Goal: Task Accomplishment & Management: Complete application form

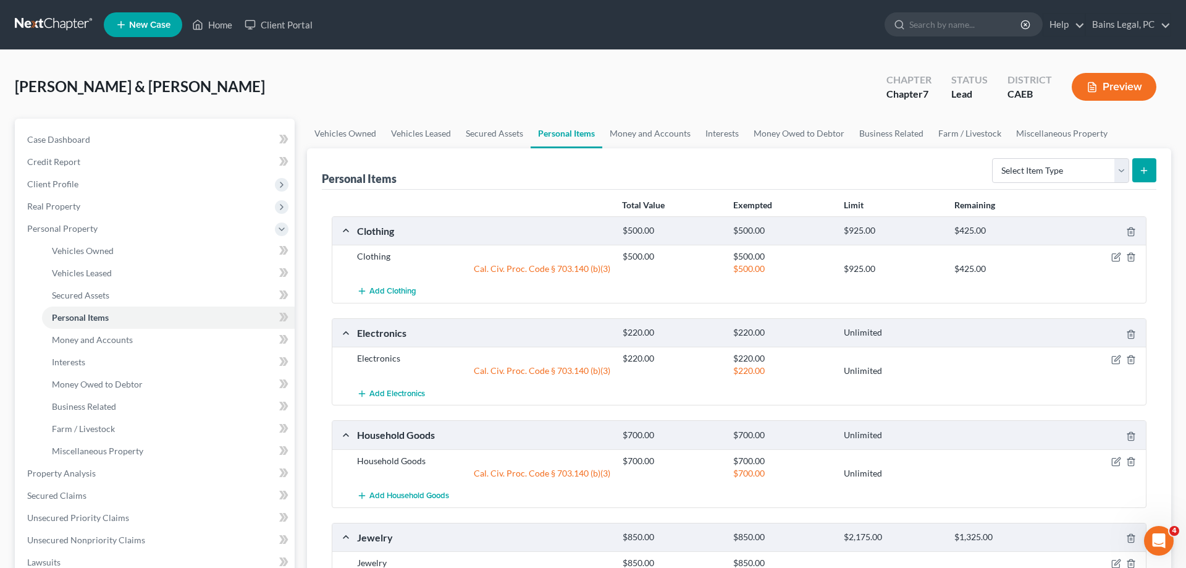
click at [148, 23] on span "New Case" at bounding box center [149, 24] width 41 height 9
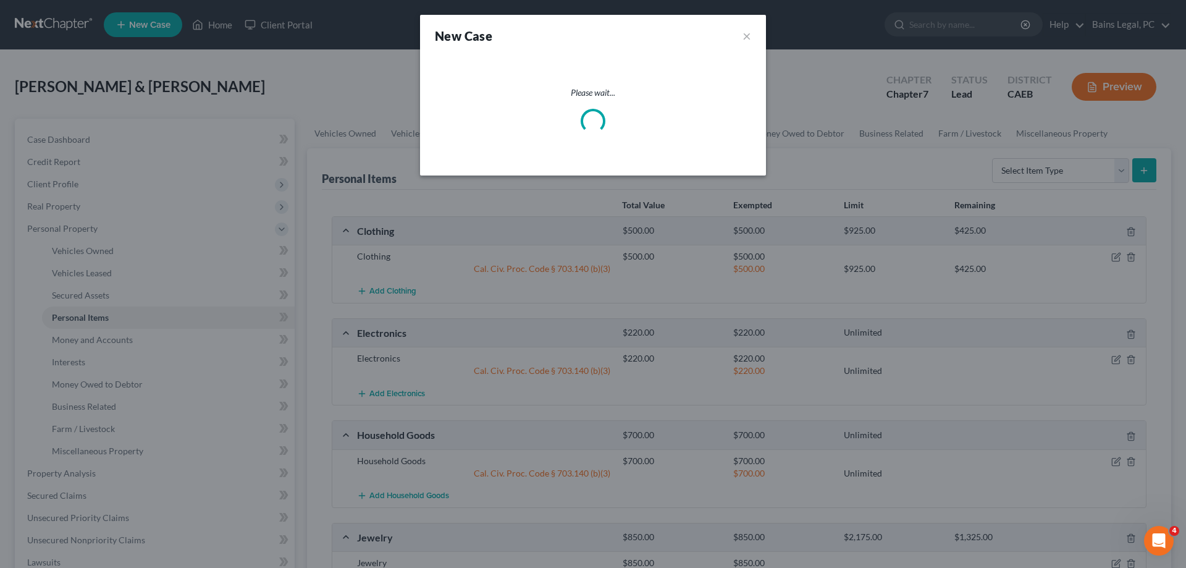
select select "8"
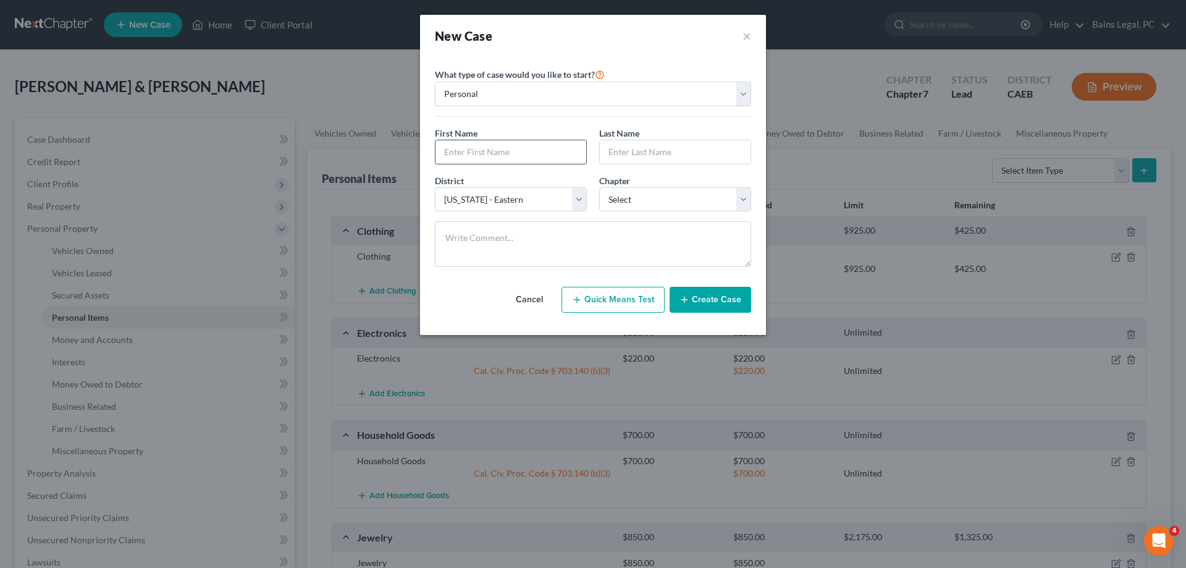
click at [539, 151] on input "text" at bounding box center [511, 151] width 151 height 23
type input "[PERSON_NAME]"
click at [599, 187] on select "Select 7 11 12 13" at bounding box center [675, 199] width 152 height 25
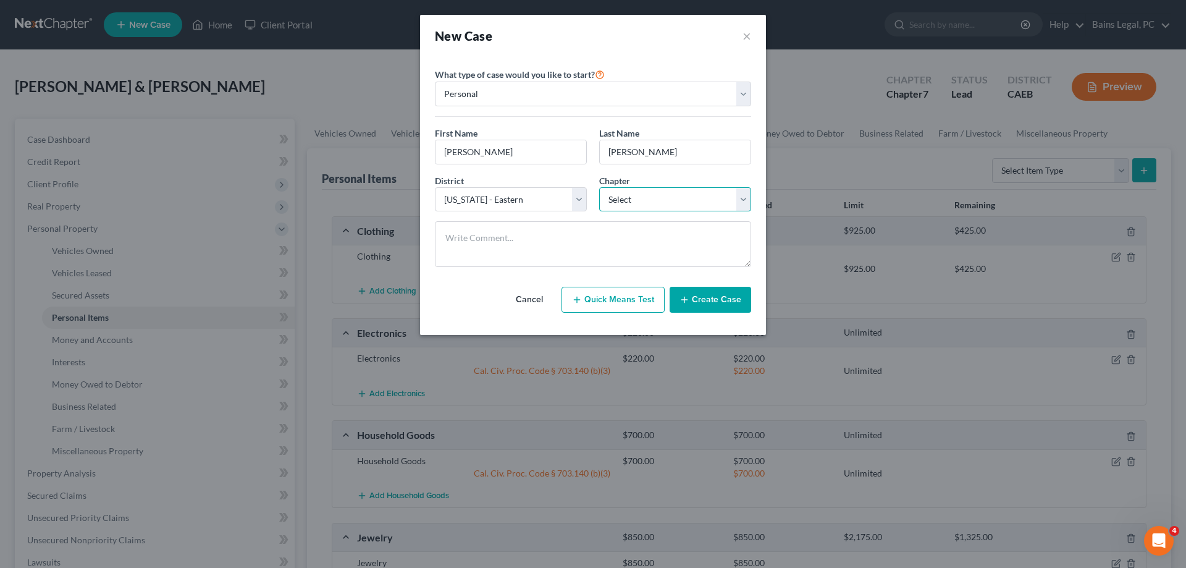
select select "3"
click option "13" at bounding box center [0, 0] width 0 height 0
click at [700, 303] on button "Create Case" at bounding box center [711, 300] width 82 height 26
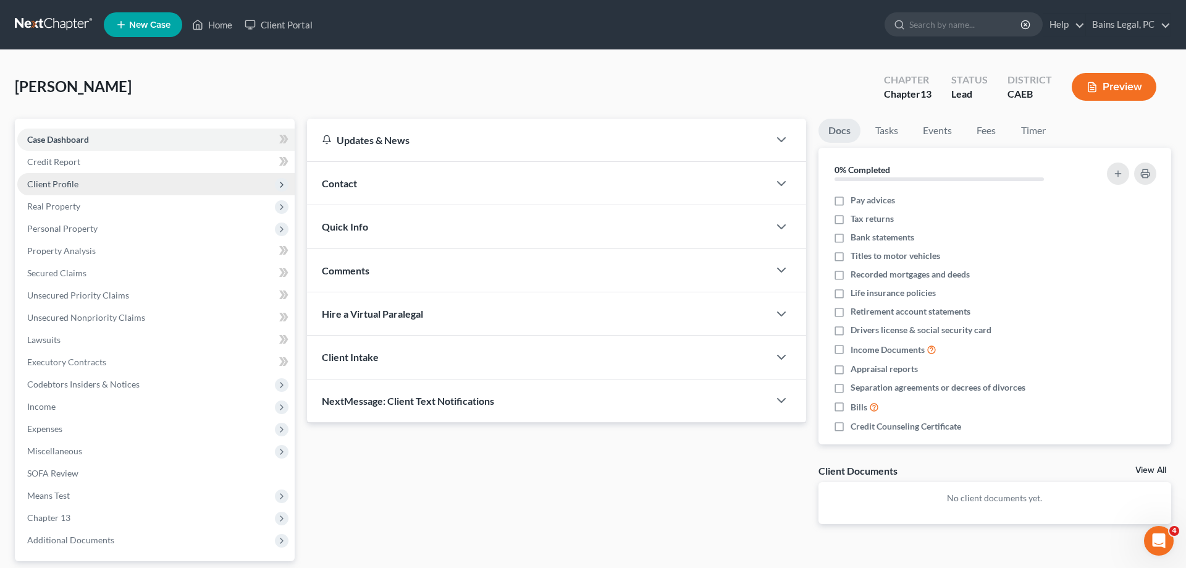
click at [71, 187] on span "Client Profile" at bounding box center [52, 184] width 51 height 11
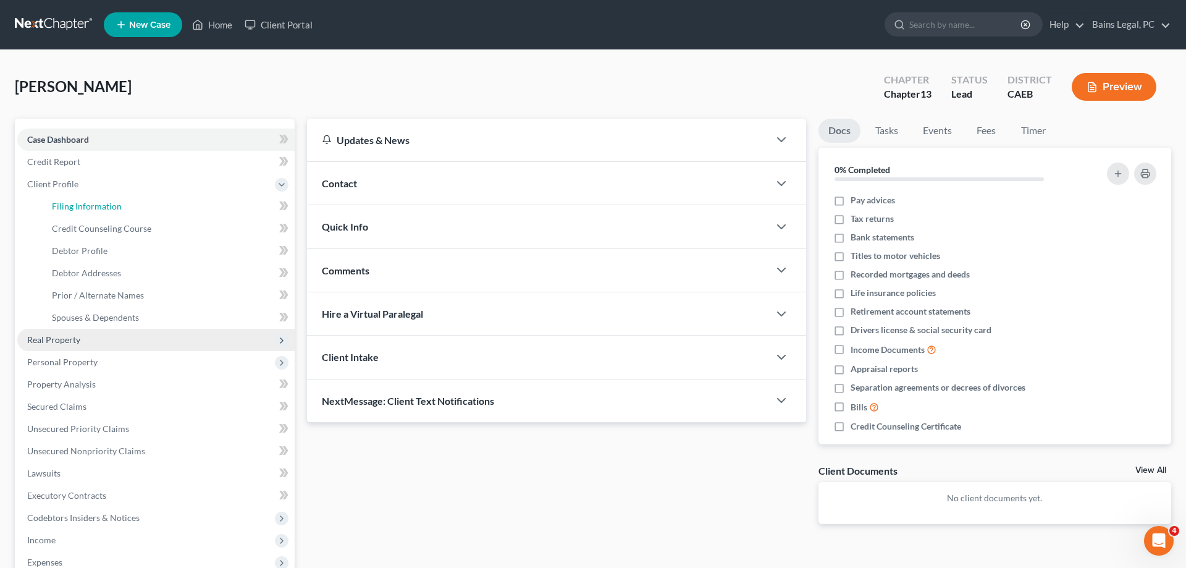
click at [119, 205] on span "Filing Information" at bounding box center [87, 206] width 70 height 11
select select "1"
select select "0"
select select "3"
select select "8"
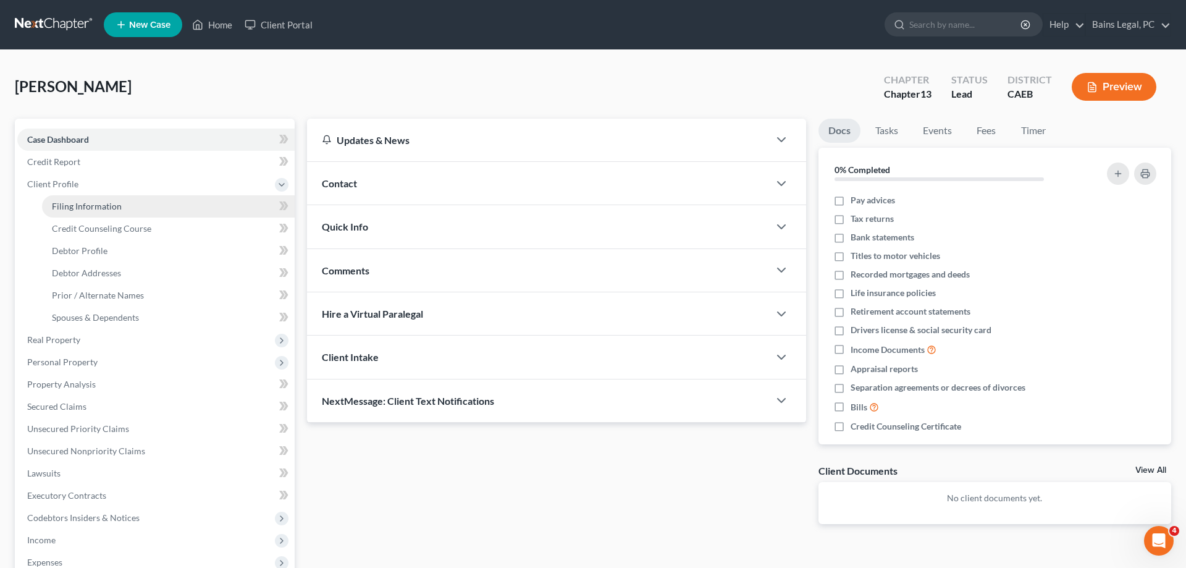
select select "4"
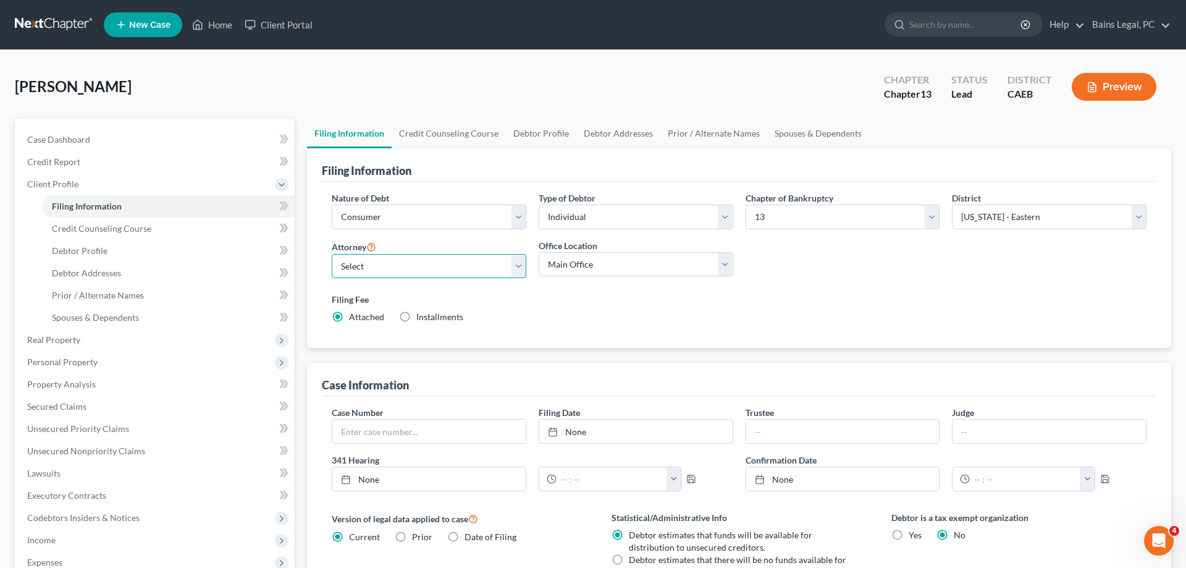
click at [332, 254] on select "Select Pauldeep Bains - CAEB [GEOGRAPHIC_DATA] - CAEB [GEOGRAPHIC_DATA][PERSON_…" at bounding box center [429, 266] width 195 height 25
select select "0"
click option "Pauldeep Bains - CAEB" at bounding box center [0, 0] width 0 height 0
click at [539, 205] on select "Select Individual Joint" at bounding box center [636, 217] width 195 height 25
select select "1"
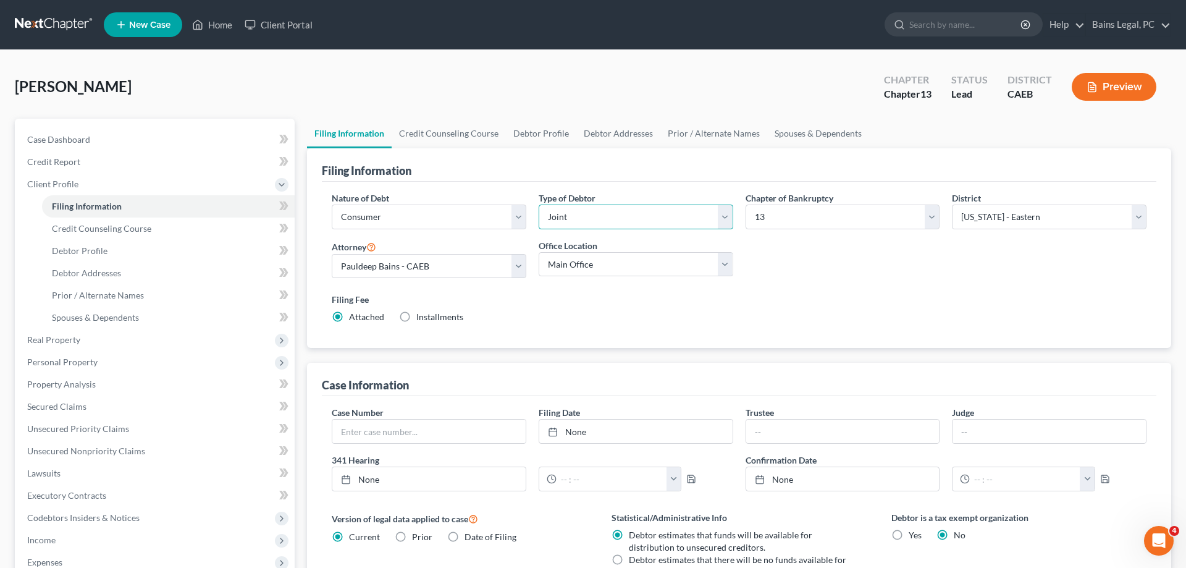
click option "Joint" at bounding box center [0, 0] width 0 height 0
click at [873, 300] on label "Filing Fee" at bounding box center [739, 299] width 815 height 13
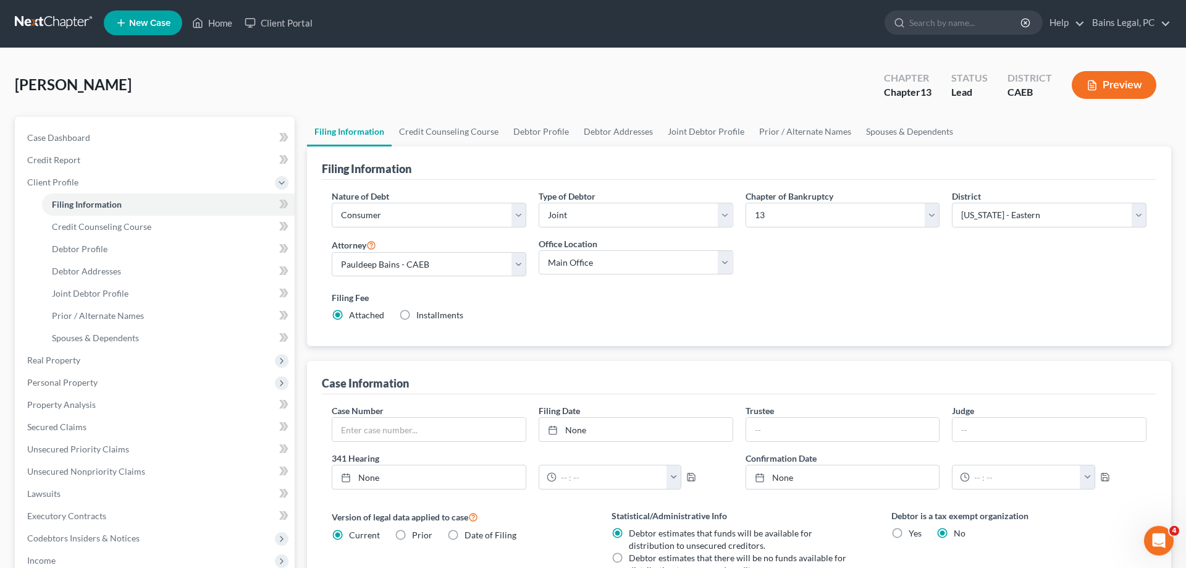
scroll to position [266, 0]
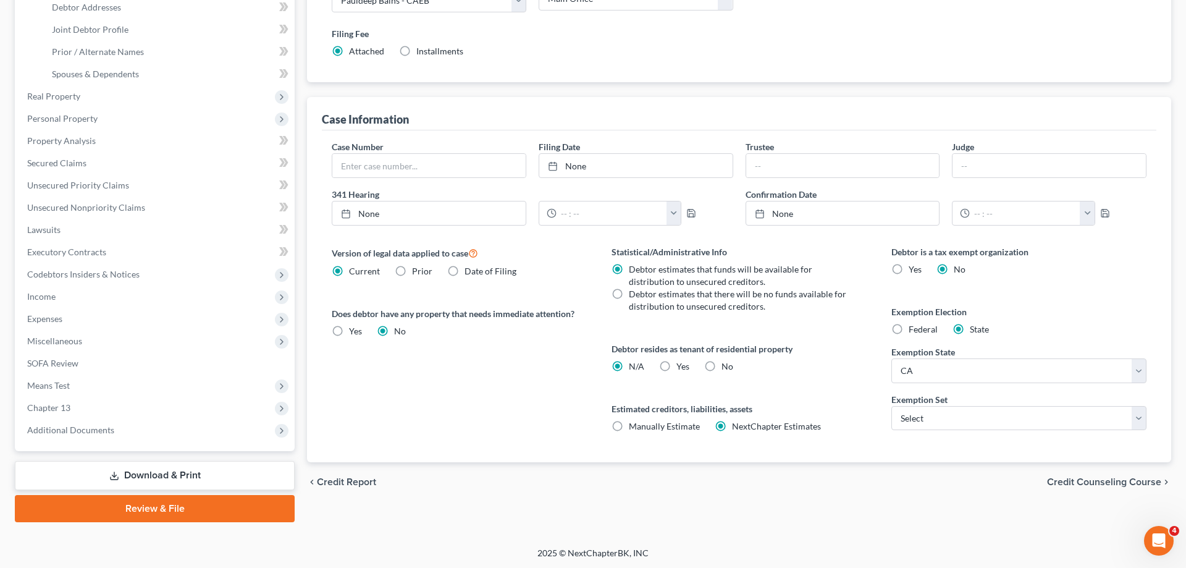
click at [722, 366] on label "No" at bounding box center [728, 366] width 12 height 12
click at [727, 366] on input "No" at bounding box center [731, 364] width 8 height 8
radio input "true"
radio input "false"
click at [892, 406] on select "Select 703 704" at bounding box center [1019, 418] width 255 height 25
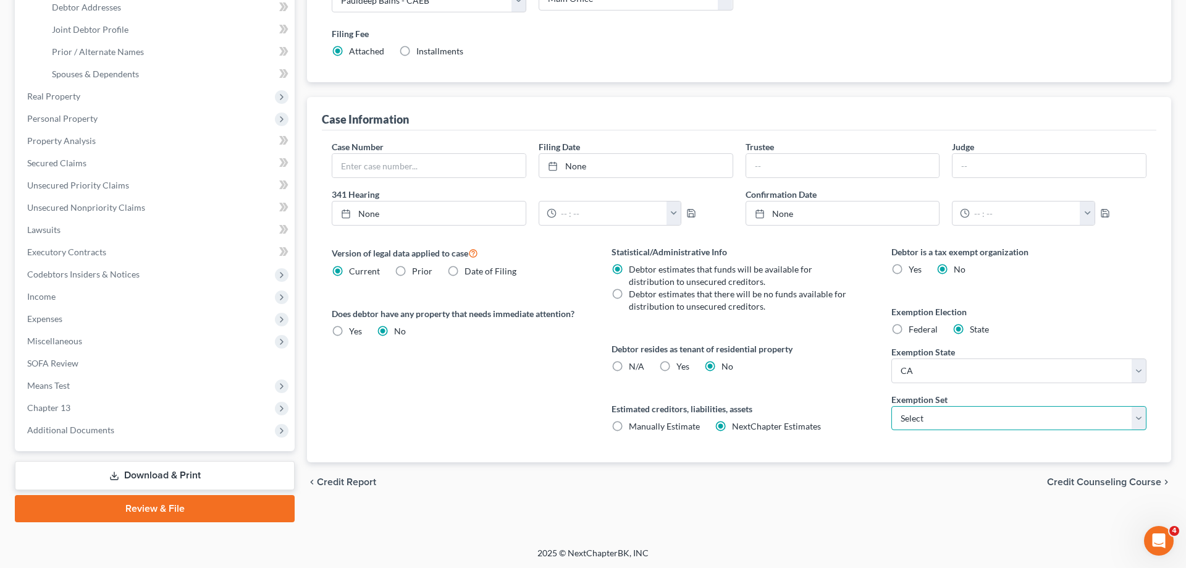
select select "1"
click option "704" at bounding box center [0, 0] width 0 height 0
drag, startPoint x: 881, startPoint y: 429, endPoint x: 883, endPoint y: 415, distance: 14.4
click at [882, 427] on div "Debtor is a tax exempt organization Yes No Exemption Election Federal State Exe…" at bounding box center [1019, 353] width 280 height 217
click at [883, 411] on div "Debtor is a tax exempt organization Yes No Exemption Election Federal State Exe…" at bounding box center [1019, 353] width 280 height 217
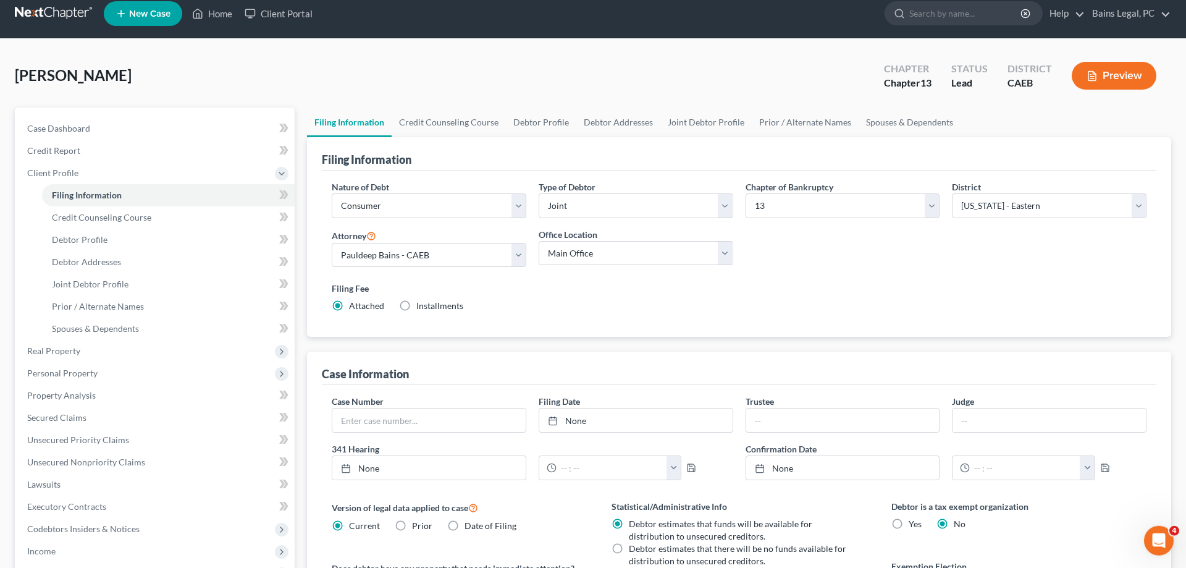
scroll to position [0, 0]
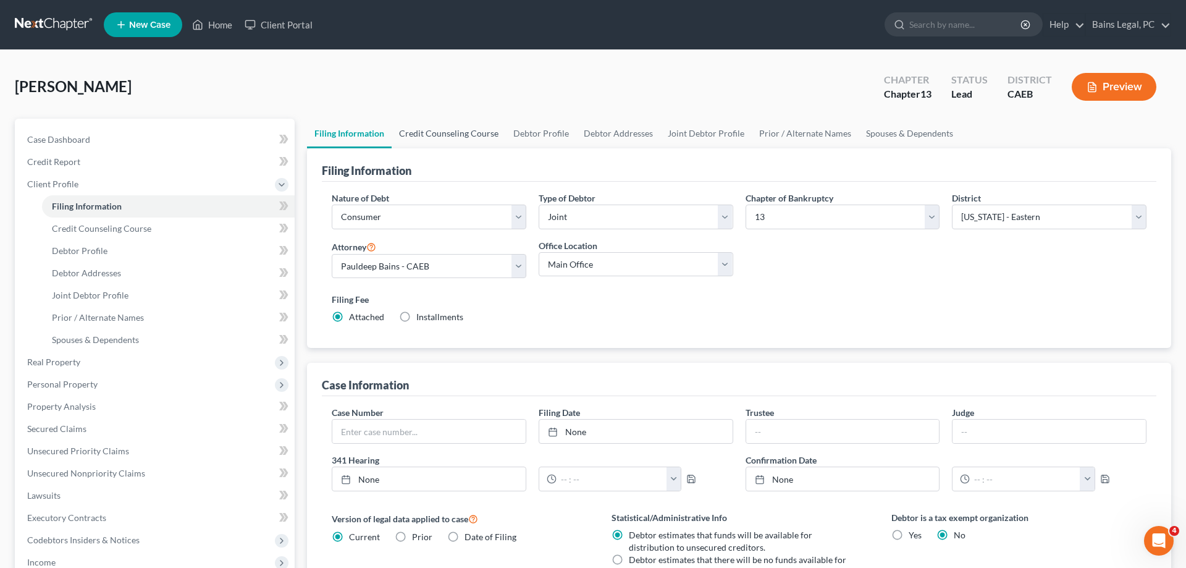
click at [420, 134] on link "Credit Counseling Course" at bounding box center [449, 134] width 114 height 30
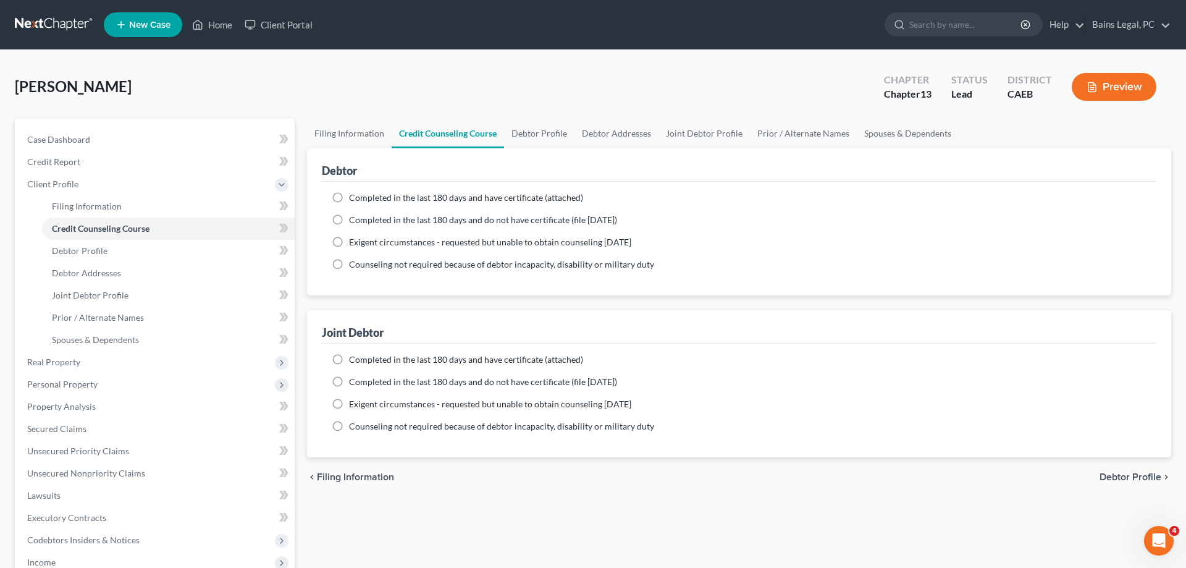
drag, startPoint x: 358, startPoint y: 201, endPoint x: 366, endPoint y: 198, distance: 8.8
click at [363, 199] on span "Completed in the last 180 days and have certificate (attached)" at bounding box center [466, 197] width 234 height 11
click at [381, 194] on span "Completed in the last 180 days and have certificate (attached)" at bounding box center [466, 197] width 234 height 11
click at [362, 194] on input "Completed in the last 180 days and have certificate (attached)" at bounding box center [358, 196] width 8 height 8
radio input "true"
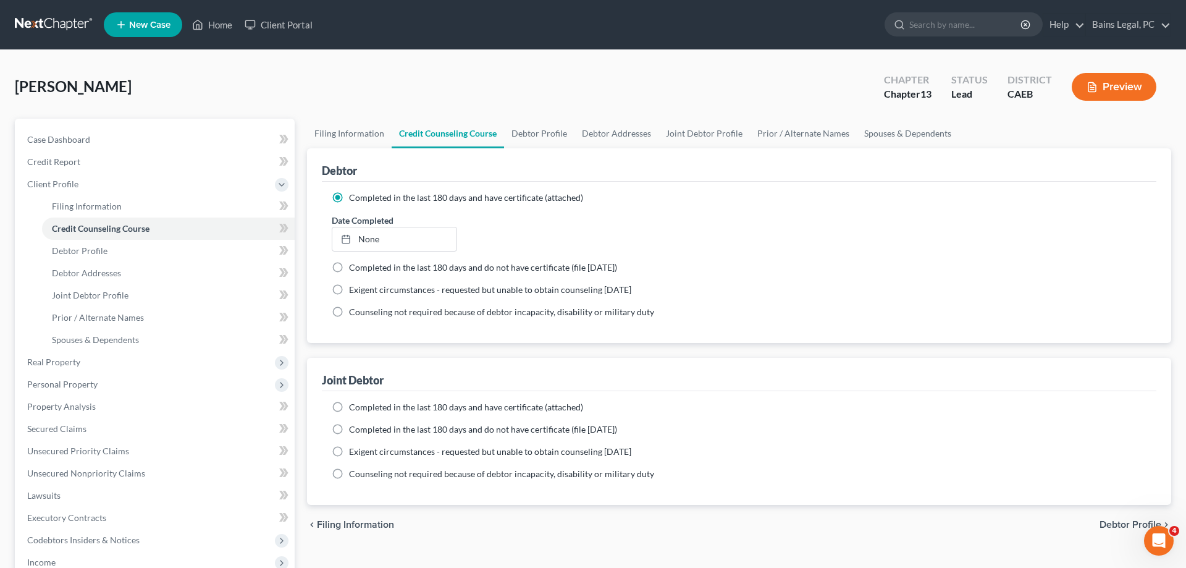
click at [349, 404] on label "Completed in the last 180 days and have certificate (attached)" at bounding box center [466, 407] width 234 height 12
click at [354, 404] on input "Completed in the last 180 days and have certificate (attached)" at bounding box center [358, 405] width 8 height 8
radio input "true"
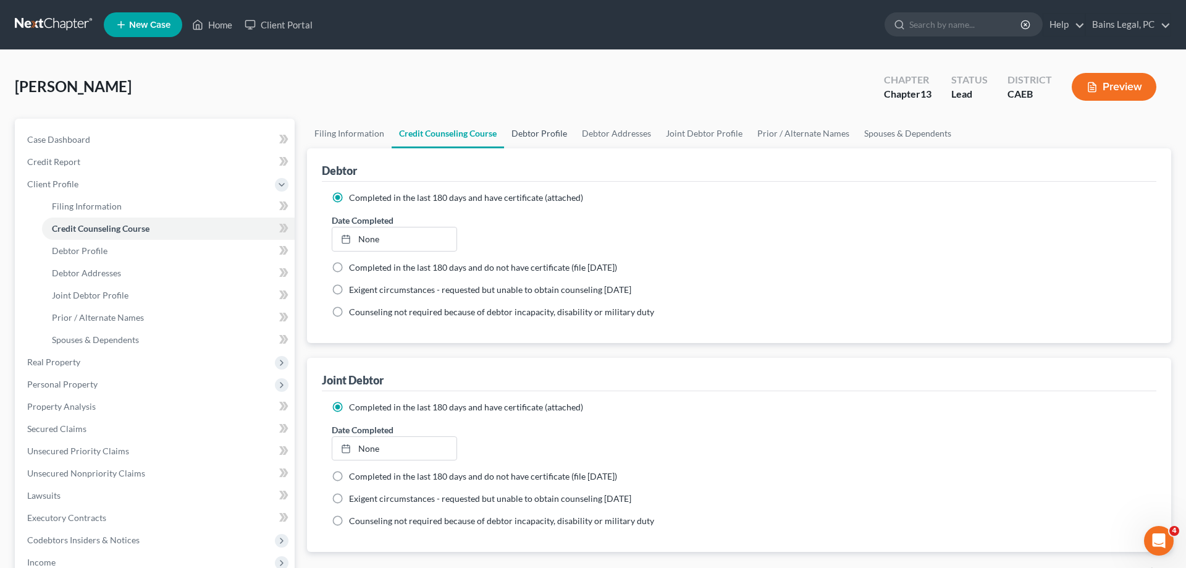
click at [530, 130] on link "Debtor Profile" at bounding box center [539, 134] width 70 height 30
select select "1"
select select "0"
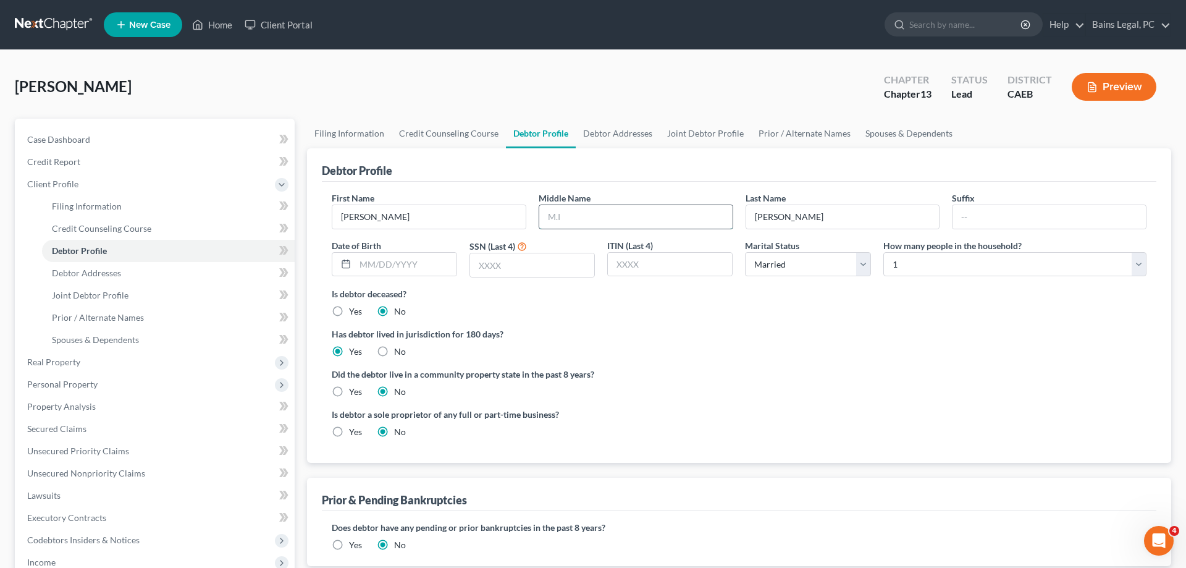
click at [601, 219] on input "text" at bounding box center [635, 216] width 193 height 23
click at [428, 267] on input "text" at bounding box center [405, 264] width 101 height 23
drag, startPoint x: 370, startPoint y: 264, endPoint x: 282, endPoint y: 258, distance: 88.0
click at [355, 258] on input "7455" at bounding box center [405, 264] width 101 height 23
drag, startPoint x: 402, startPoint y: 265, endPoint x: 314, endPoint y: 258, distance: 88.1
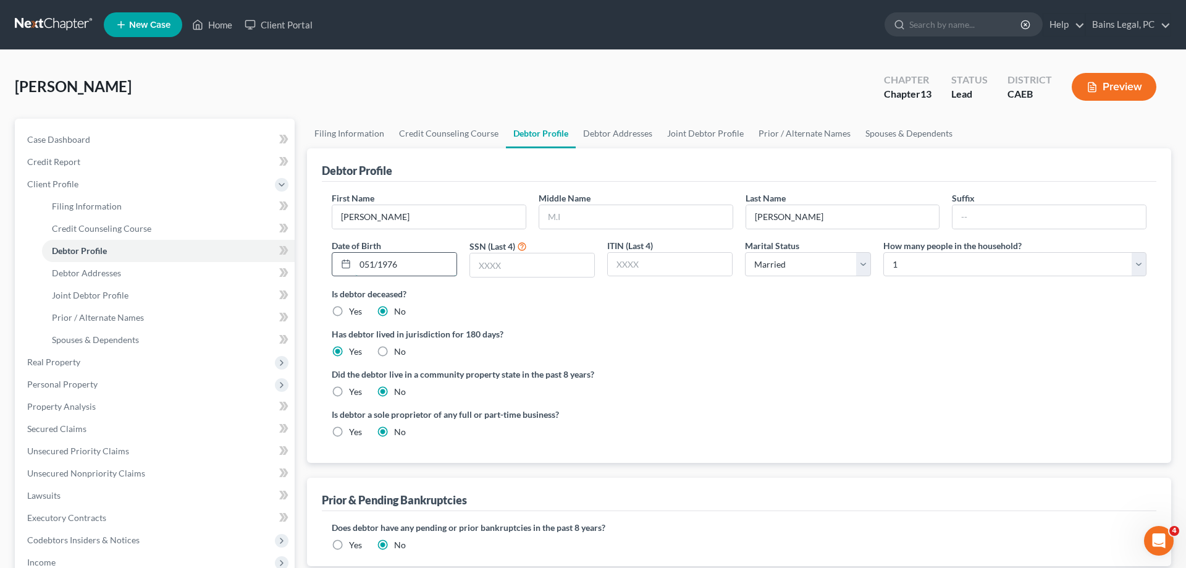
click at [355, 258] on input "051/1976" at bounding box center [405, 264] width 101 height 23
type input "[DATE]"
type input "7455"
click at [884, 252] on select "Select 1 2 3 4 5 6 7 8 9 10 11 12 13 14 15 16 17 18 19 20" at bounding box center [1015, 264] width 263 height 25
select select "1"
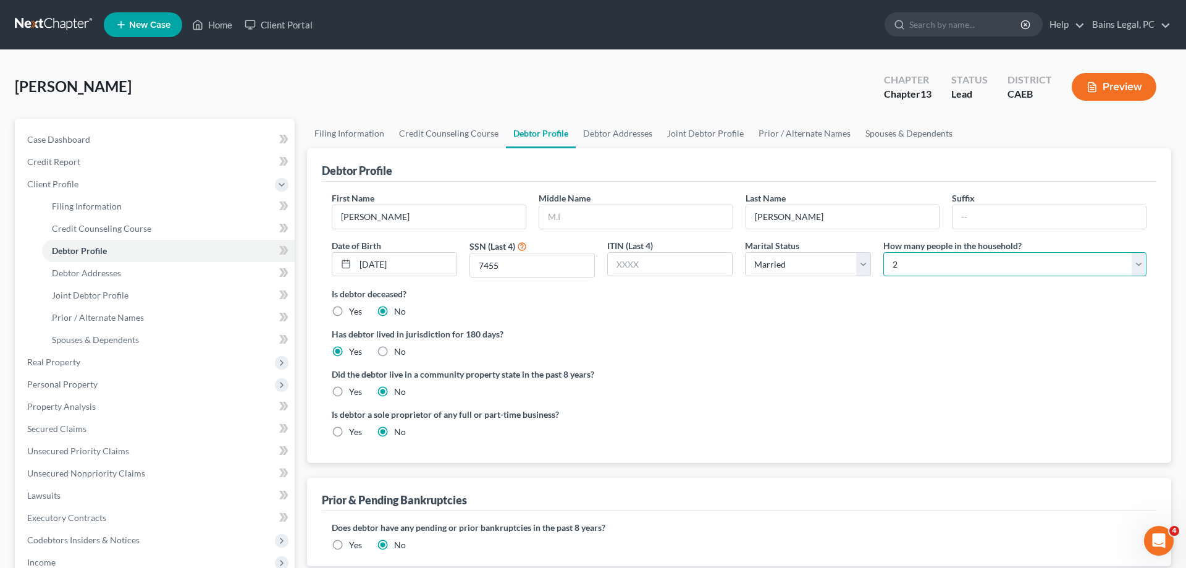
click option "2" at bounding box center [0, 0] width 0 height 0
click at [349, 397] on label "Yes" at bounding box center [355, 392] width 13 height 12
click at [354, 394] on input "Yes" at bounding box center [358, 390] width 8 height 8
radio input "true"
radio input "false"
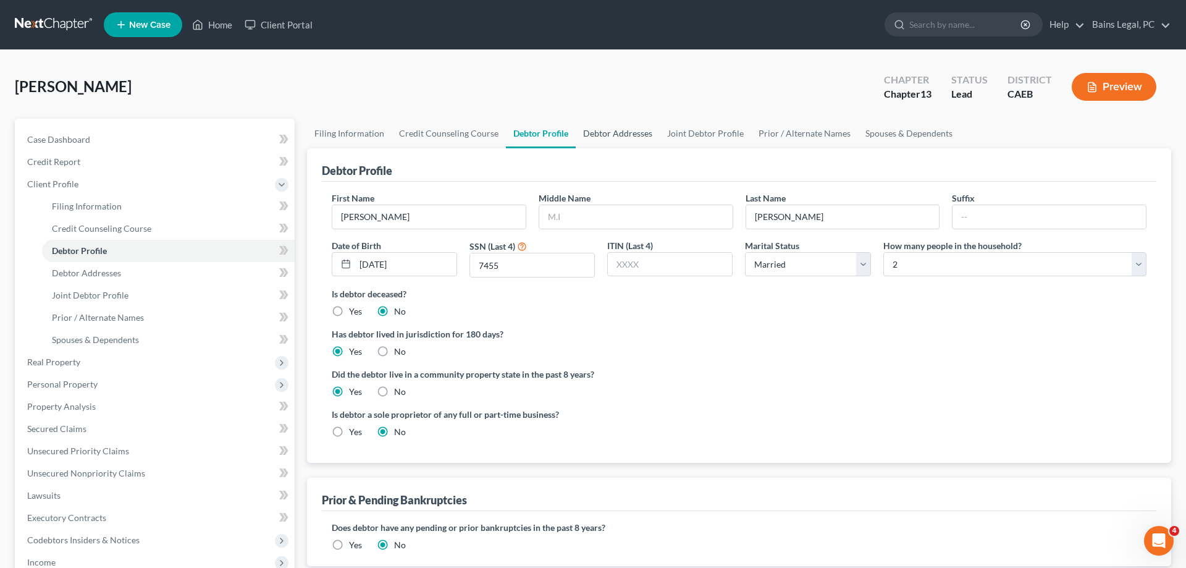
click at [615, 124] on link "Debtor Addresses" at bounding box center [618, 134] width 84 height 30
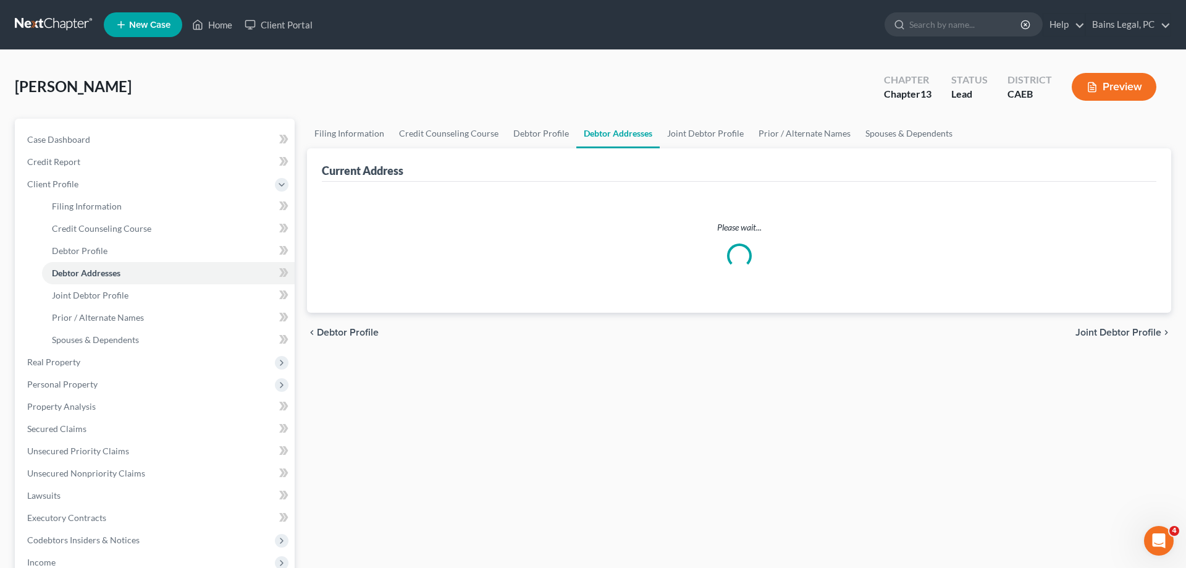
select select "0"
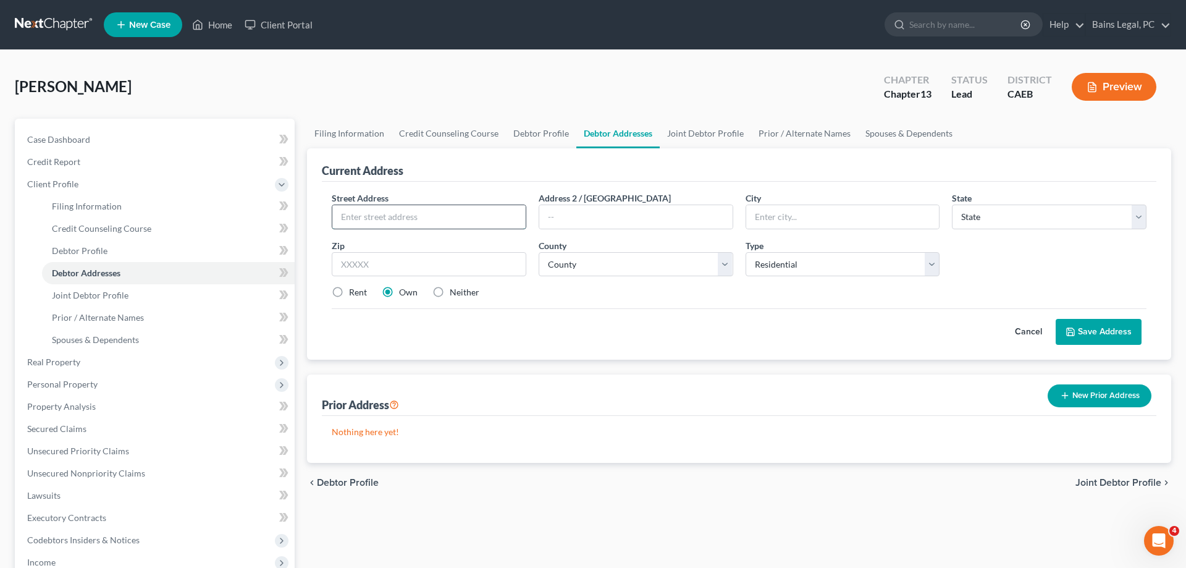
click at [518, 219] on input "text" at bounding box center [428, 216] width 193 height 23
type input "[STREET_ADDRESS]"
type input "95648"
type input "Lincoln"
select select "4"
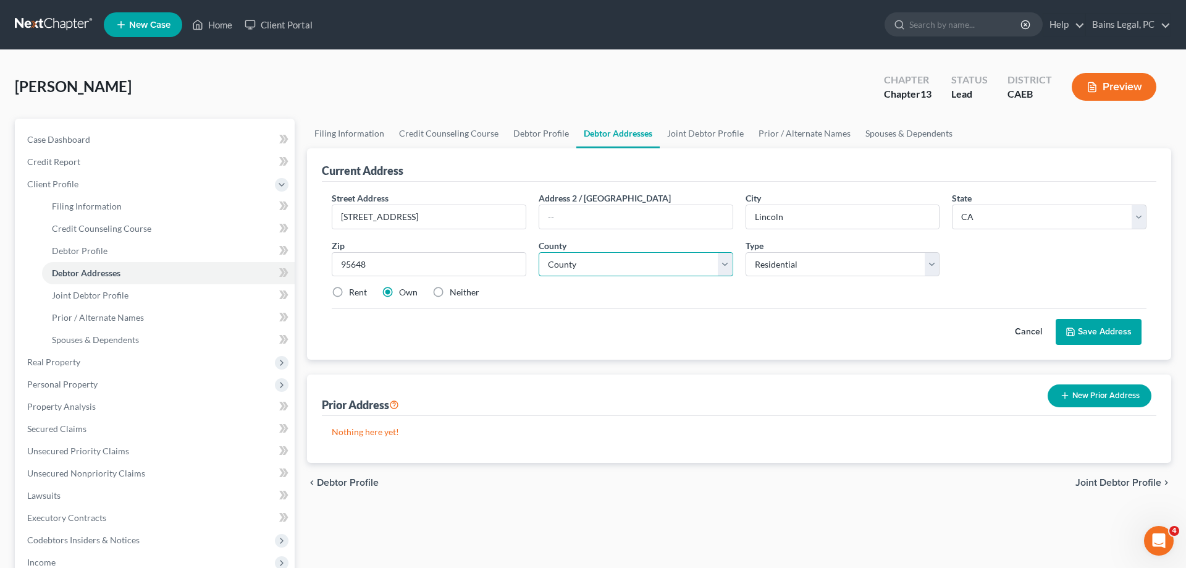
click at [539, 252] on select "County [GEOGRAPHIC_DATA] [GEOGRAPHIC_DATA] [GEOGRAPHIC_DATA] [GEOGRAPHIC_DATA] …" at bounding box center [636, 264] width 195 height 25
select select "30"
click option "[GEOGRAPHIC_DATA]" at bounding box center [0, 0] width 0 height 0
click at [1097, 331] on button "Save Address" at bounding box center [1099, 332] width 86 height 26
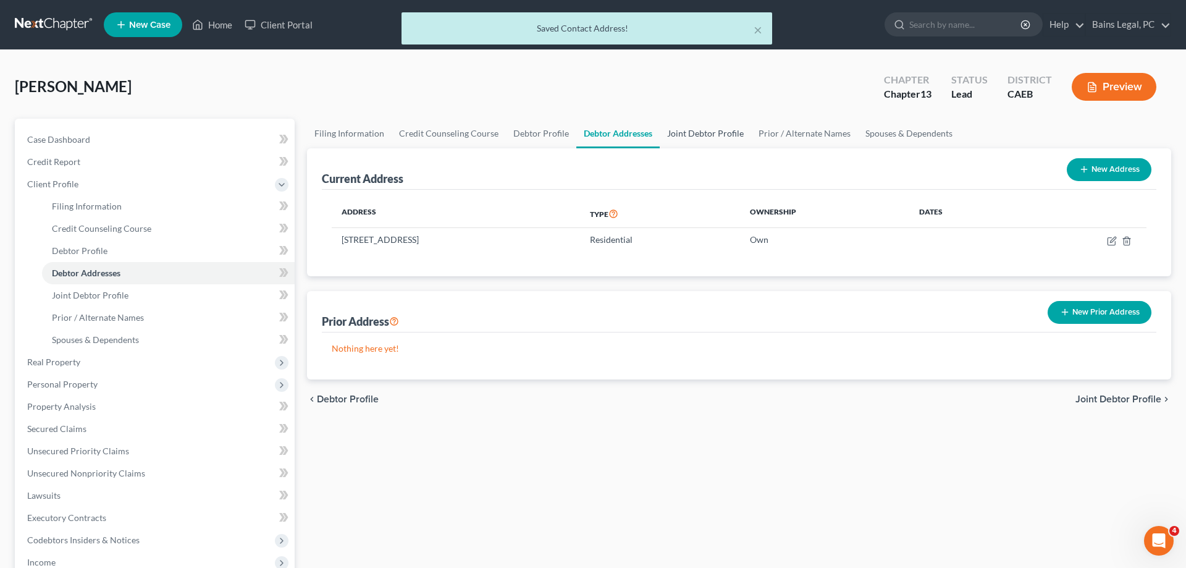
drag, startPoint x: 703, startPoint y: 130, endPoint x: 735, endPoint y: 138, distance: 33.7
click at [703, 130] on link "Joint Debtor Profile" at bounding box center [705, 134] width 91 height 30
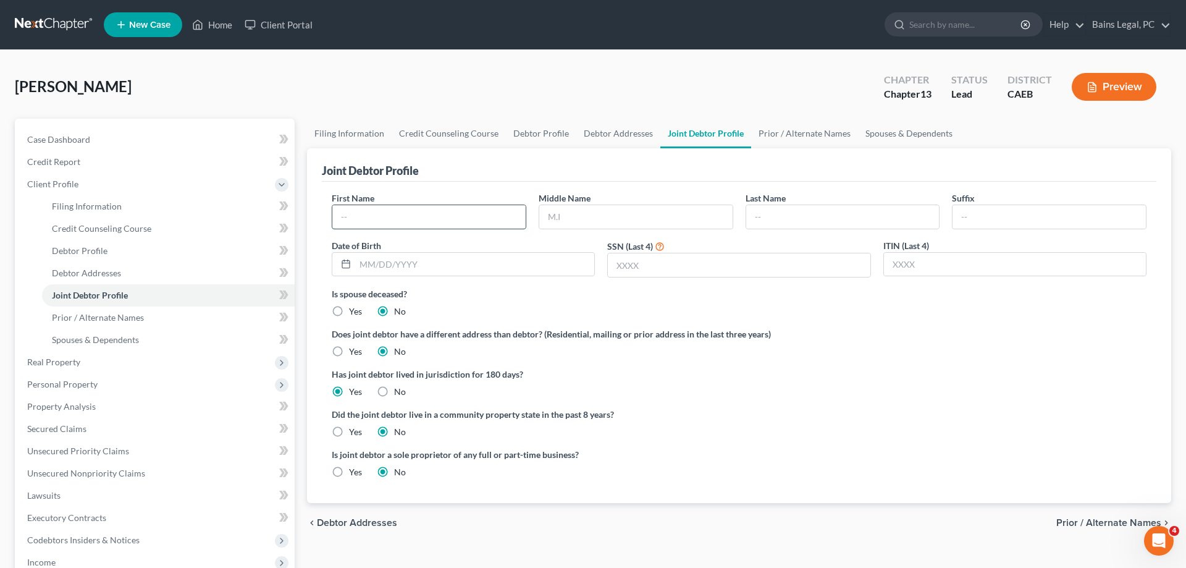
click at [492, 206] on input "text" at bounding box center [428, 216] width 193 height 23
type input "[PERSON_NAME]"
type input "[DATE]"
type input "0449"
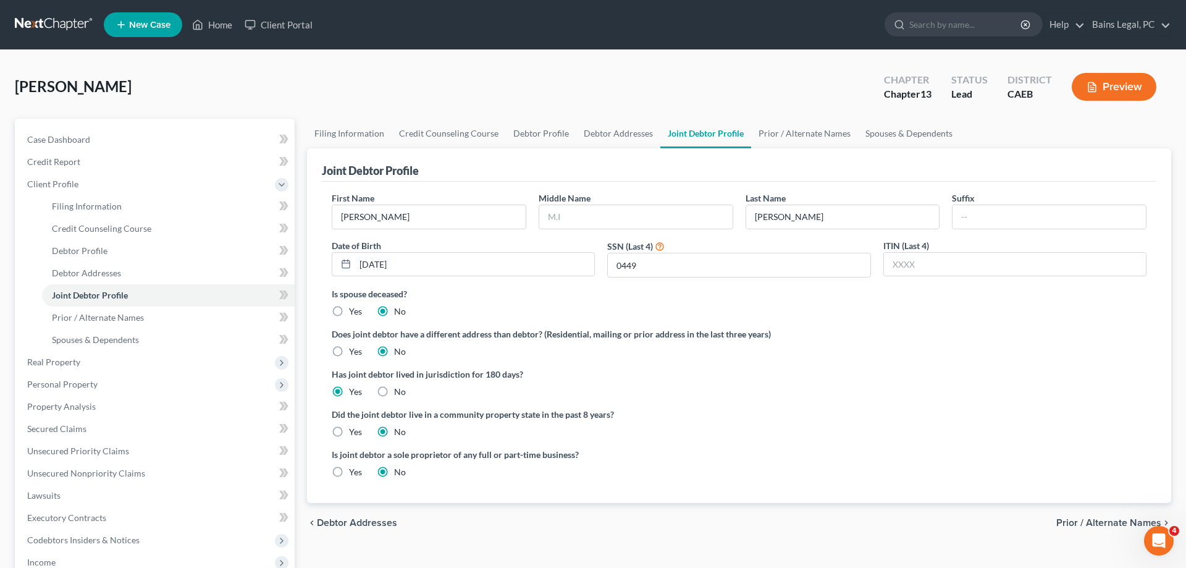
click at [349, 430] on label "Yes" at bounding box center [355, 432] width 13 height 12
click at [354, 430] on input "Yes" at bounding box center [358, 430] width 8 height 8
radio input "true"
radio input "false"
click at [552, 132] on link "Debtor Profile" at bounding box center [541, 134] width 70 height 30
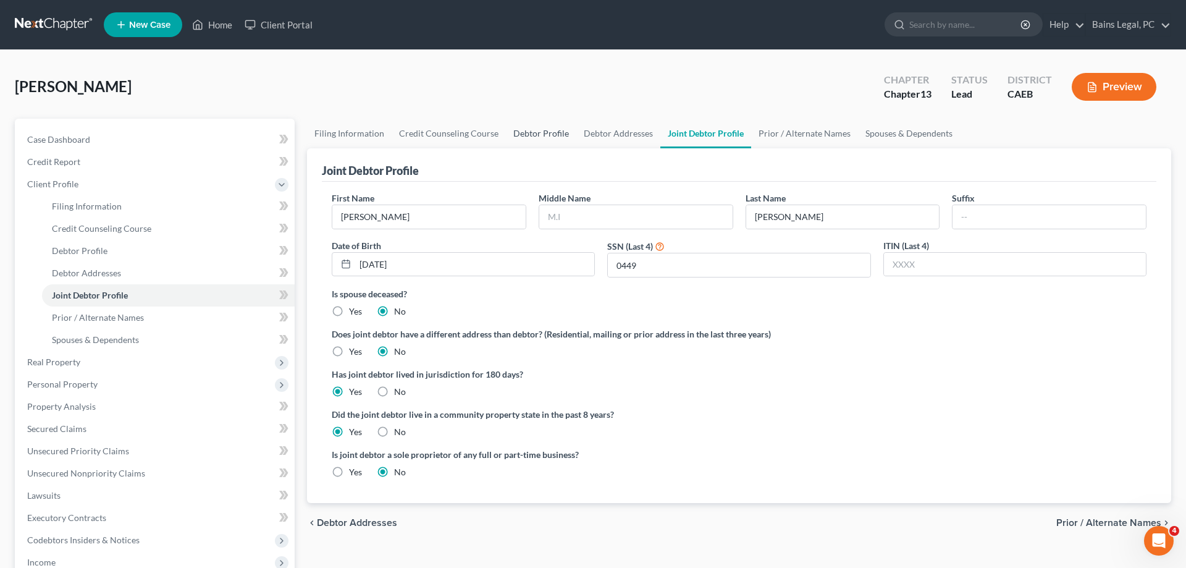
select select "1"
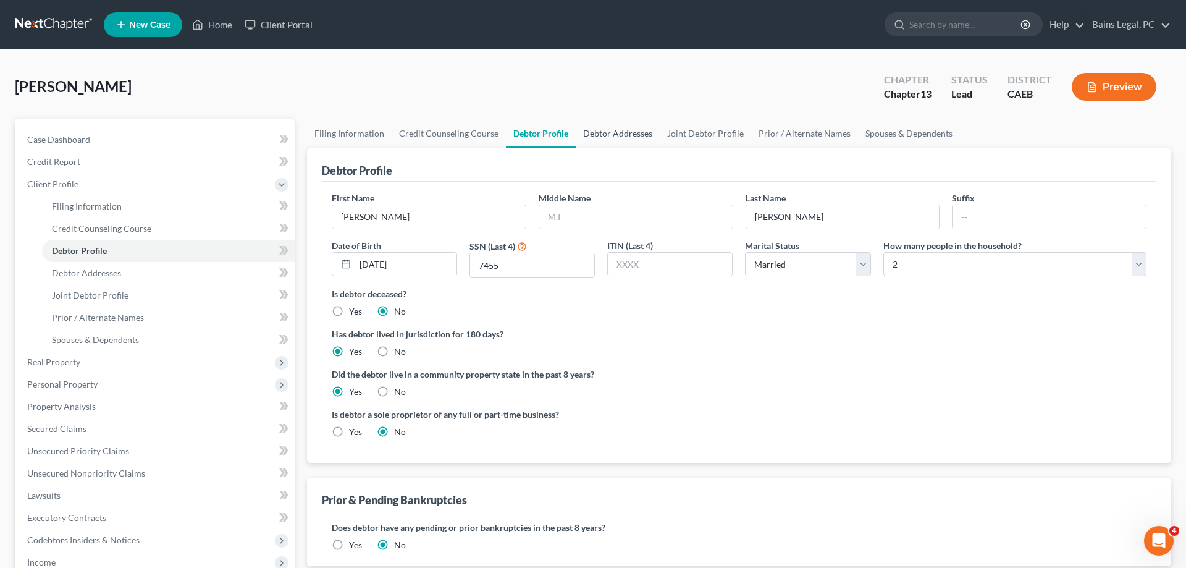
click at [632, 130] on link "Debtor Addresses" at bounding box center [618, 134] width 84 height 30
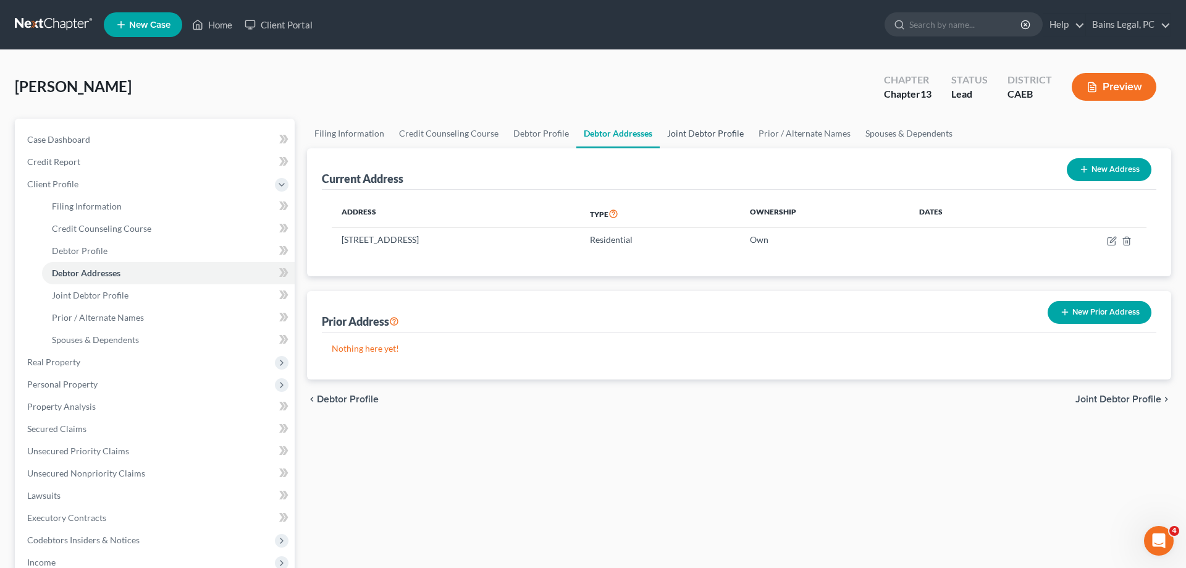
click at [704, 129] on link "Joint Debtor Profile" at bounding box center [705, 134] width 91 height 30
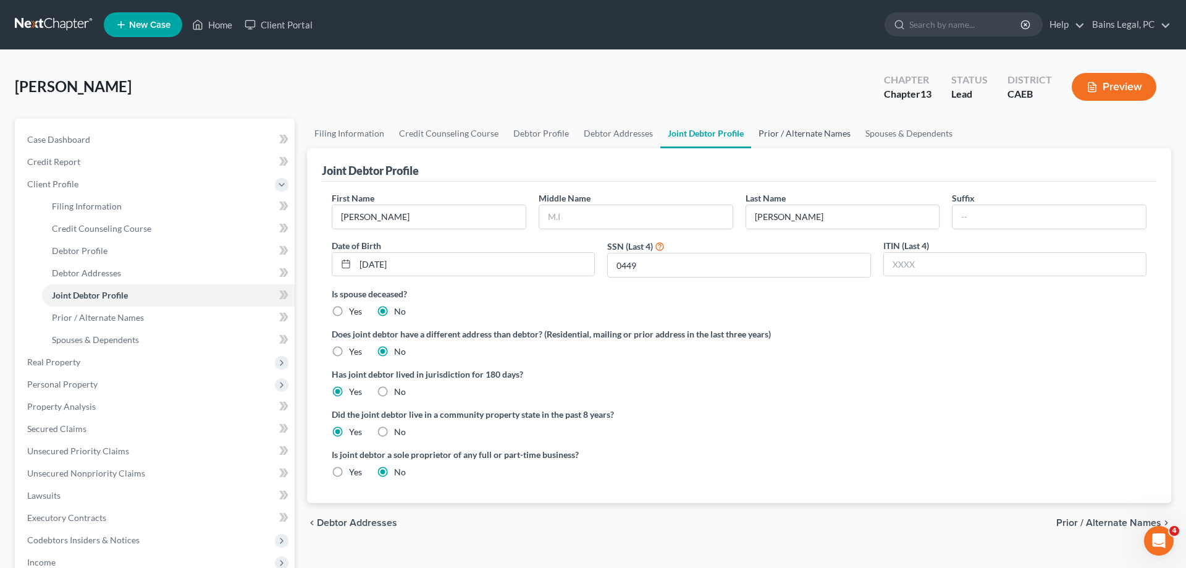
click at [806, 135] on link "Prior / Alternate Names" at bounding box center [804, 134] width 107 height 30
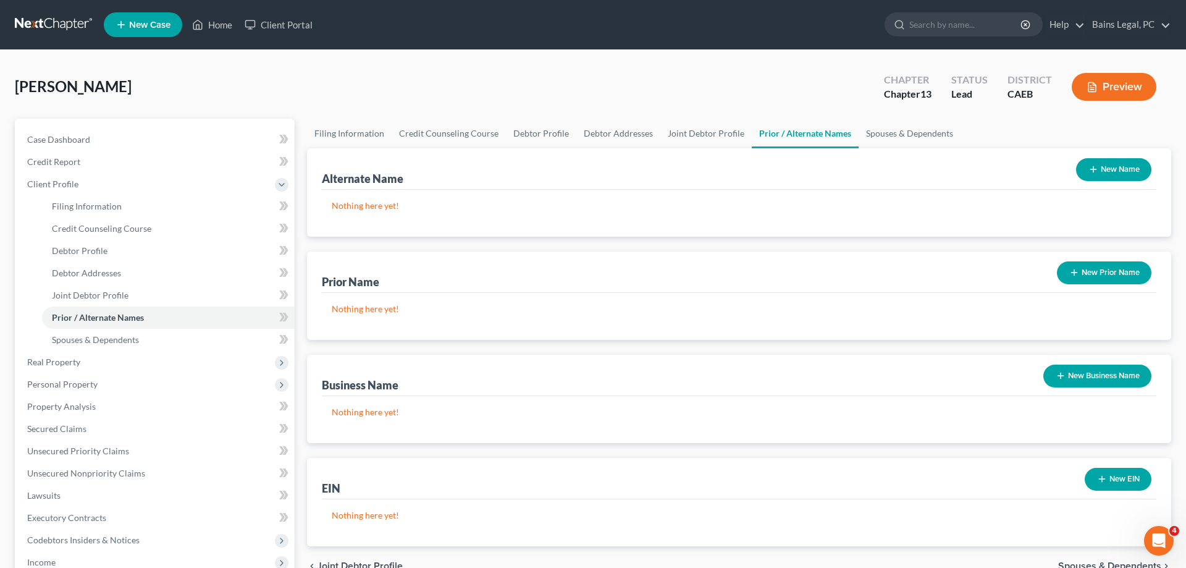
click at [1125, 171] on button "New Name" at bounding box center [1113, 169] width 75 height 23
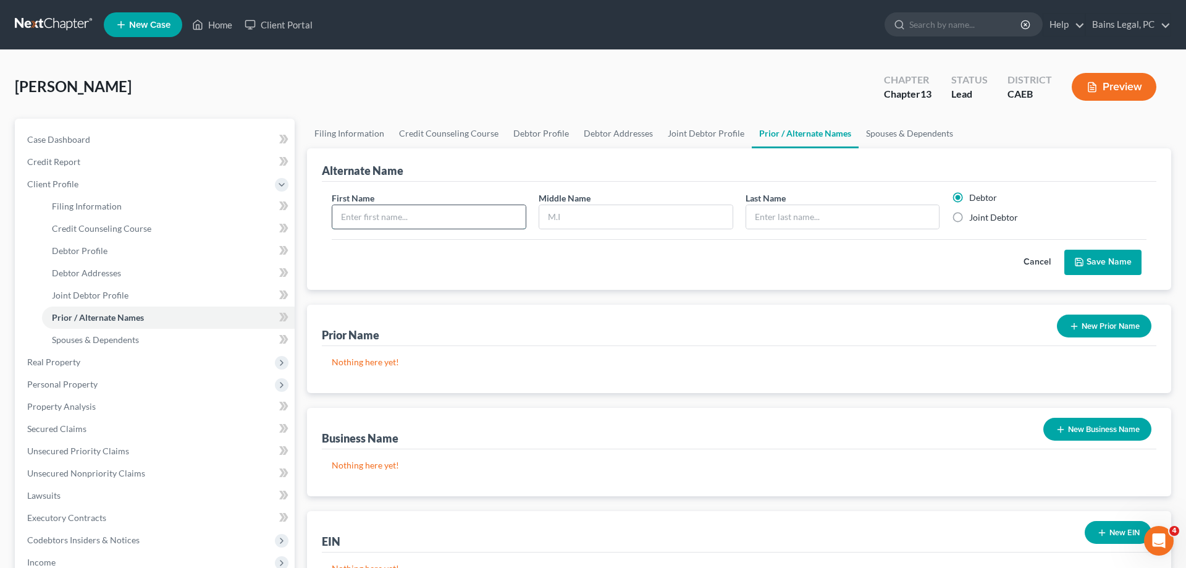
click at [470, 218] on input "text" at bounding box center [428, 216] width 193 height 23
type input "[PERSON_NAME]"
click at [1016, 217] on label "Joint Debtor" at bounding box center [994, 217] width 49 height 12
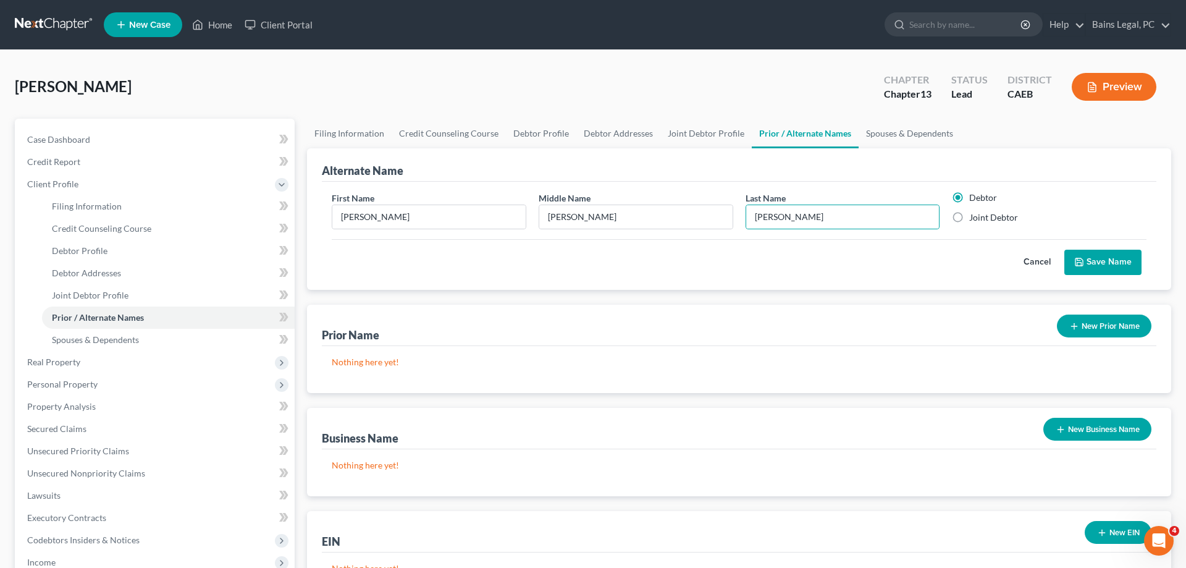
click at [982, 217] on input "Joint Debtor" at bounding box center [978, 215] width 8 height 8
radio input "true"
radio input "false"
click at [1080, 252] on button "Save Name" at bounding box center [1103, 263] width 77 height 26
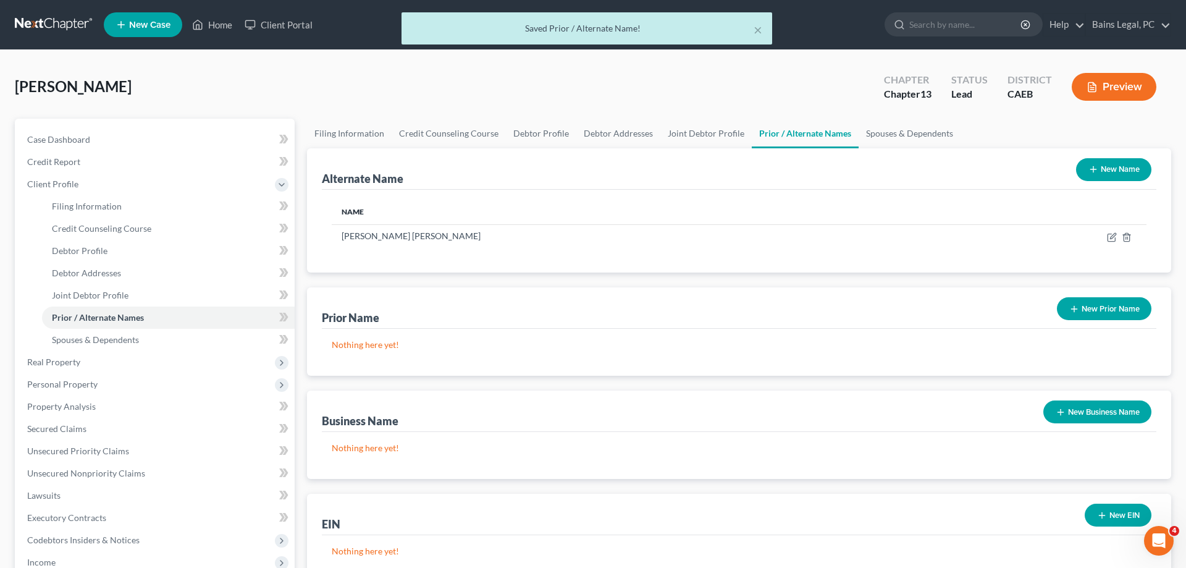
drag, startPoint x: 1103, startPoint y: 161, endPoint x: 1073, endPoint y: 170, distance: 31.5
click at [1103, 162] on button "New Name" at bounding box center [1113, 169] width 75 height 23
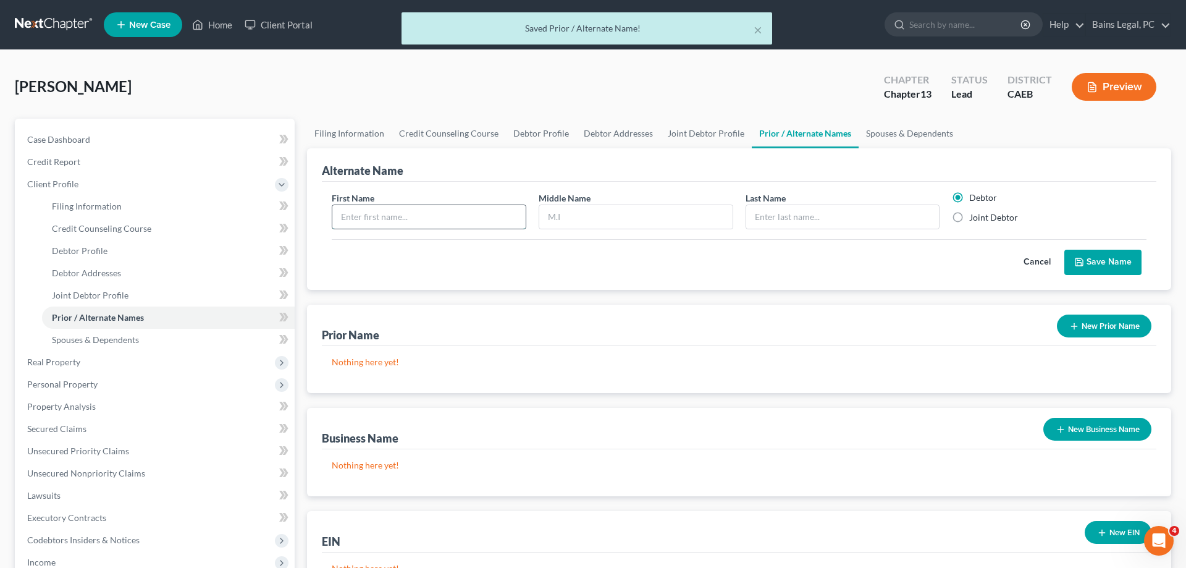
click at [486, 212] on input "text" at bounding box center [428, 216] width 193 height 23
type input "[PERSON_NAME]"
type input "L"
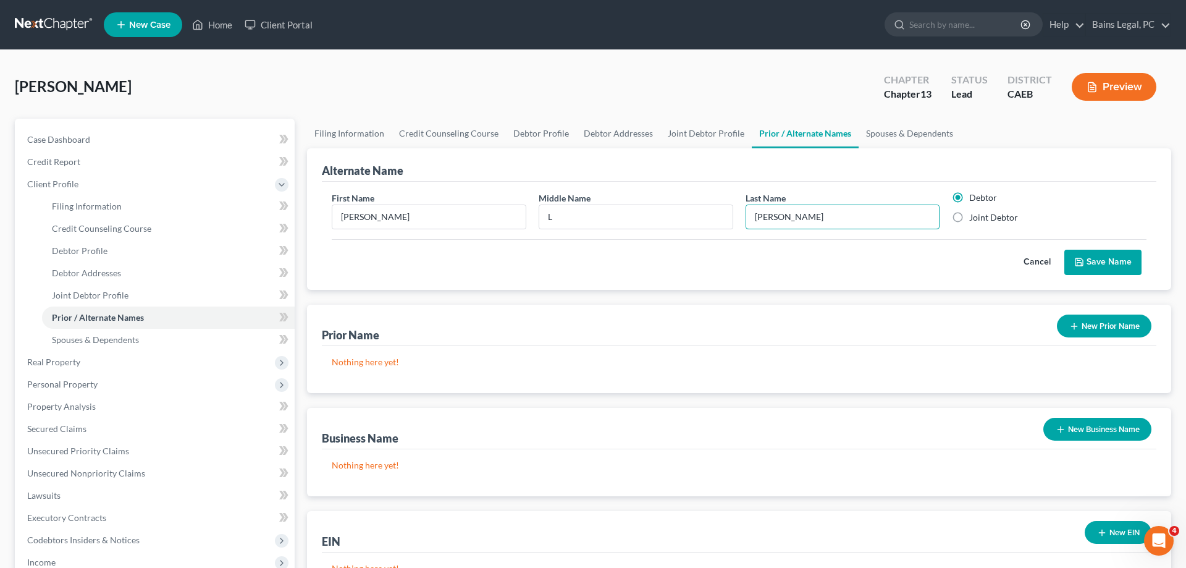
type input "[PERSON_NAME]"
click at [974, 217] on label "Joint Debtor" at bounding box center [994, 217] width 49 height 12
click at [974, 217] on input "Joint Debtor" at bounding box center [978, 215] width 8 height 8
radio input "true"
radio input "false"
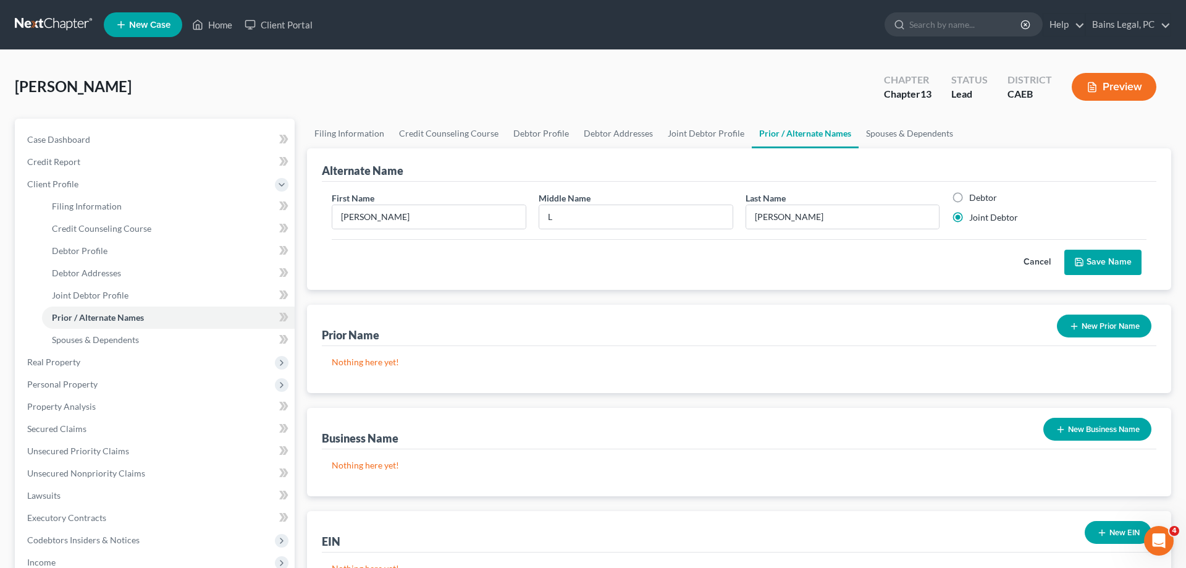
click at [1096, 262] on button "Save Name" at bounding box center [1103, 263] width 77 height 26
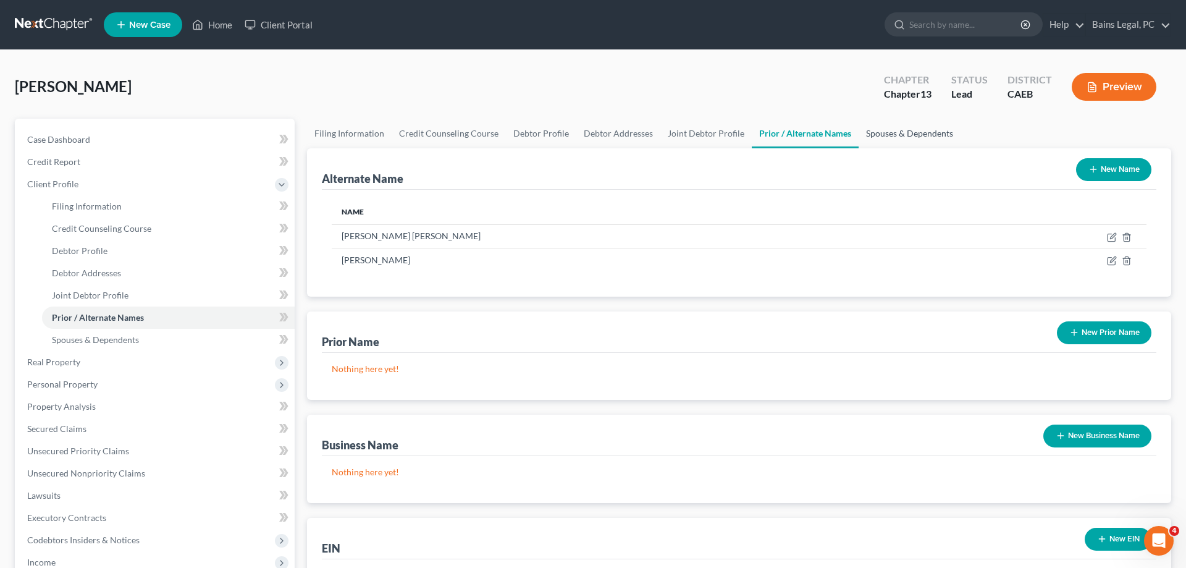
click at [900, 147] on link "Spouses & Dependents" at bounding box center [910, 134] width 102 height 30
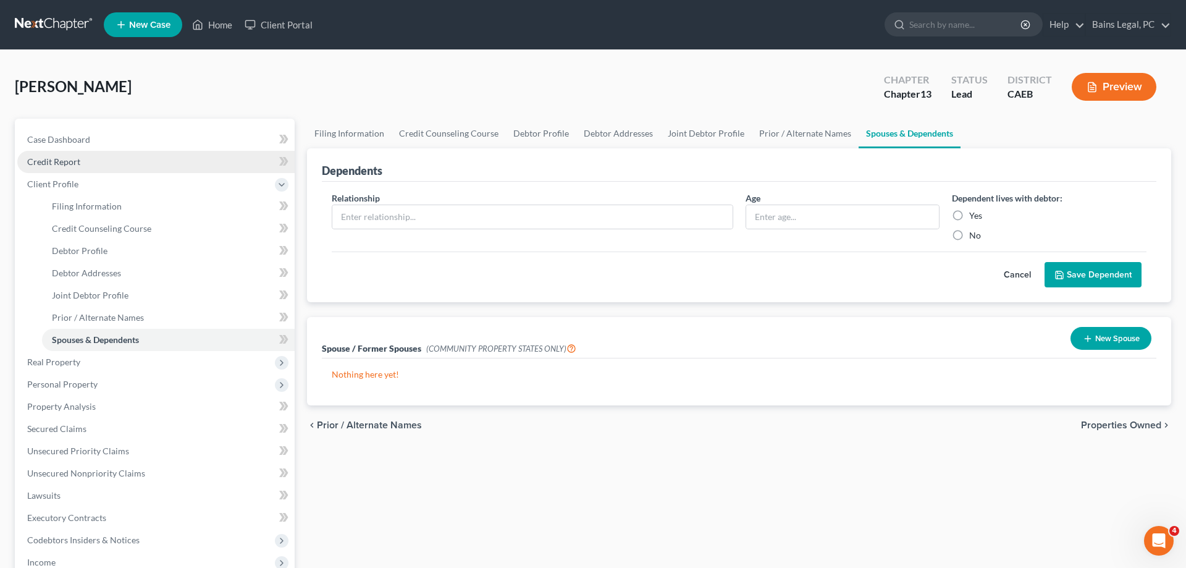
click at [65, 158] on span "Credit Report" at bounding box center [53, 161] width 53 height 11
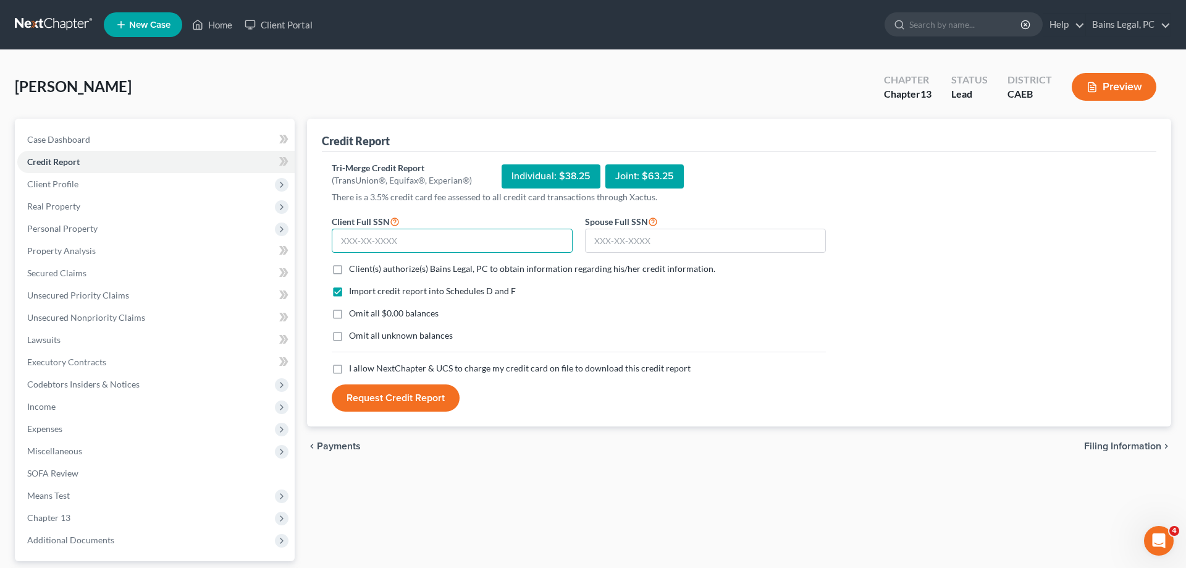
click at [515, 245] on input "text" at bounding box center [452, 241] width 241 height 25
type input "618-42-7455"
click at [757, 241] on input "text" at bounding box center [705, 241] width 241 height 25
type input "554-41-0449"
click at [456, 271] on span "Client(s) authorize(s) Bains Legal, PC to obtain information regarding his/her …" at bounding box center [532, 268] width 366 height 11
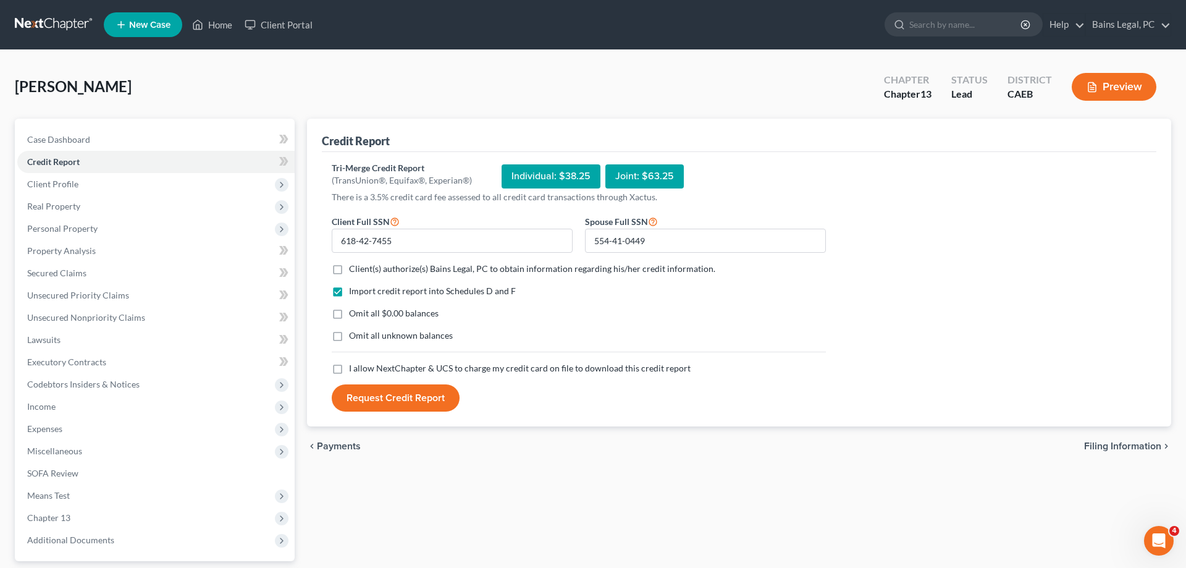
click at [362, 271] on input "Client(s) authorize(s) Bains Legal, PC to obtain information regarding his/her …" at bounding box center [358, 267] width 8 height 8
checkbox input "true"
click at [408, 316] on span "Omit all $0.00 balances" at bounding box center [394, 313] width 90 height 11
click at [362, 315] on input "Omit all $0.00 balances" at bounding box center [358, 311] width 8 height 8
checkbox input "true"
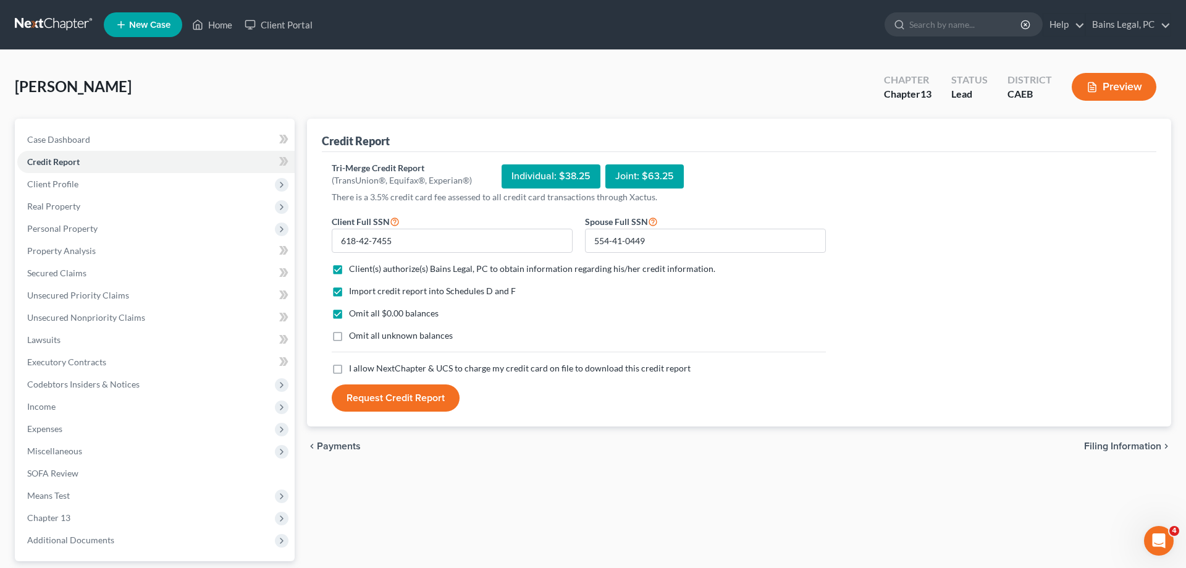
drag, startPoint x: 398, startPoint y: 336, endPoint x: 400, endPoint y: 354, distance: 18.6
click at [397, 335] on span "Omit all unknown balances" at bounding box center [401, 335] width 104 height 11
click at [362, 335] on input "Omit all unknown balances" at bounding box center [358, 333] width 8 height 8
checkbox input "true"
click at [400, 363] on span "I allow NextChapter & UCS to charge my credit card on file to download this cre…" at bounding box center [520, 368] width 342 height 11
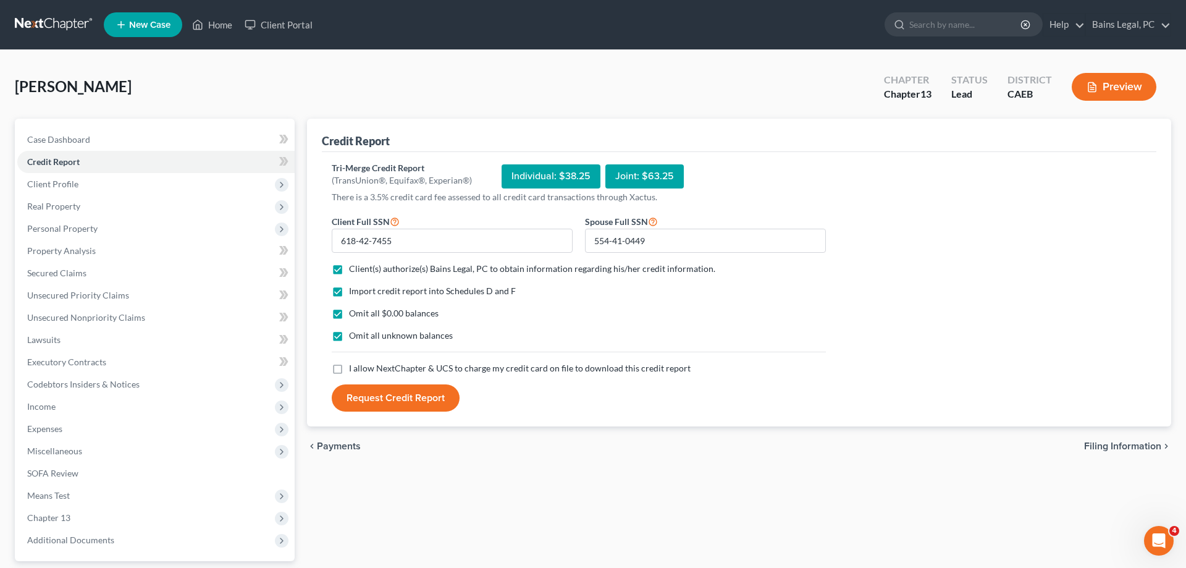
click at [362, 363] on input "I allow NextChapter & UCS to charge my credit card on file to download this cre…" at bounding box center [358, 366] width 8 height 8
checkbox input "true"
click at [400, 398] on button "Request Credit Report" at bounding box center [396, 397] width 128 height 27
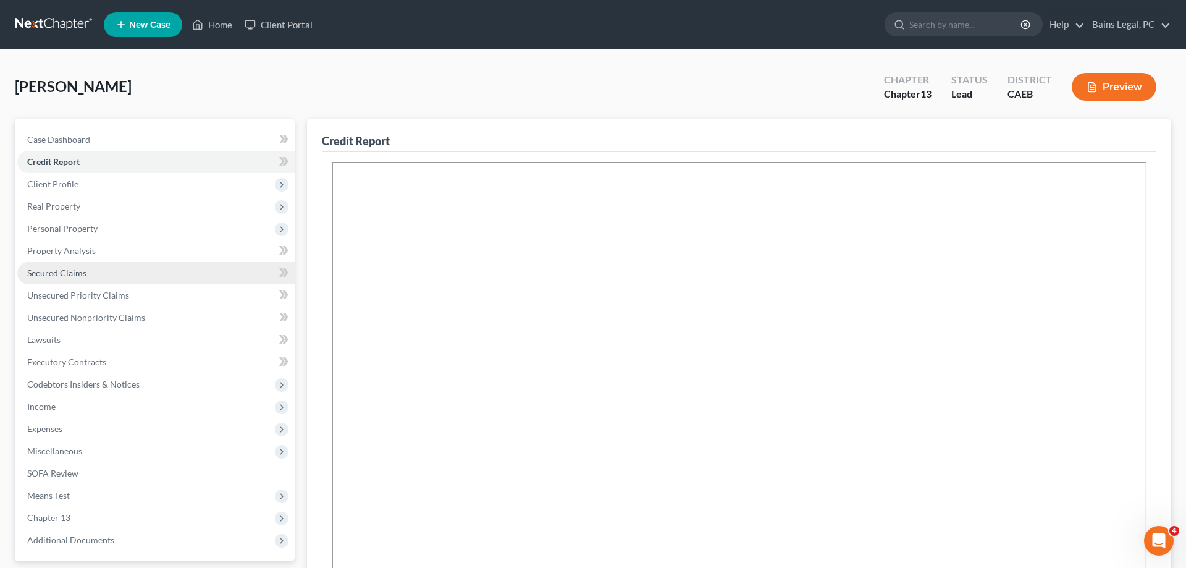
click at [88, 273] on link "Secured Claims" at bounding box center [155, 273] width 277 height 22
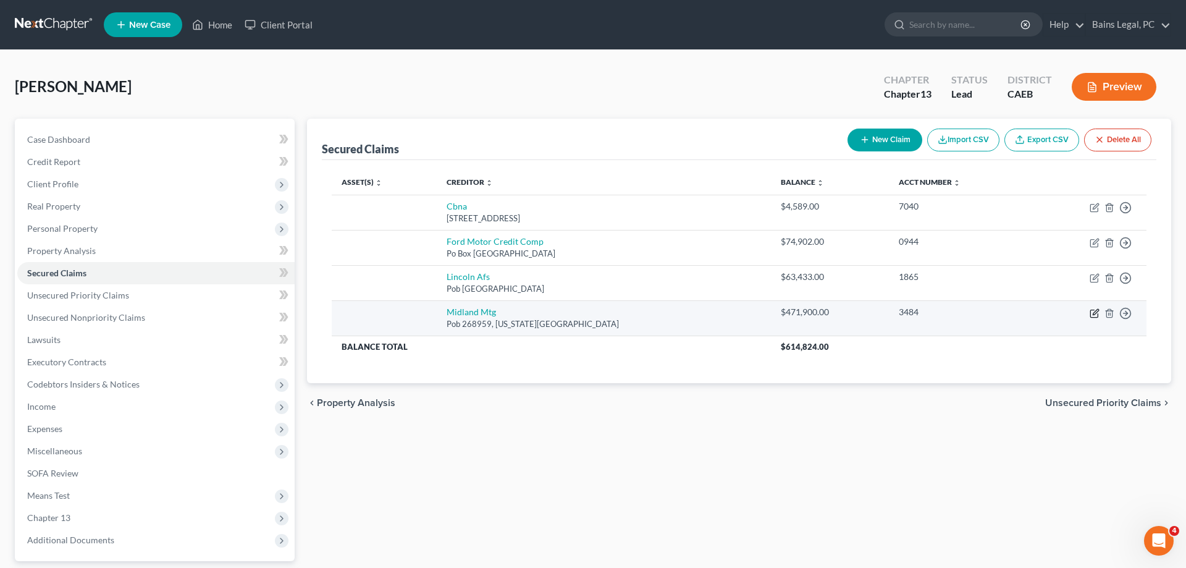
click at [1092, 314] on icon "button" at bounding box center [1095, 313] width 10 height 10
select select "37"
select select "0"
select select "2"
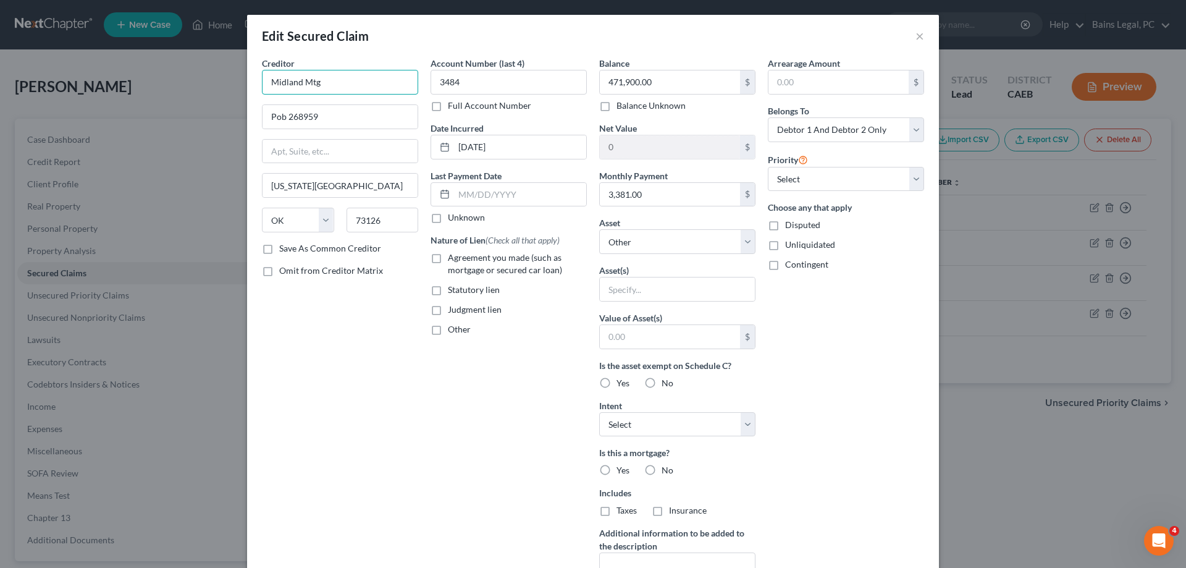
click at [360, 86] on input "Midland Mtg" at bounding box center [340, 82] width 156 height 25
type input "Midland Mortgage"
type input "PO Box 268888"
click at [394, 221] on input "73126" at bounding box center [383, 220] width 72 height 25
click at [666, 189] on input "3,381.00" at bounding box center [670, 194] width 140 height 23
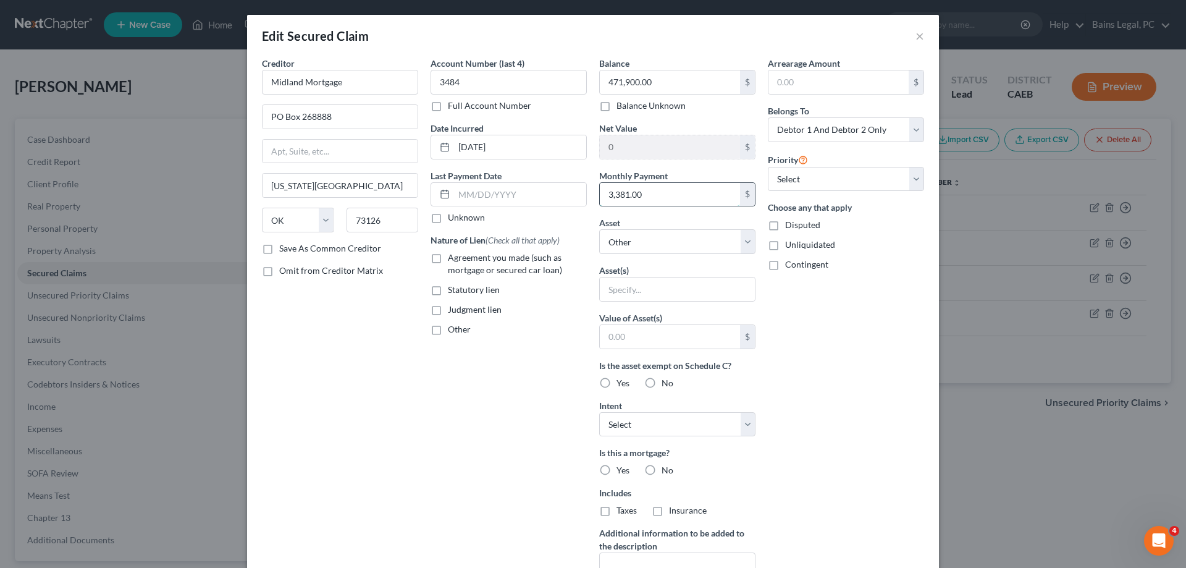
click at [682, 192] on input "3,381.00" at bounding box center [670, 194] width 140 height 23
type input "3,381.33"
drag, startPoint x: 466, startPoint y: 264, endPoint x: 486, endPoint y: 259, distance: 21.1
click at [468, 263] on label "Agreement you made (such as mortgage or secured car loan)" at bounding box center [517, 263] width 139 height 25
click at [448, 256] on label "Agreement you made (such as mortgage or secured car loan)" at bounding box center [517, 263] width 139 height 25
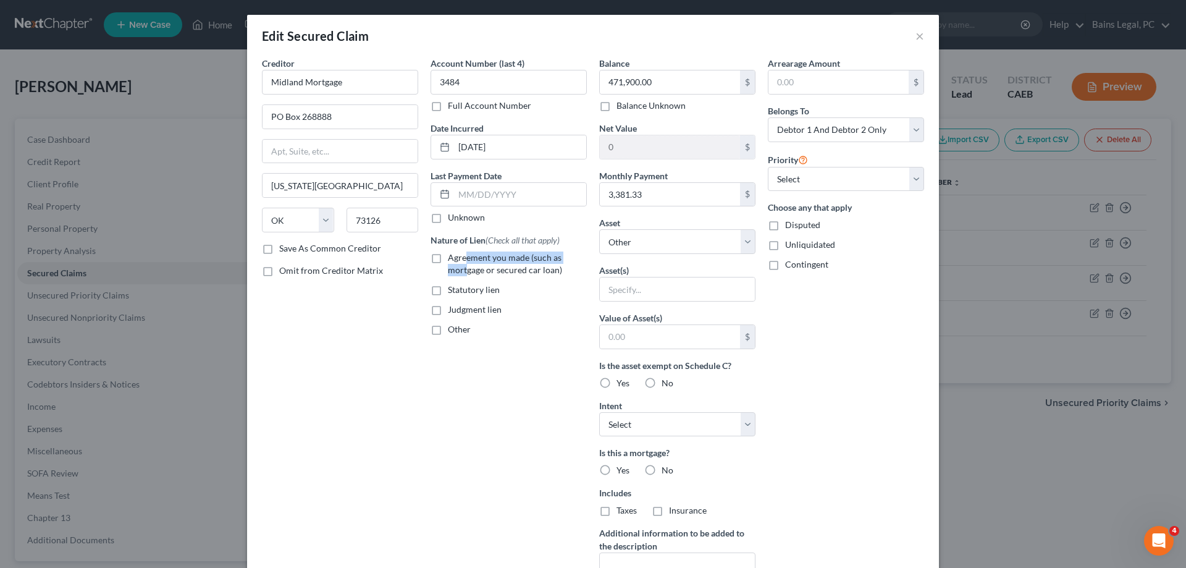
click at [453, 256] on input "Agreement you made (such as mortgage or secured car loan)" at bounding box center [457, 255] width 8 height 8
checkbox input "true"
drag, startPoint x: 606, startPoint y: 476, endPoint x: 612, endPoint y: 491, distance: 16.1
click at [617, 476] on label "Yes" at bounding box center [623, 470] width 13 height 12
click at [622, 472] on input "Yes" at bounding box center [626, 468] width 8 height 8
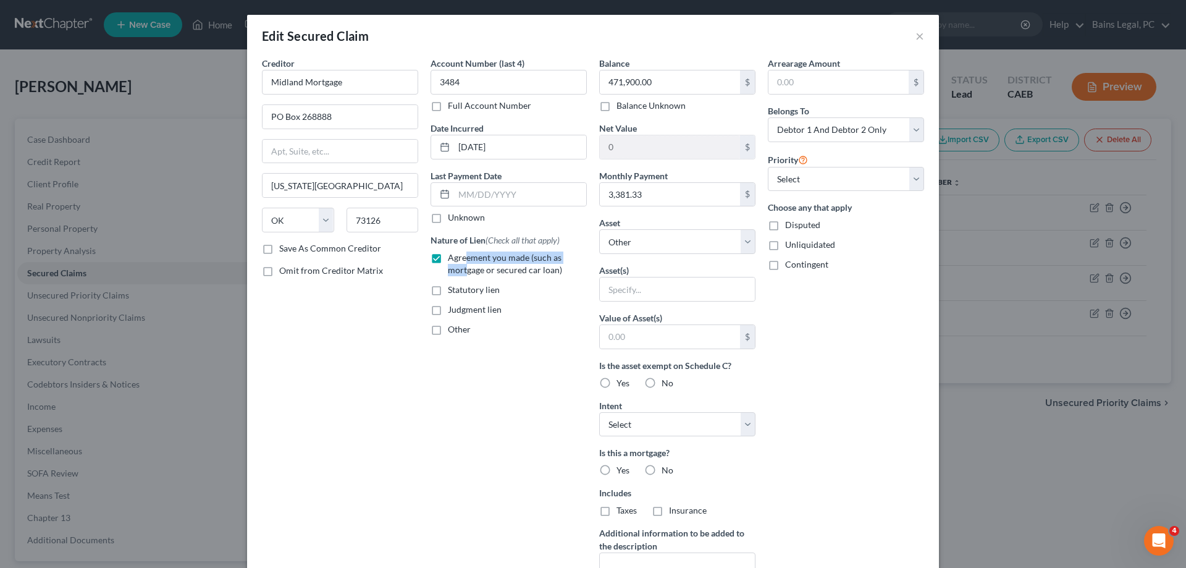
radio input "true"
click at [617, 506] on label "Taxes" at bounding box center [627, 510] width 20 height 12
click at [622, 506] on input "Taxes" at bounding box center [626, 508] width 8 height 8
checkbox input "true"
click at [669, 513] on label "Insurance" at bounding box center [688, 510] width 38 height 12
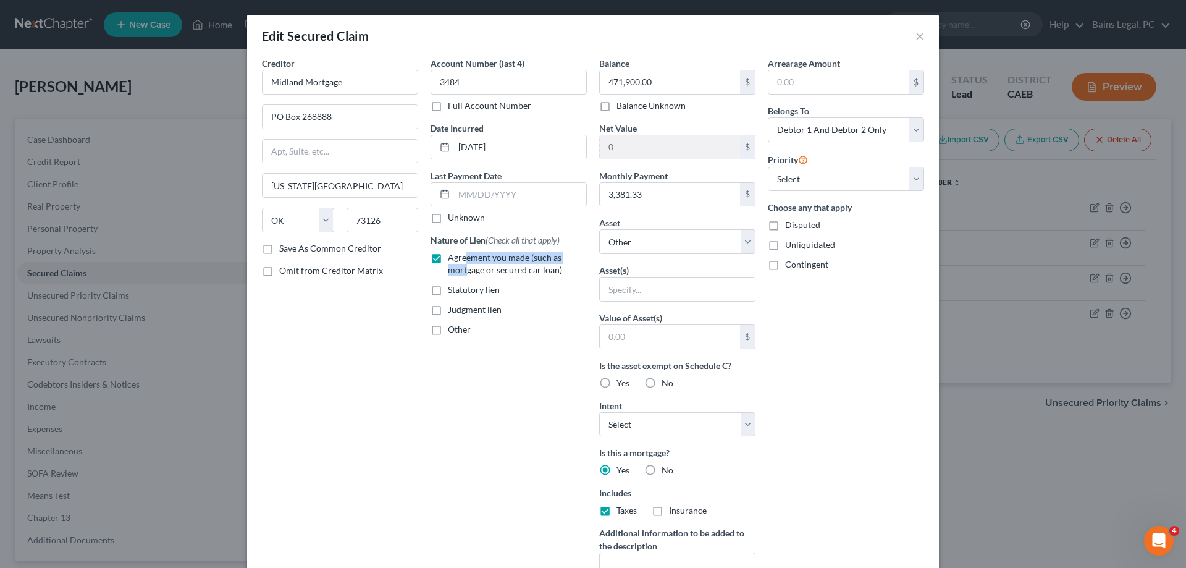
click at [674, 512] on input "Insurance" at bounding box center [678, 508] width 8 height 8
checkbox input "true"
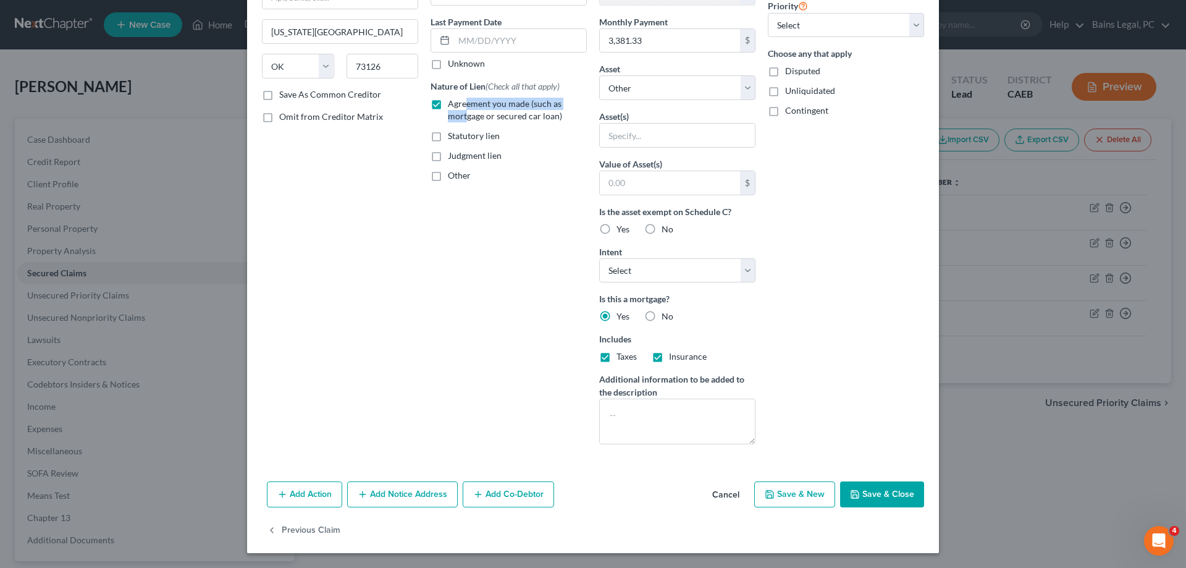
click at [890, 494] on button "Save & Close" at bounding box center [882, 494] width 84 height 26
select select
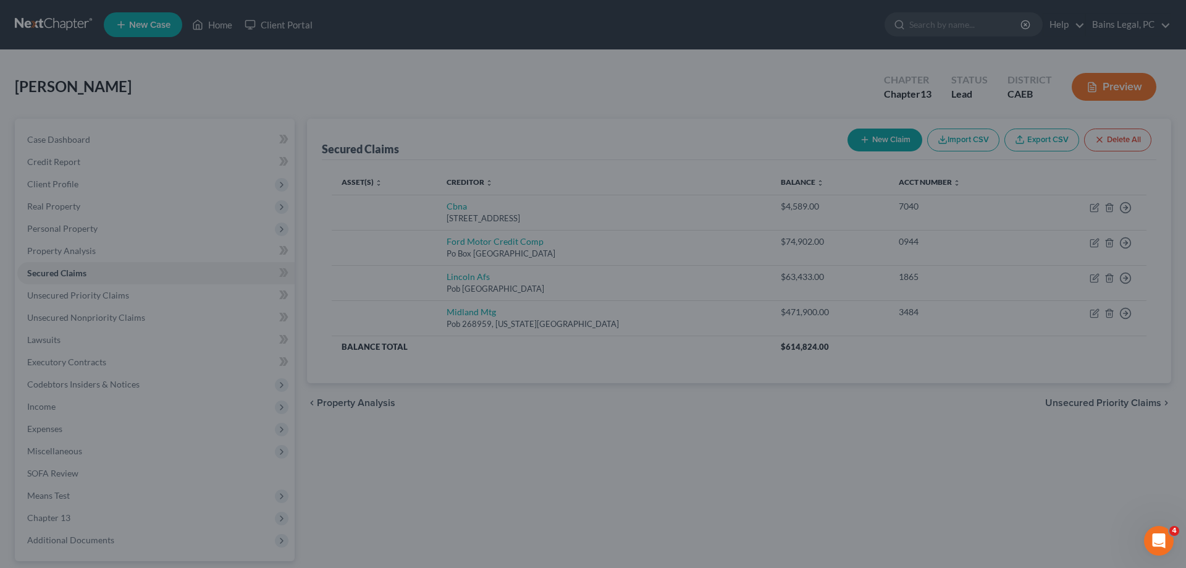
scroll to position [19, 0]
type input "0"
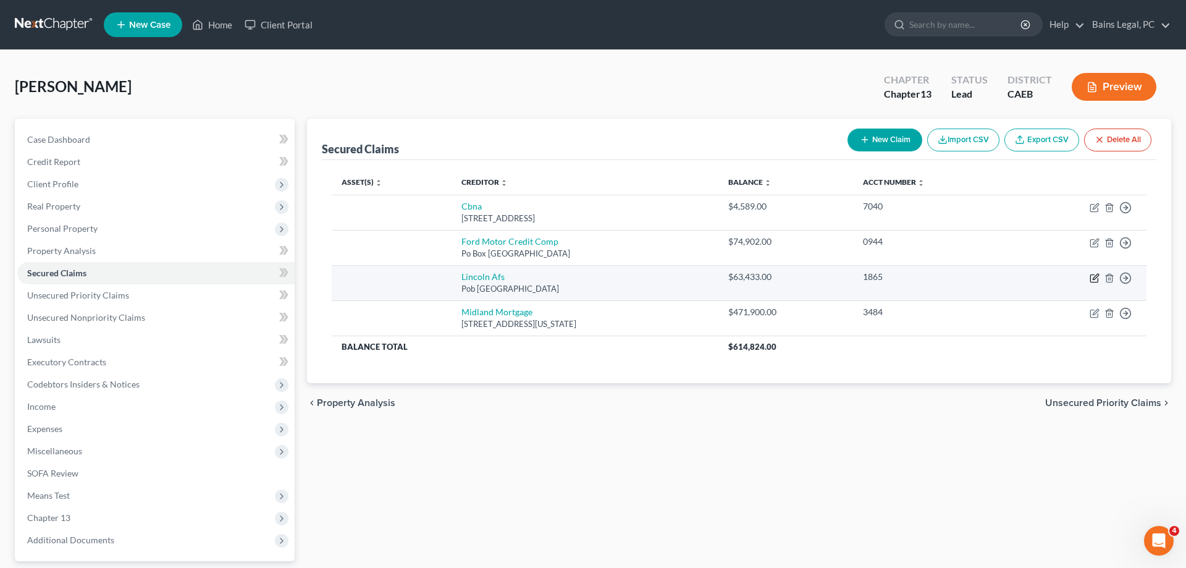
click at [1096, 277] on icon "button" at bounding box center [1095, 278] width 10 height 10
select select "30"
select select "0"
select select "2"
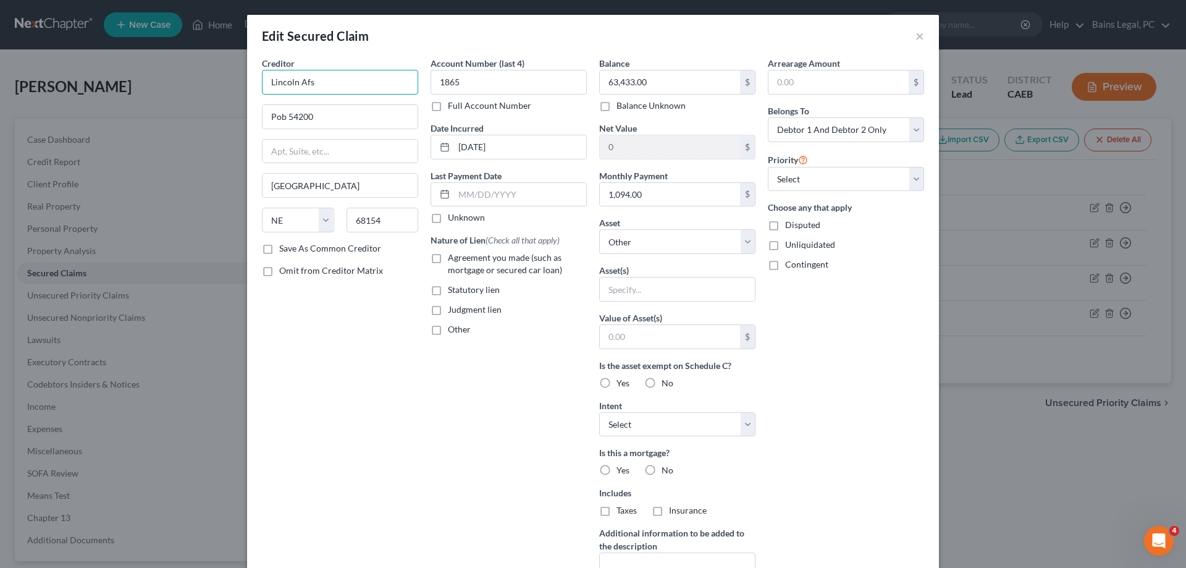
drag, startPoint x: 304, startPoint y: 82, endPoint x: 356, endPoint y: 83, distance: 51.9
click at [356, 82] on input "Lincoln Afs" at bounding box center [340, 82] width 156 height 25
type input "Lincoln Automotive Financial Services"
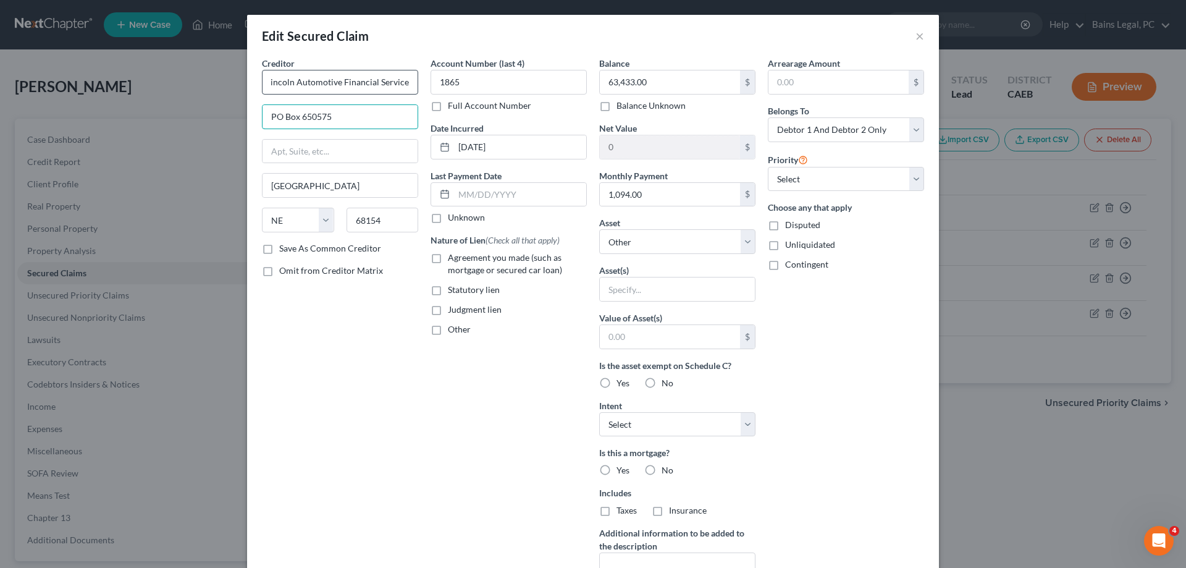
type input "PO Box 650575"
type input "75265"
type input "[GEOGRAPHIC_DATA]"
select select "45"
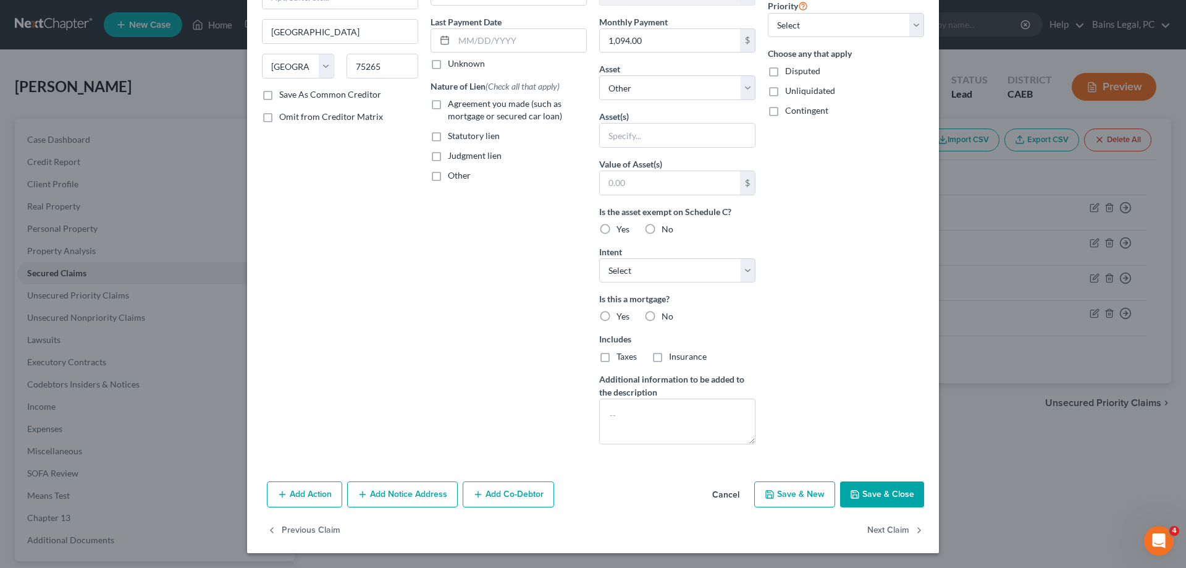
click at [881, 489] on button "Save & Close" at bounding box center [882, 494] width 84 height 26
select select
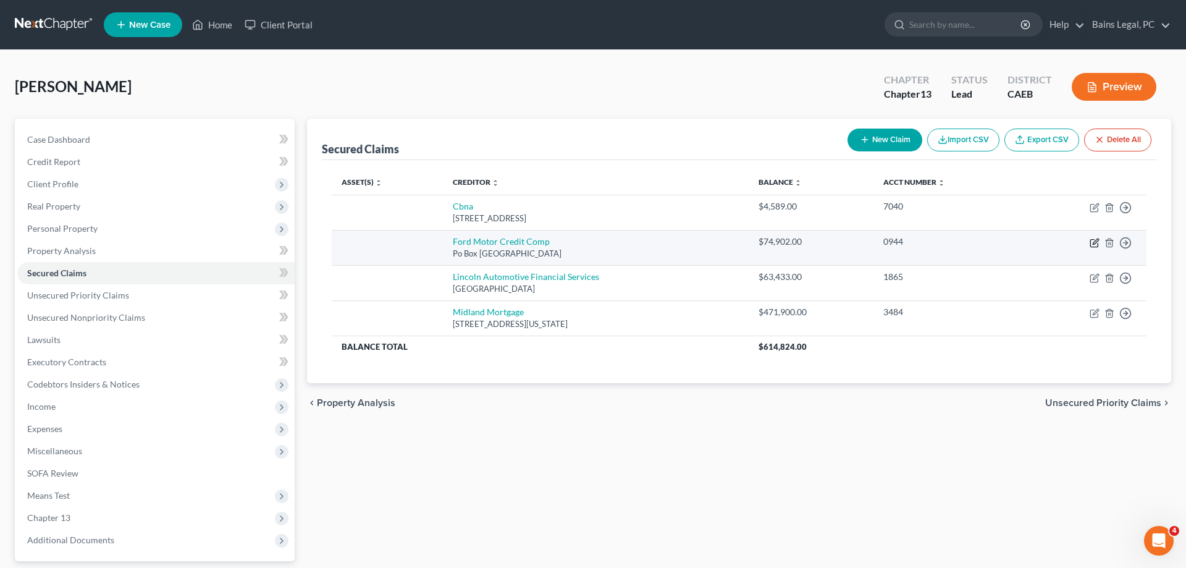
click at [1095, 245] on icon "button" at bounding box center [1095, 243] width 10 height 10
select select "30"
select select "0"
select select "2"
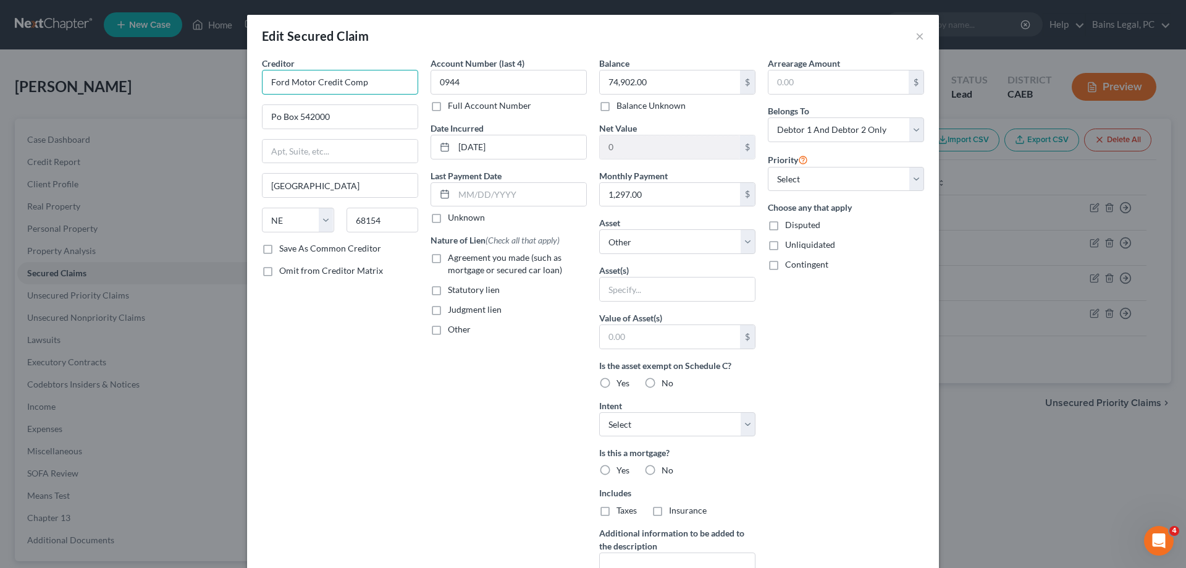
drag, startPoint x: 303, startPoint y: 77, endPoint x: 433, endPoint y: 78, distance: 129.8
click at [418, 78] on input "Ford Motor Credit Comp" at bounding box center [340, 82] width 156 height 25
type input "Ford Credit"
type input "PO Box 650575"
drag, startPoint x: 381, startPoint y: 221, endPoint x: 318, endPoint y: 215, distance: 62.7
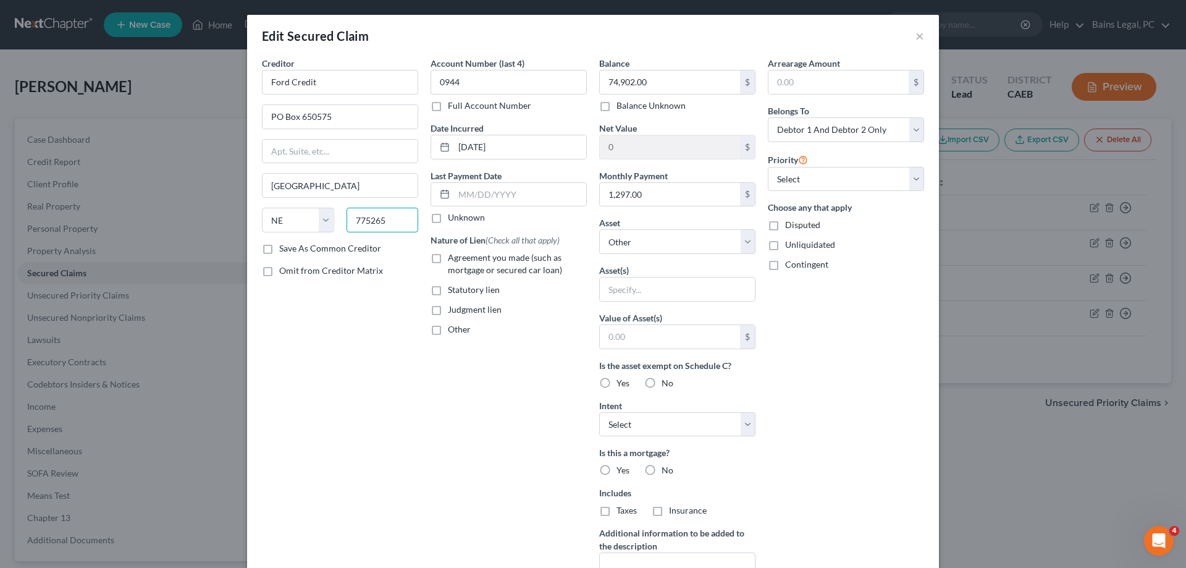
click at [347, 215] on input "775265" at bounding box center [383, 220] width 72 height 25
type input "75265"
type input "[GEOGRAPHIC_DATA]"
select select "45"
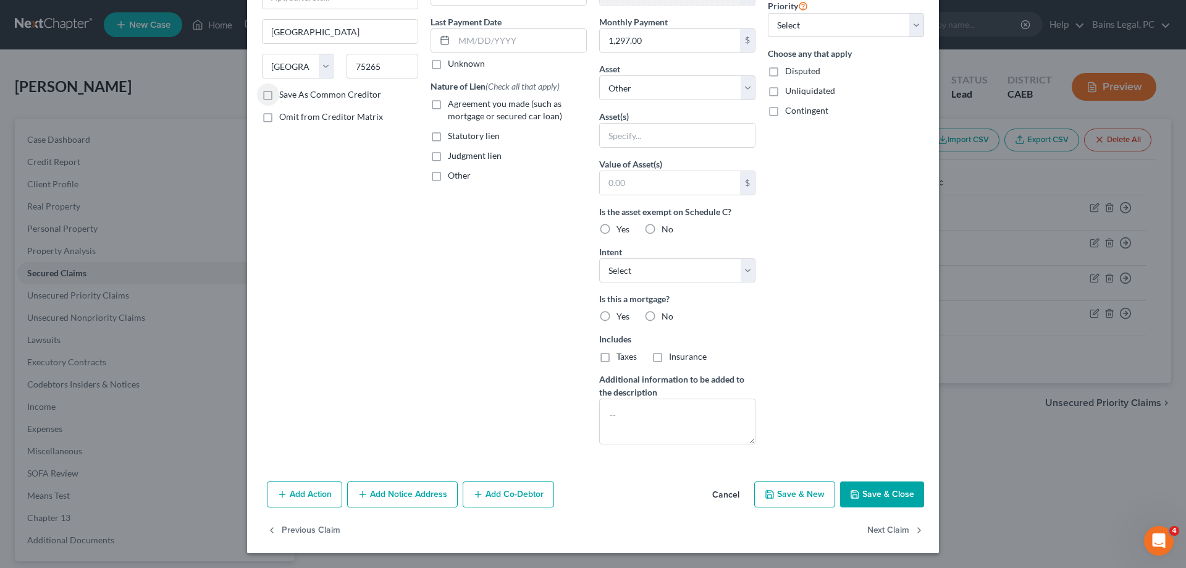
click at [900, 496] on button "Save & Close" at bounding box center [882, 494] width 84 height 26
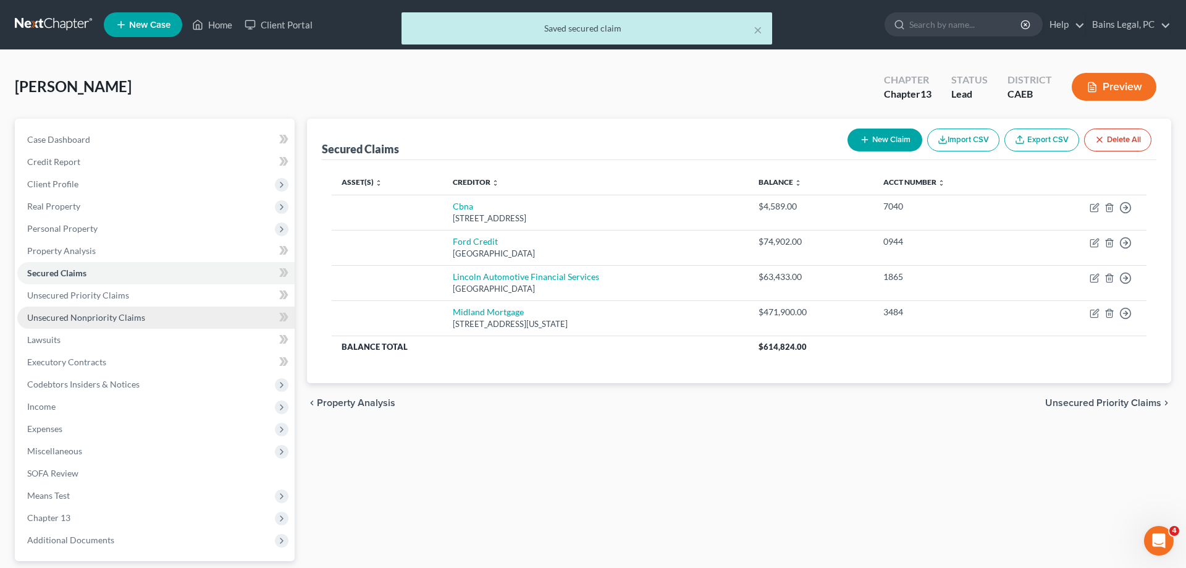
click at [125, 318] on span "Unsecured Nonpriority Claims" at bounding box center [86, 317] width 118 height 11
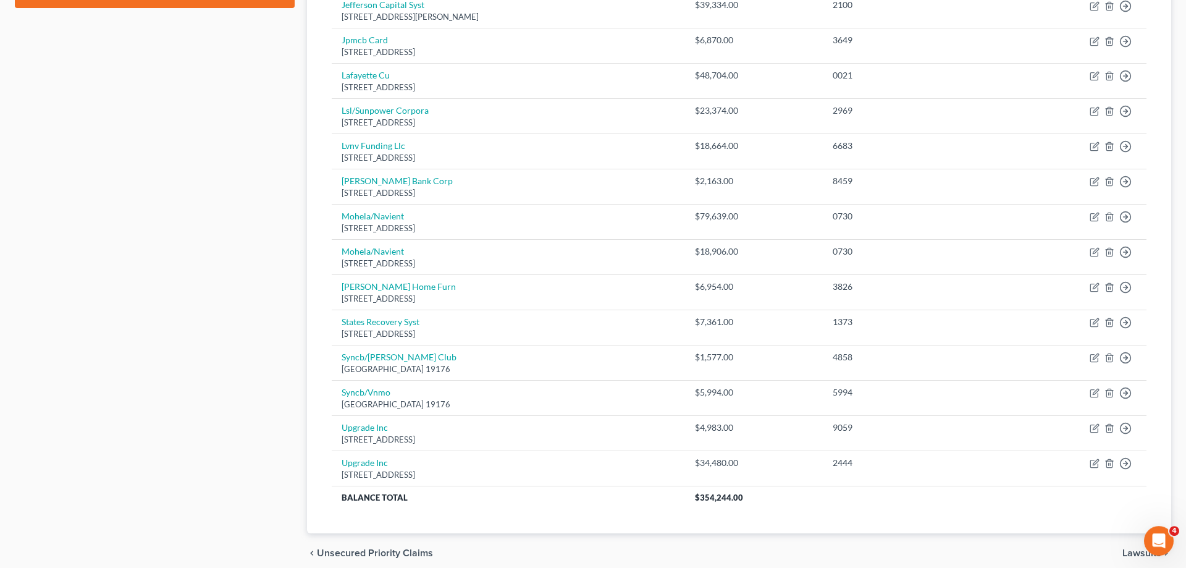
scroll to position [630, 0]
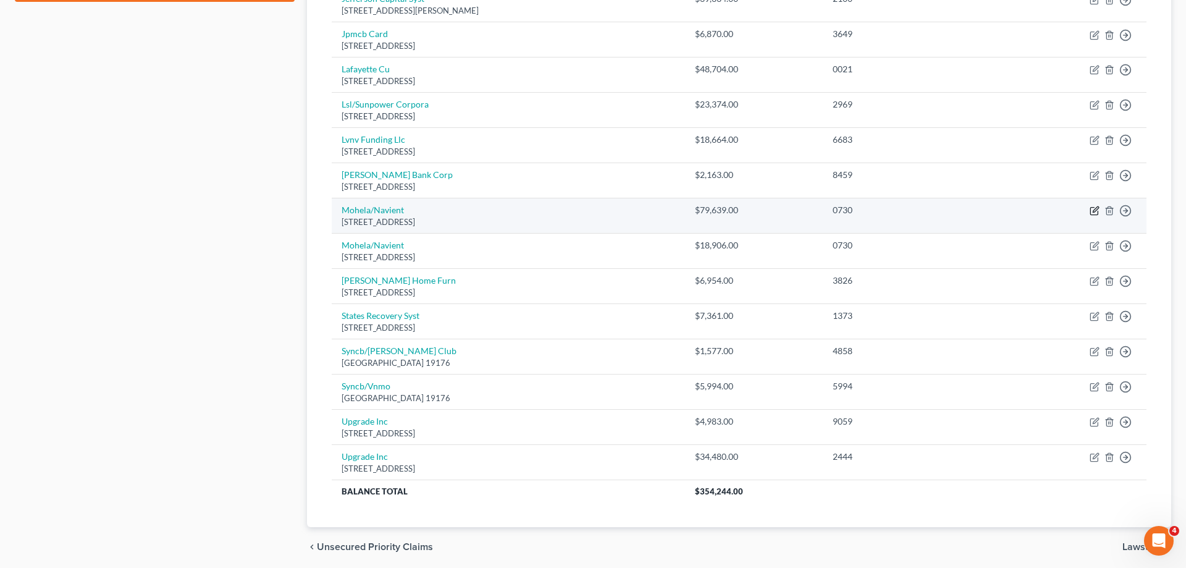
click at [1097, 209] on icon "button" at bounding box center [1095, 211] width 10 height 10
select select "26"
select select "17"
select select "2"
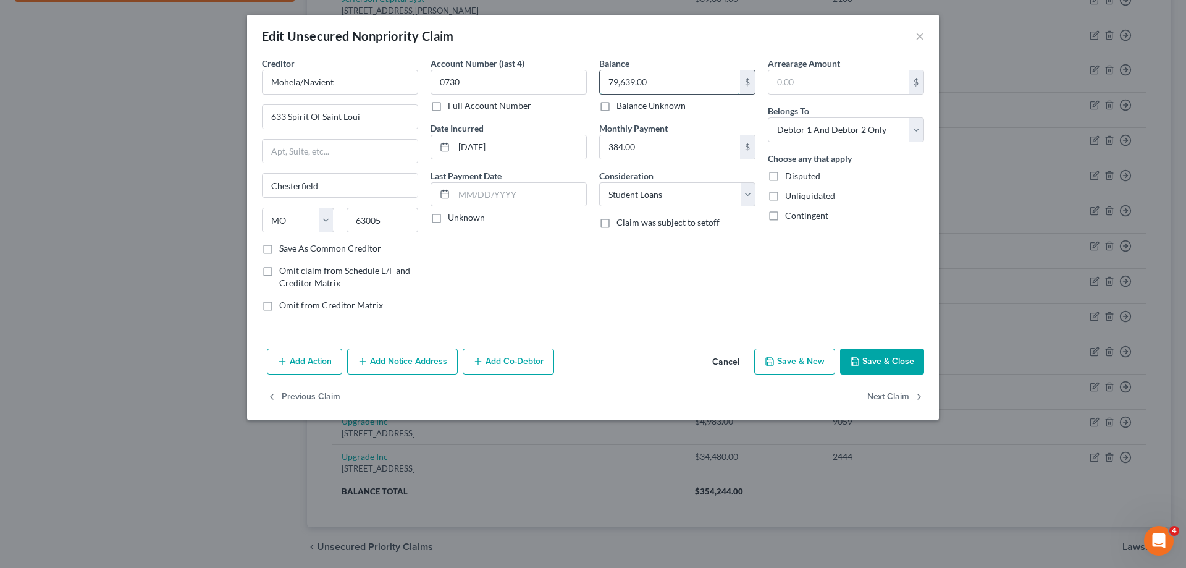
click at [687, 87] on input "79,639.00" at bounding box center [670, 81] width 140 height 23
type input "98,545"
click at [393, 364] on button "Add Notice Address" at bounding box center [402, 362] width 111 height 26
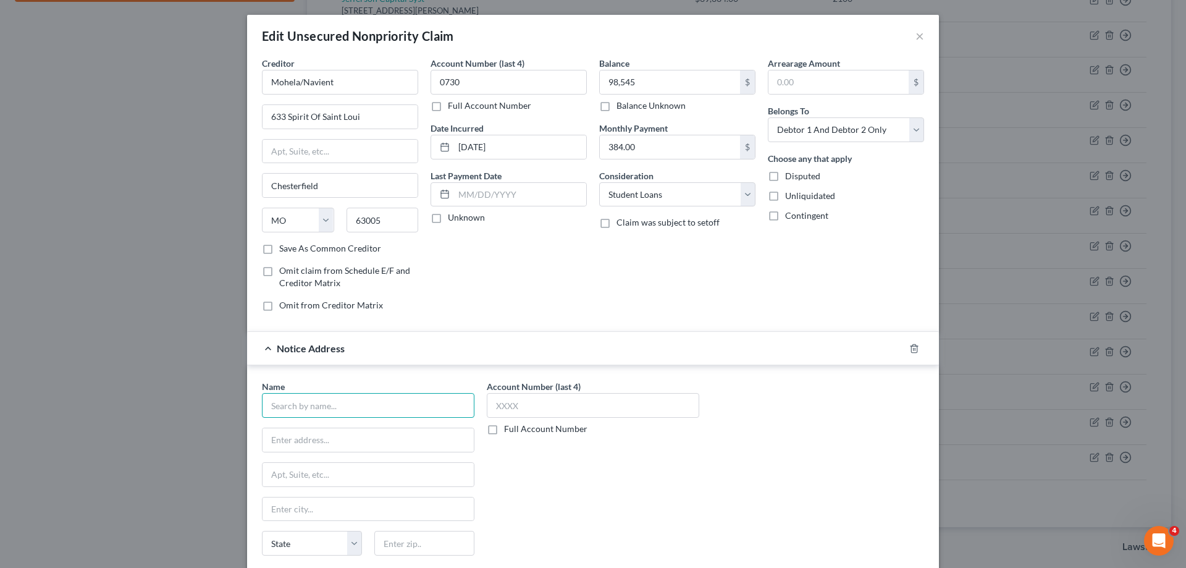
click at [386, 408] on input "text" at bounding box center [368, 405] width 213 height 25
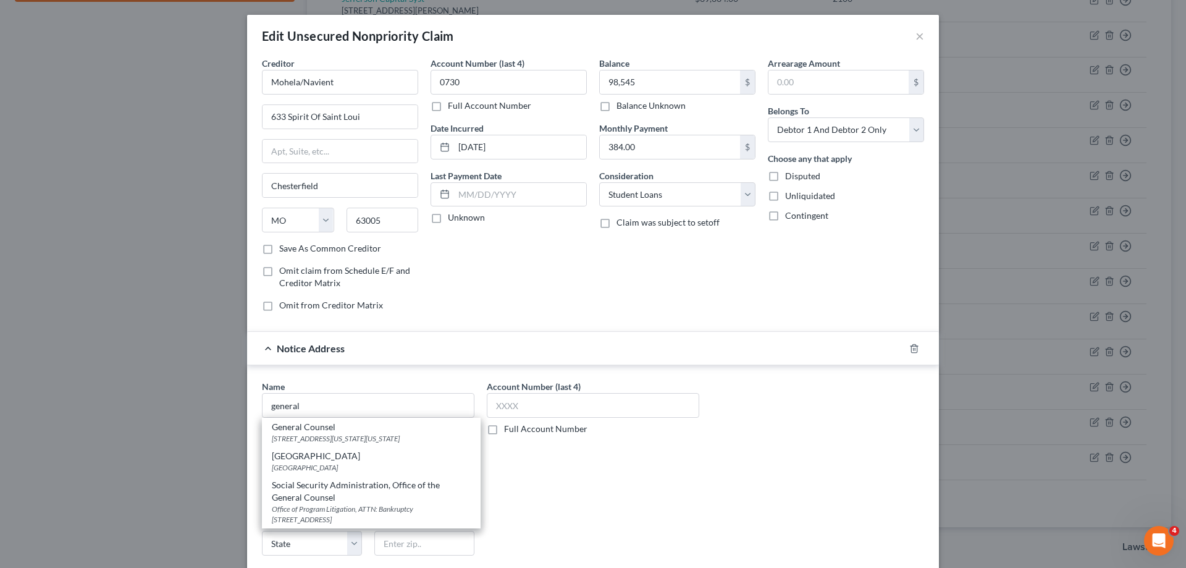
click at [343, 425] on div "General Counsel" at bounding box center [371, 427] width 199 height 12
type input "General Counsel"
type input "[STREET_ADDRESS][US_STATE]"
type input "[US_STATE]"
select select "8"
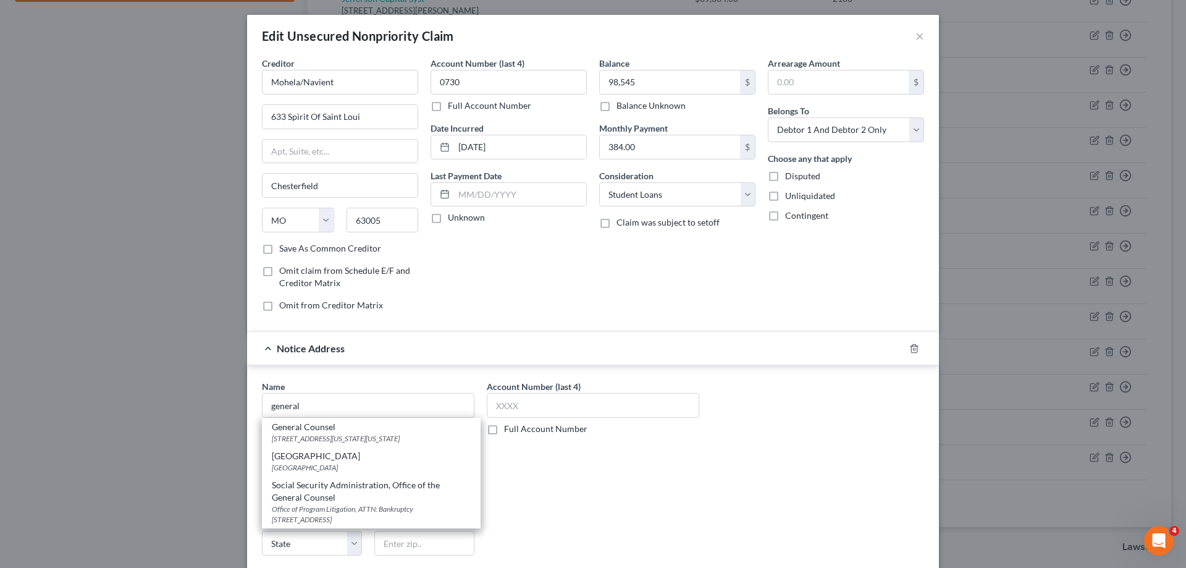
type input "20202"
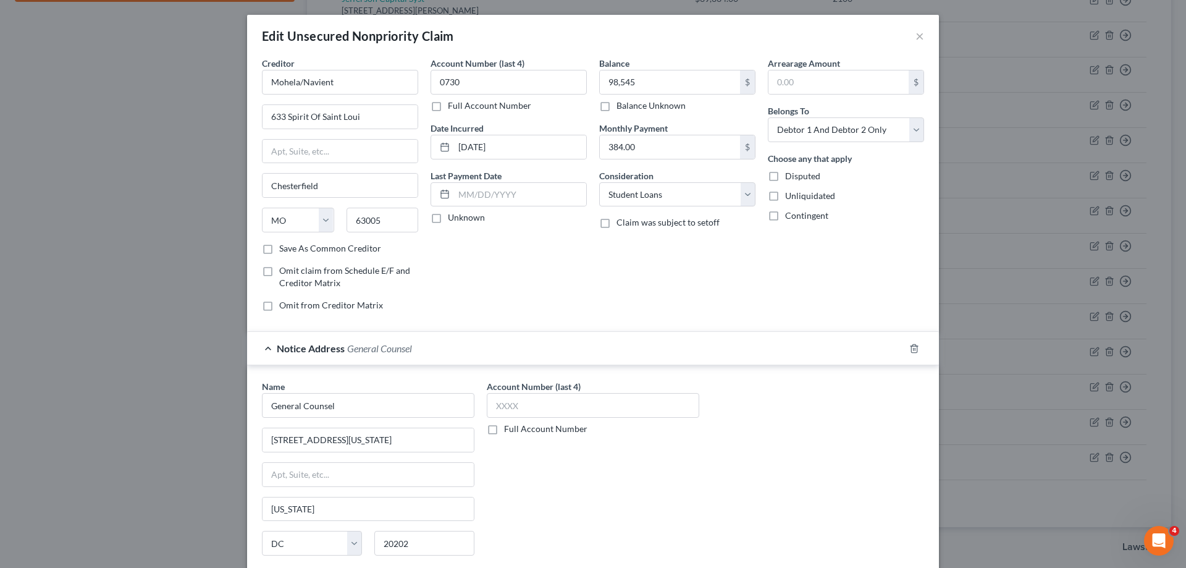
scroll to position [133, 0]
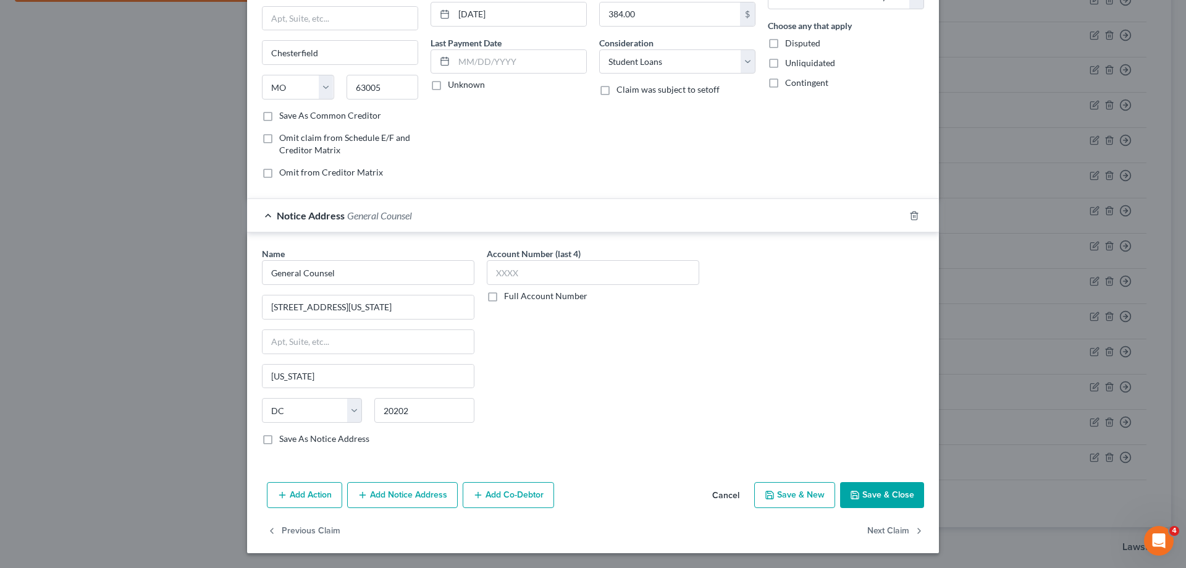
click at [882, 499] on button "Save & Close" at bounding box center [882, 495] width 84 height 26
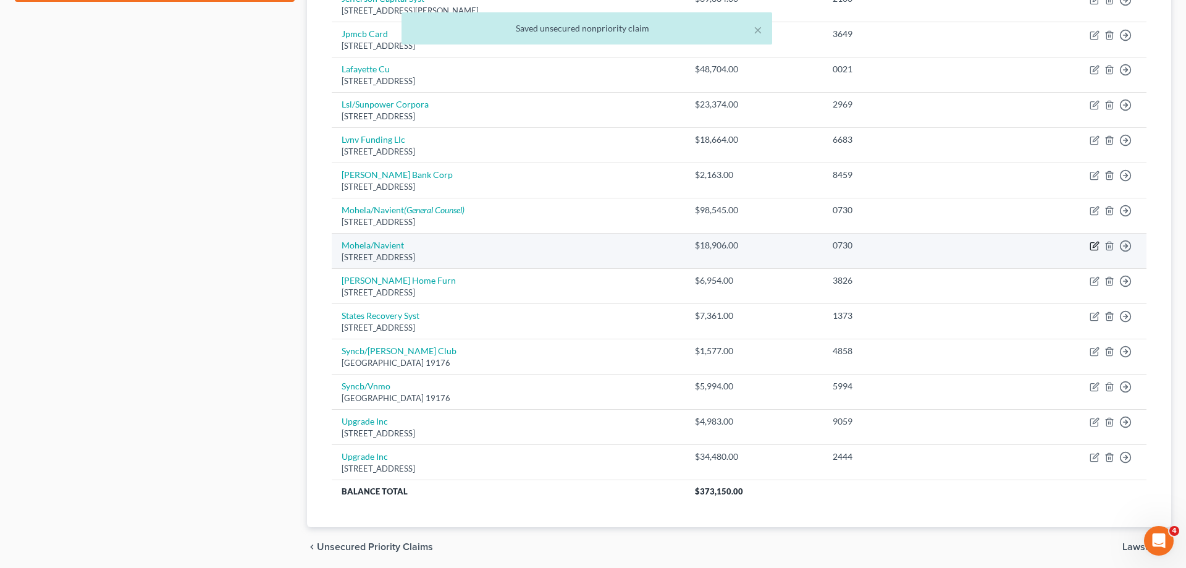
click at [1092, 246] on icon "button" at bounding box center [1095, 246] width 10 height 10
select select "26"
select select "17"
select select "1"
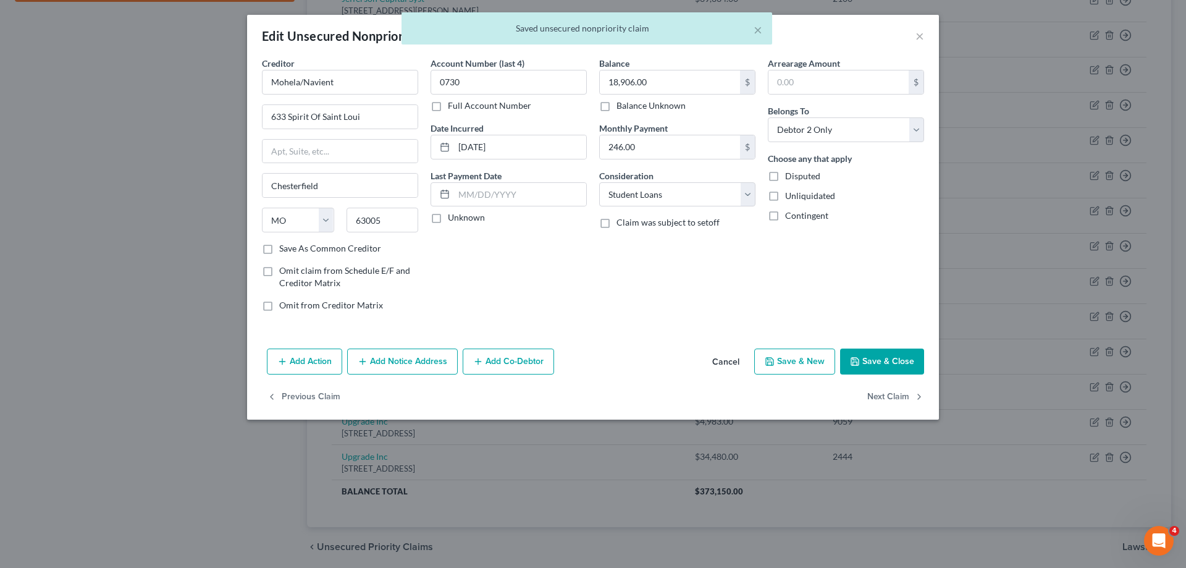
click at [864, 360] on button "Save & Close" at bounding box center [882, 362] width 84 height 26
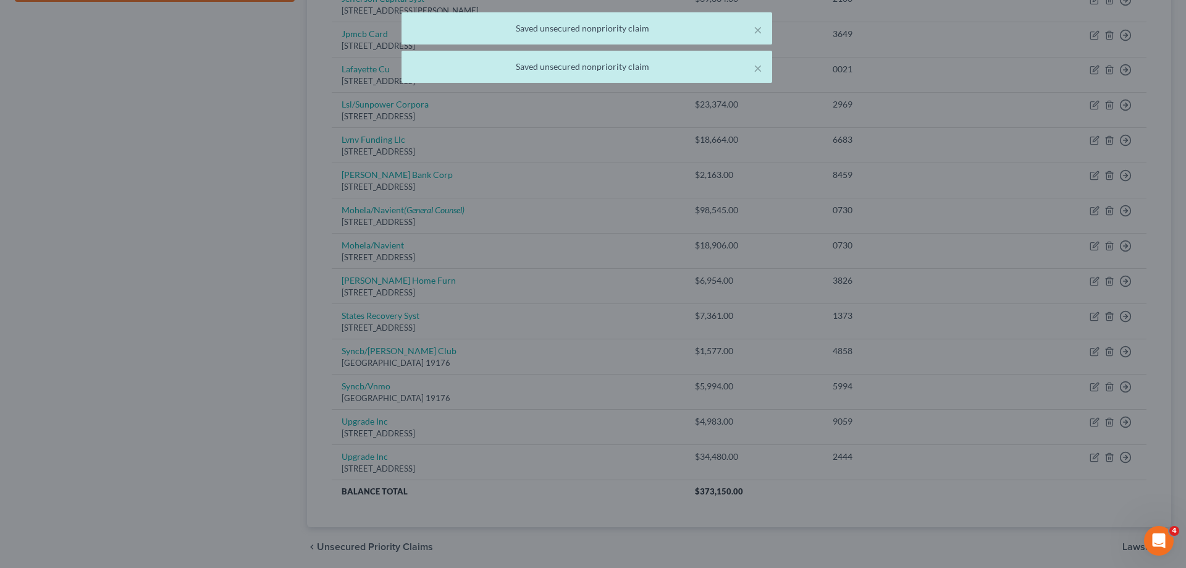
type input "0"
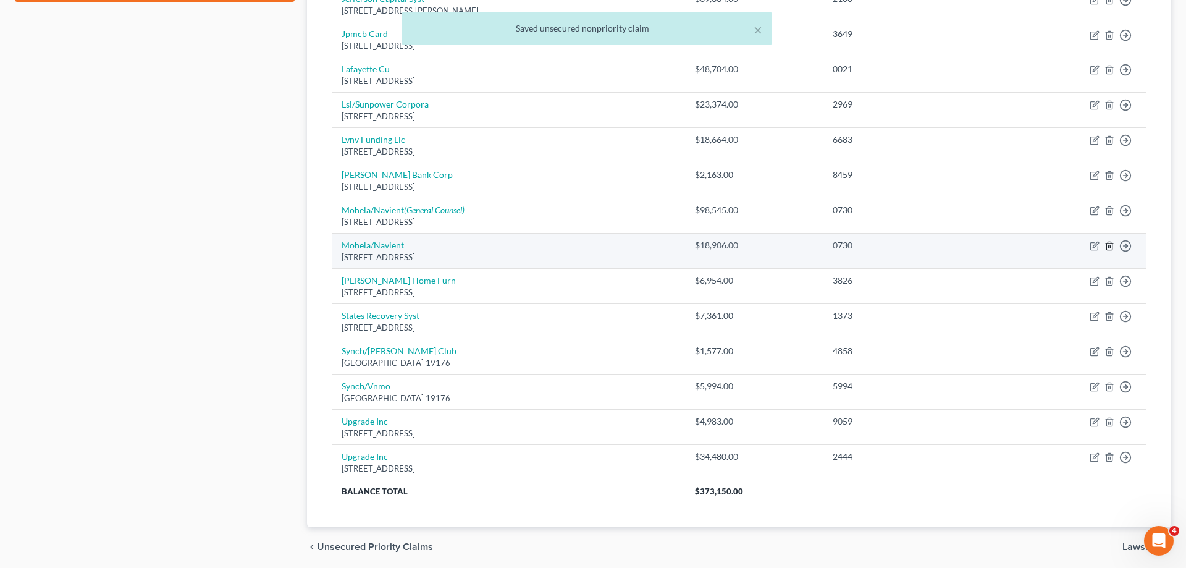
click at [1110, 246] on line "button" at bounding box center [1110, 247] width 0 height 2
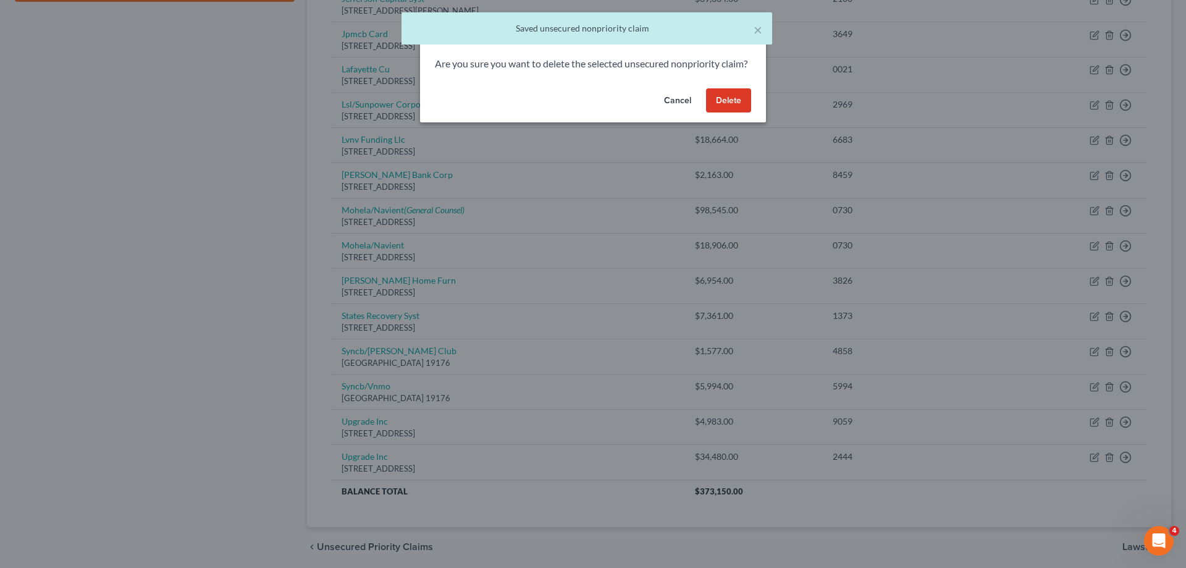
click at [722, 113] on button "Delete" at bounding box center [728, 100] width 45 height 25
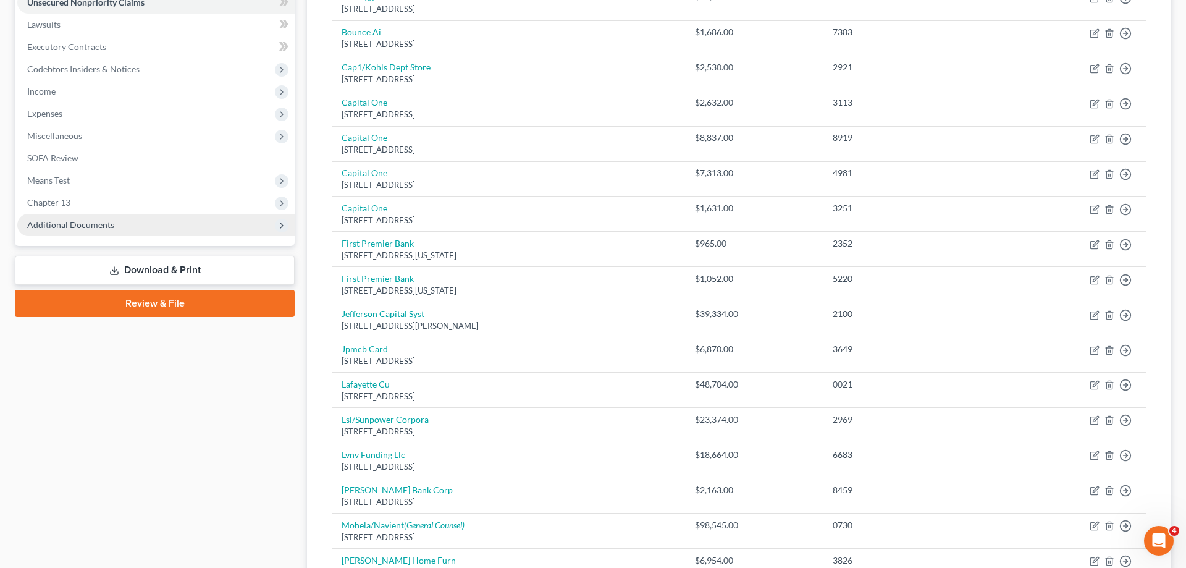
scroll to position [63, 0]
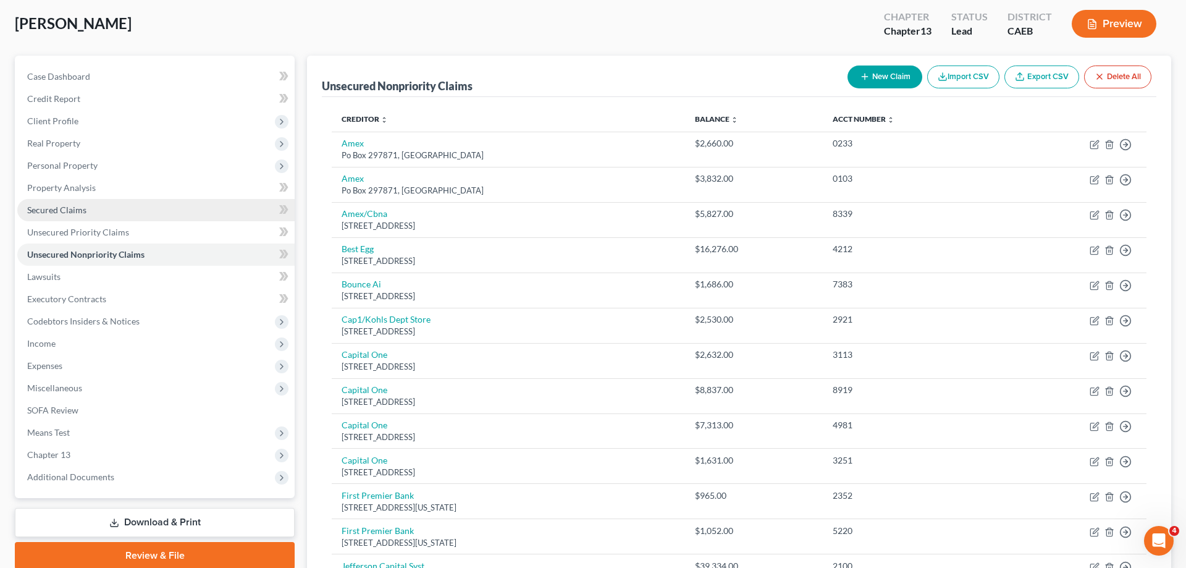
click at [80, 205] on span "Secured Claims" at bounding box center [56, 210] width 59 height 11
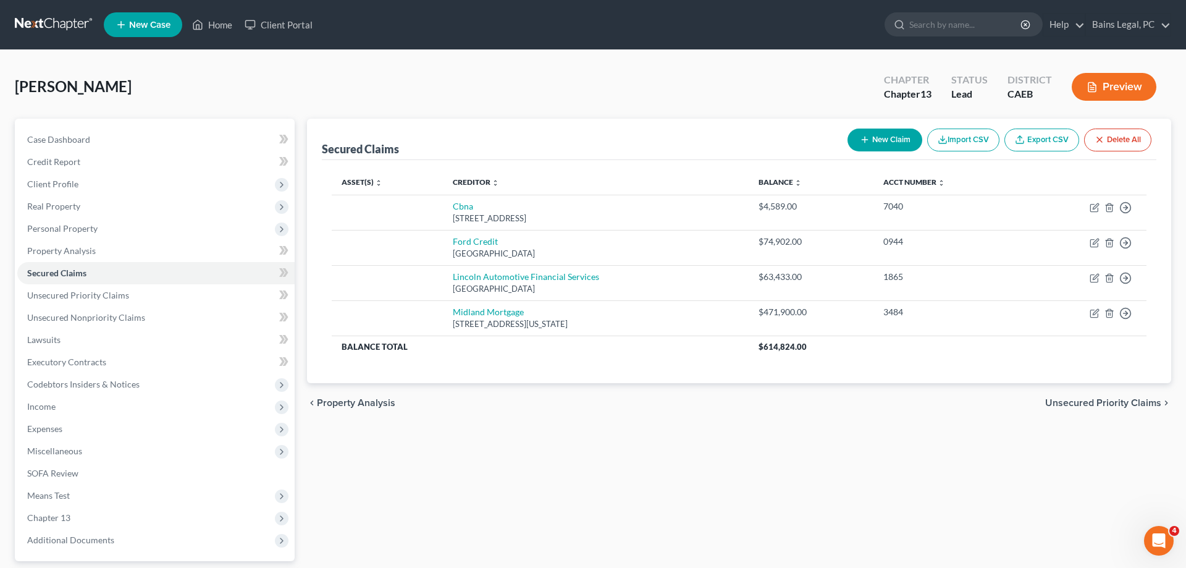
click at [879, 139] on button "New Claim" at bounding box center [885, 140] width 75 height 23
select select "0"
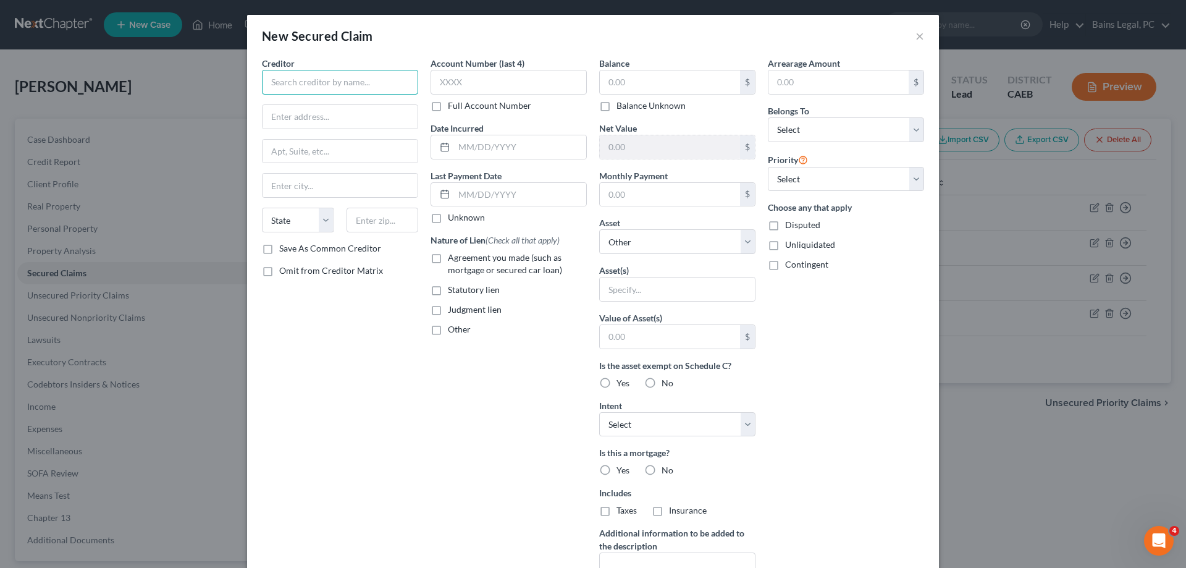
click at [374, 75] on input "text" at bounding box center [340, 82] width 156 height 25
click at [922, 36] on button "×" at bounding box center [920, 35] width 9 height 15
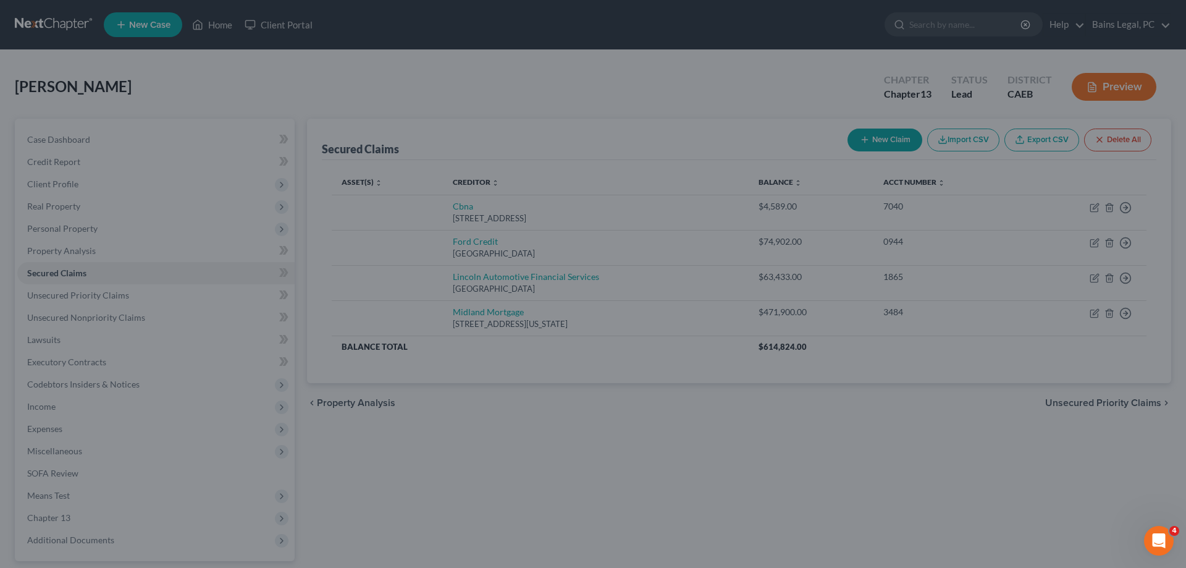
type input "Interna"
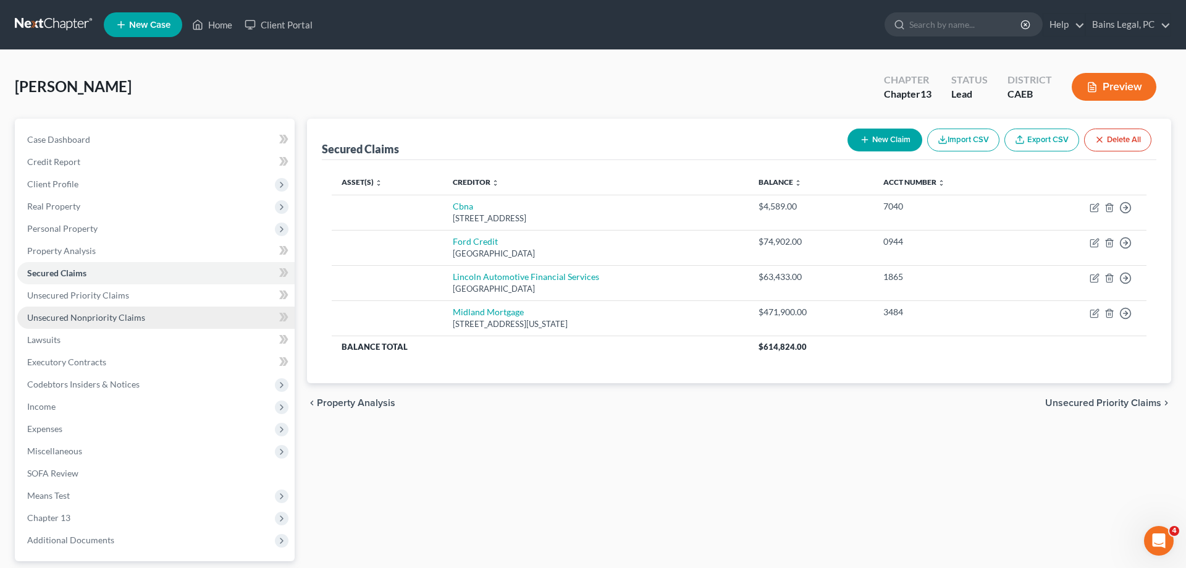
click at [120, 317] on span "Unsecured Nonpriority Claims" at bounding box center [86, 317] width 118 height 11
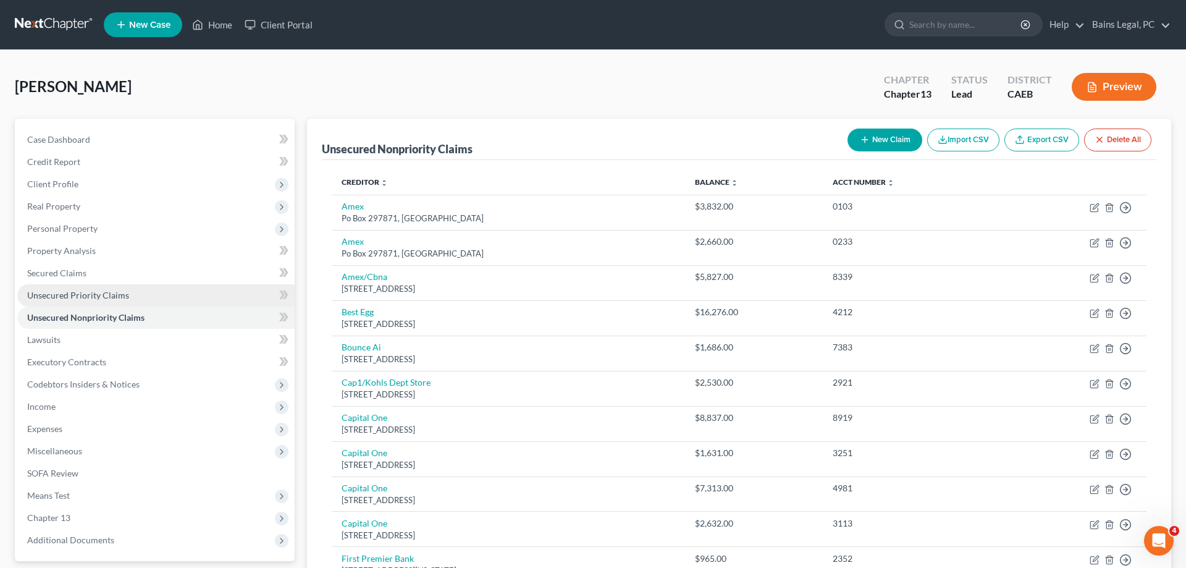
click at [144, 297] on link "Unsecured Priority Claims" at bounding box center [155, 295] width 277 height 22
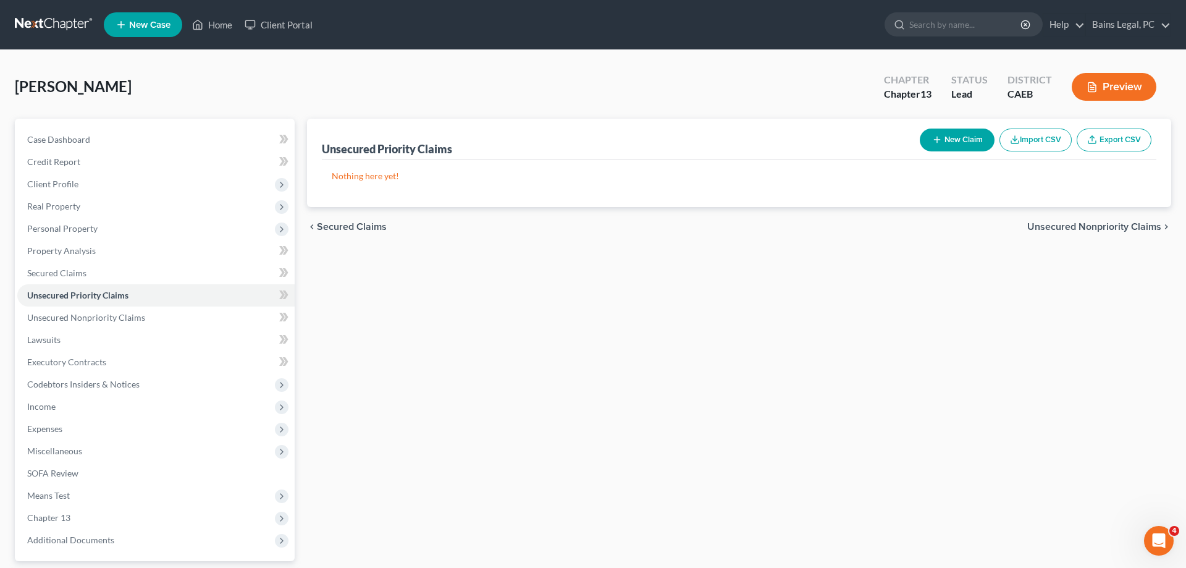
drag, startPoint x: 926, startPoint y: 130, endPoint x: 942, endPoint y: 152, distance: 27.1
click at [928, 132] on div "New Claim Import CSV Export CSV" at bounding box center [1036, 140] width 242 height 33
click at [946, 151] on div "New Claim Import CSV Export CSV" at bounding box center [1036, 140] width 242 height 33
click at [949, 140] on button "New Claim" at bounding box center [957, 140] width 75 height 23
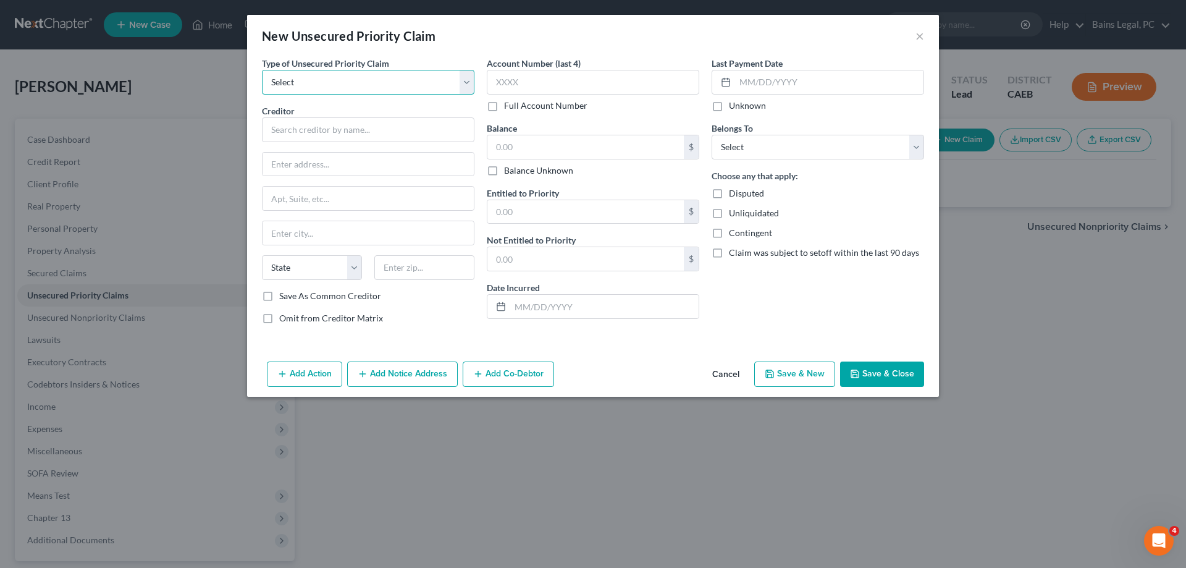
click at [262, 70] on select "Select Taxes & Other Government Units Domestic Support Obligations Extensions o…" at bounding box center [368, 82] width 213 height 25
select select "0"
click option "Taxes & Other Government Units" at bounding box center [0, 0] width 0 height 0
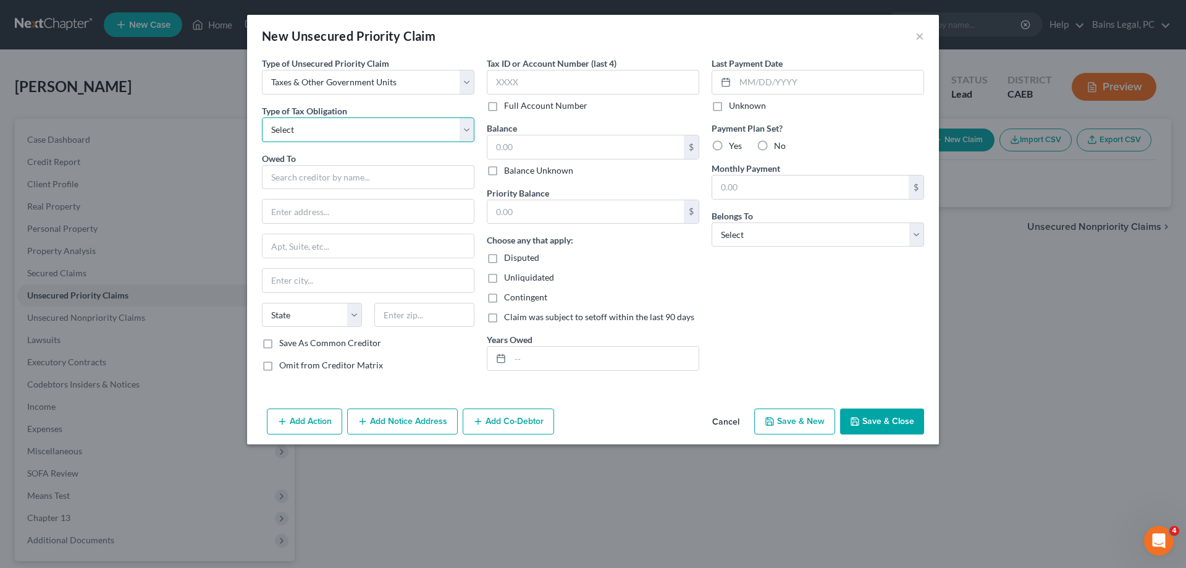
click at [262, 117] on select "Select Federal City State Franchise Tax Board Other" at bounding box center [368, 129] width 213 height 25
select select "0"
click option "Federal" at bounding box center [0, 0] width 0 height 0
click at [331, 179] on input "text" at bounding box center [368, 177] width 213 height 25
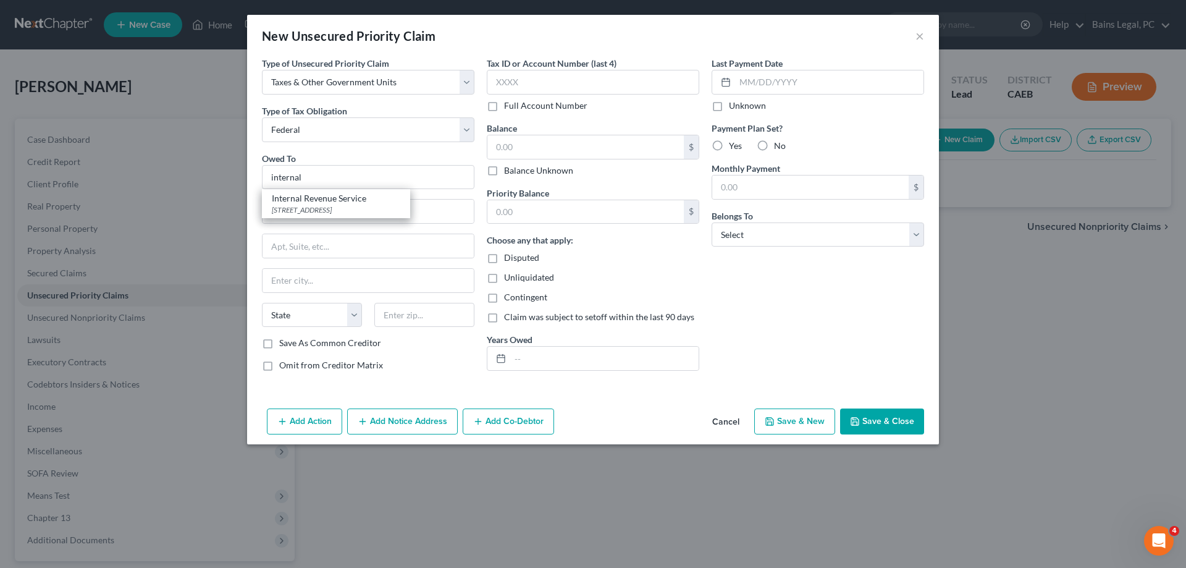
drag, startPoint x: 313, startPoint y: 208, endPoint x: 398, endPoint y: 192, distance: 86.2
click at [315, 207] on div "[STREET_ADDRESS]" at bounding box center [336, 210] width 129 height 11
type input "Internal Revenue Service"
type input "PO Box 7346"
type input "[GEOGRAPHIC_DATA]"
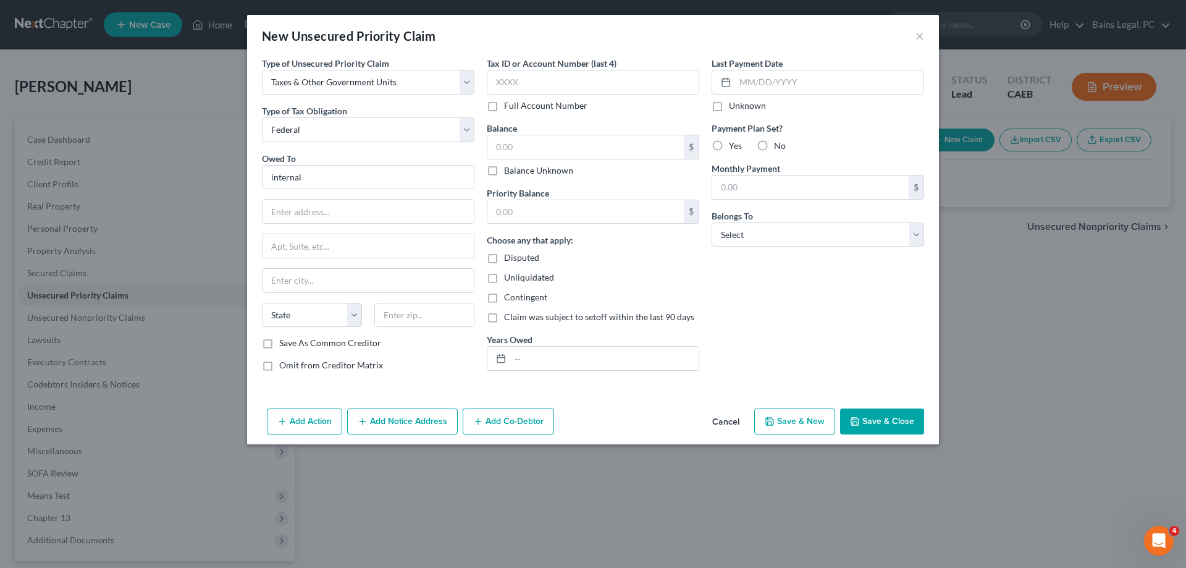
select select "39"
type input "19101"
click at [712, 222] on select "Select Debtor 1 Only Debtor 2 Only Debtor 1 And Debtor 2 Only At Least One Of T…" at bounding box center [818, 234] width 213 height 25
select select "2"
click option "Debtor 1 And Debtor 2 Only" at bounding box center [0, 0] width 0 height 0
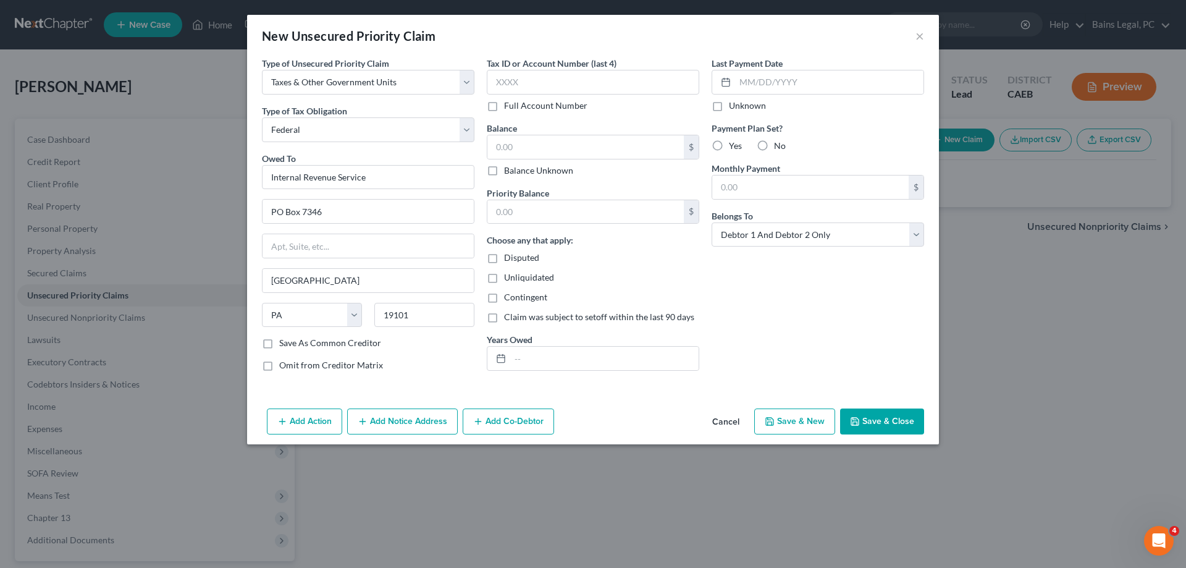
click at [404, 421] on button "Add Notice Address" at bounding box center [402, 421] width 111 height 26
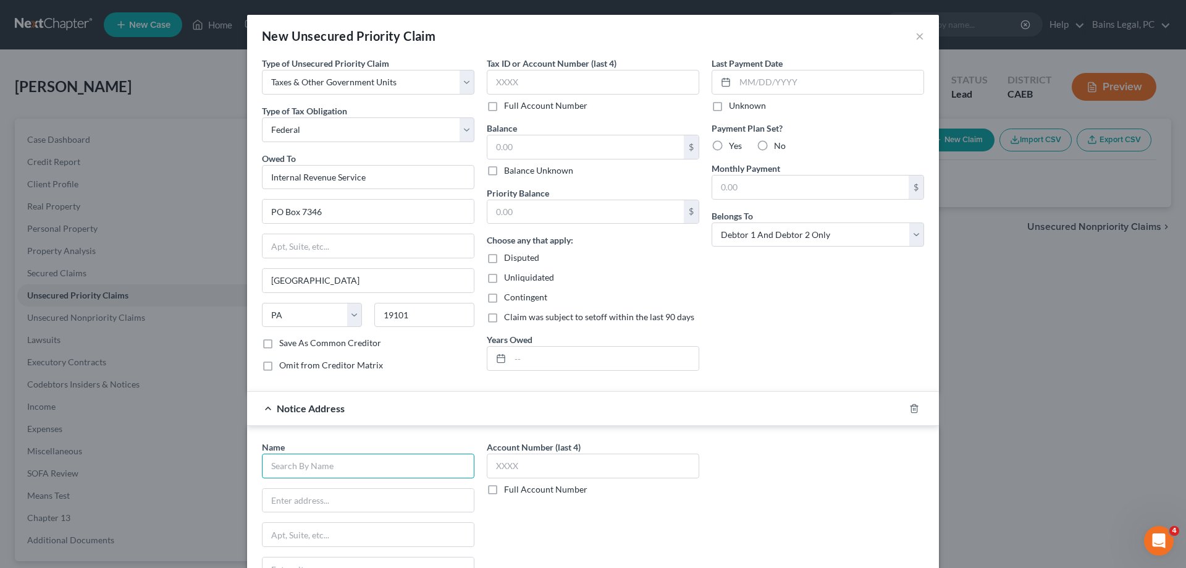
click at [368, 473] on input "text" at bounding box center [368, 466] width 213 height 25
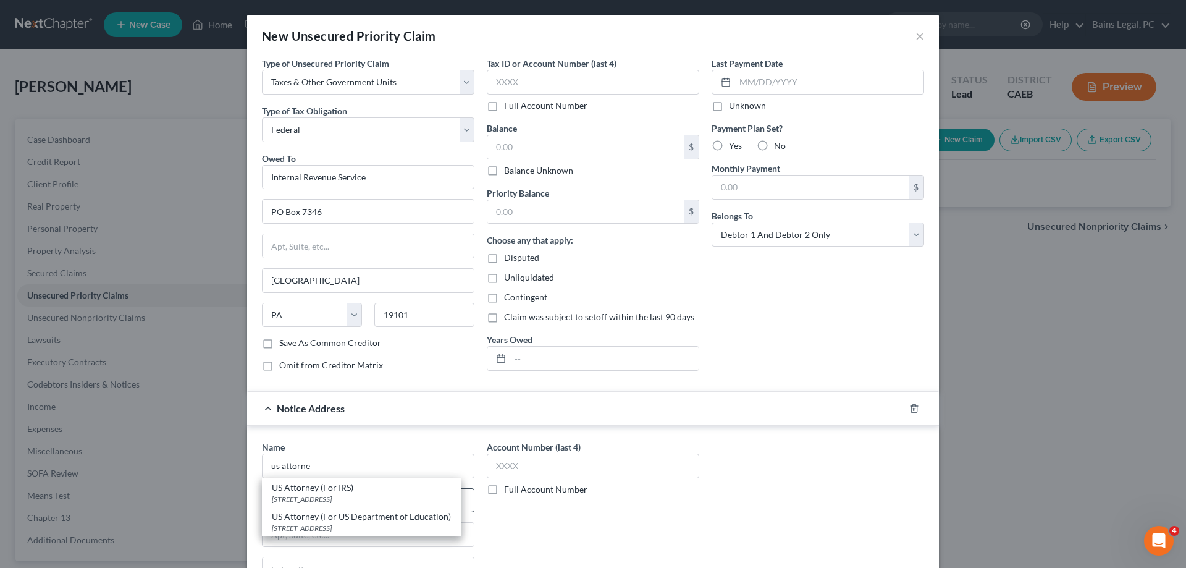
click at [297, 504] on div "[STREET_ADDRESS]" at bounding box center [361, 499] width 179 height 11
type input "US Attorney (For IRS)"
type input "[STREET_ADDRESS]"
type input "Suite 10-100"
type input "[GEOGRAPHIC_DATA]"
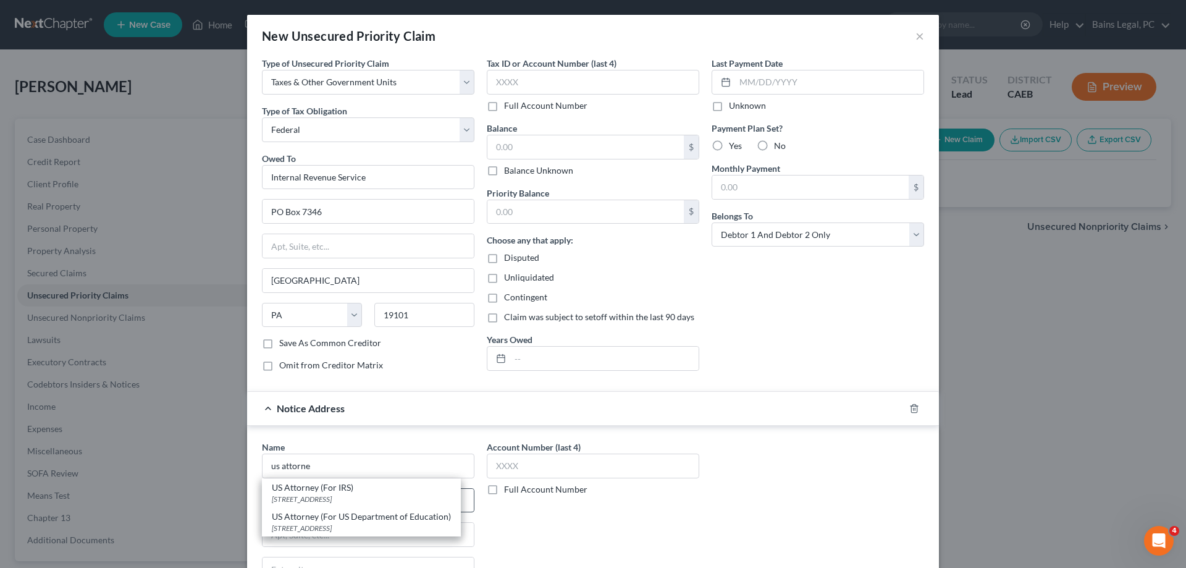
select select "4"
type input "95814"
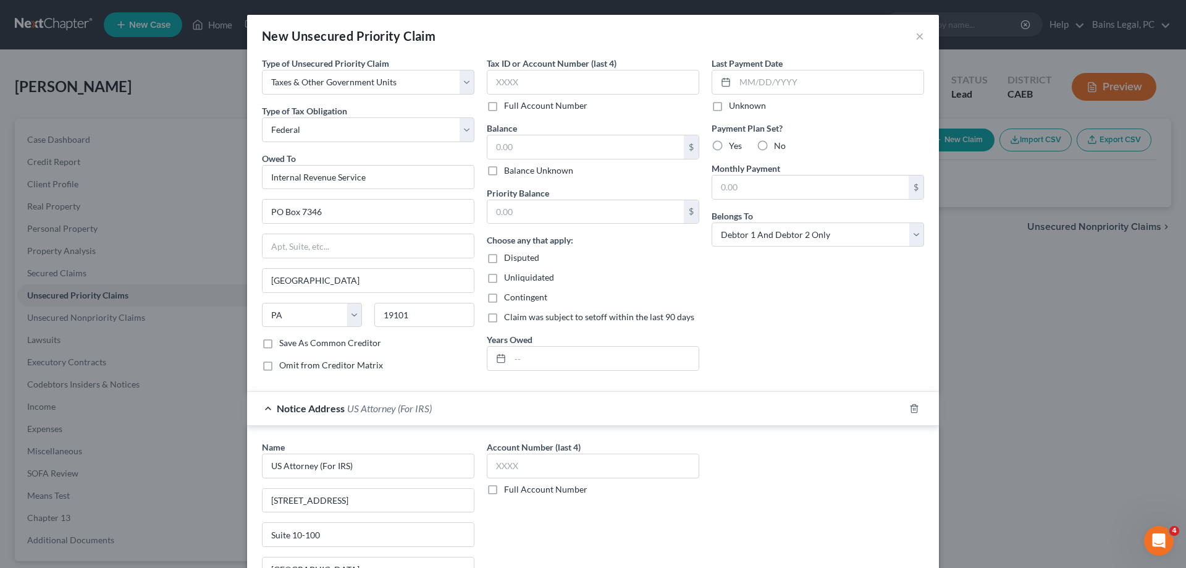
scroll to position [158, 0]
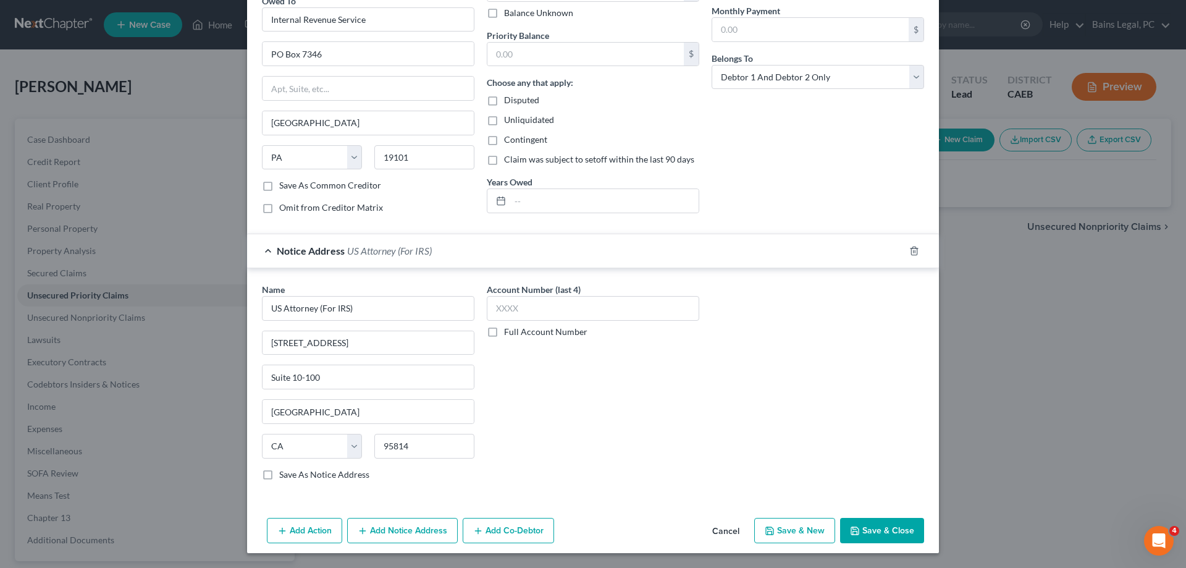
click at [373, 528] on button "Add Notice Address" at bounding box center [402, 531] width 111 height 26
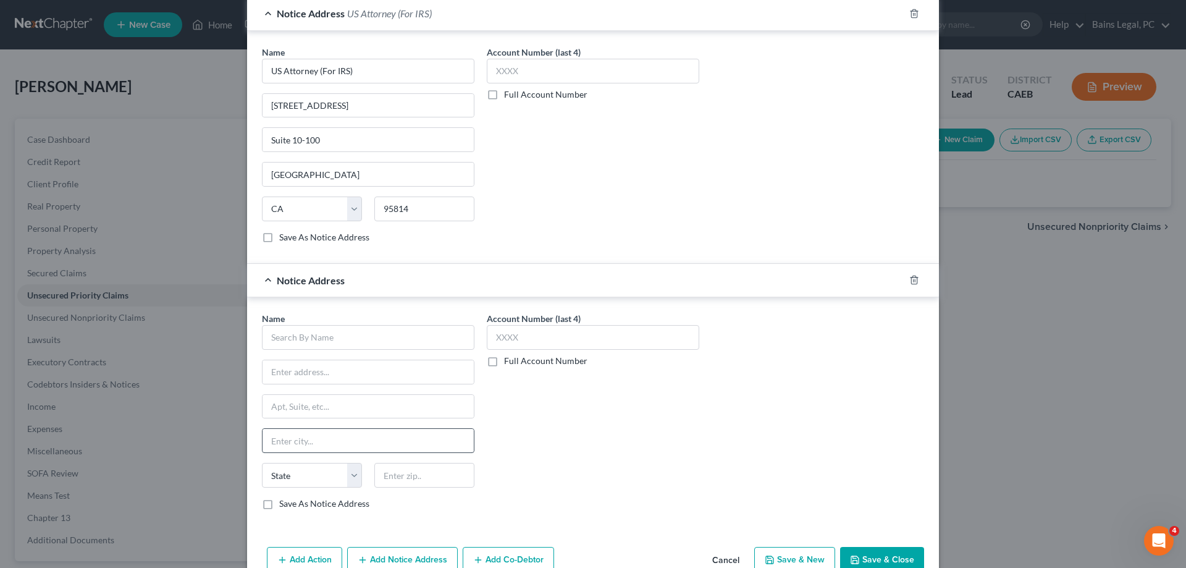
scroll to position [410, 0]
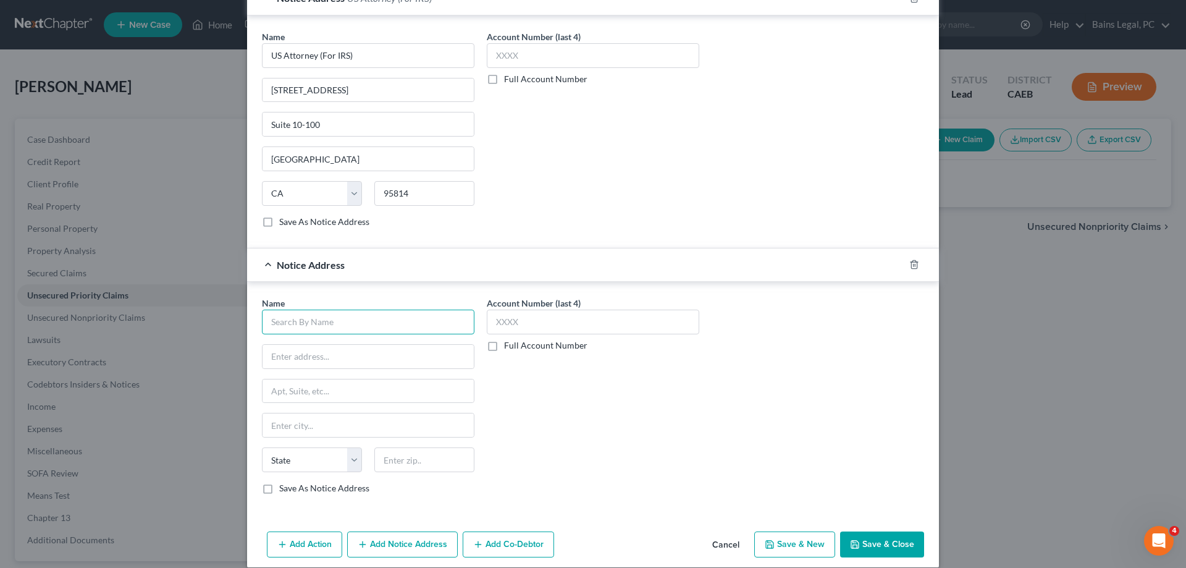
click at [370, 315] on input "text" at bounding box center [368, 322] width 213 height 25
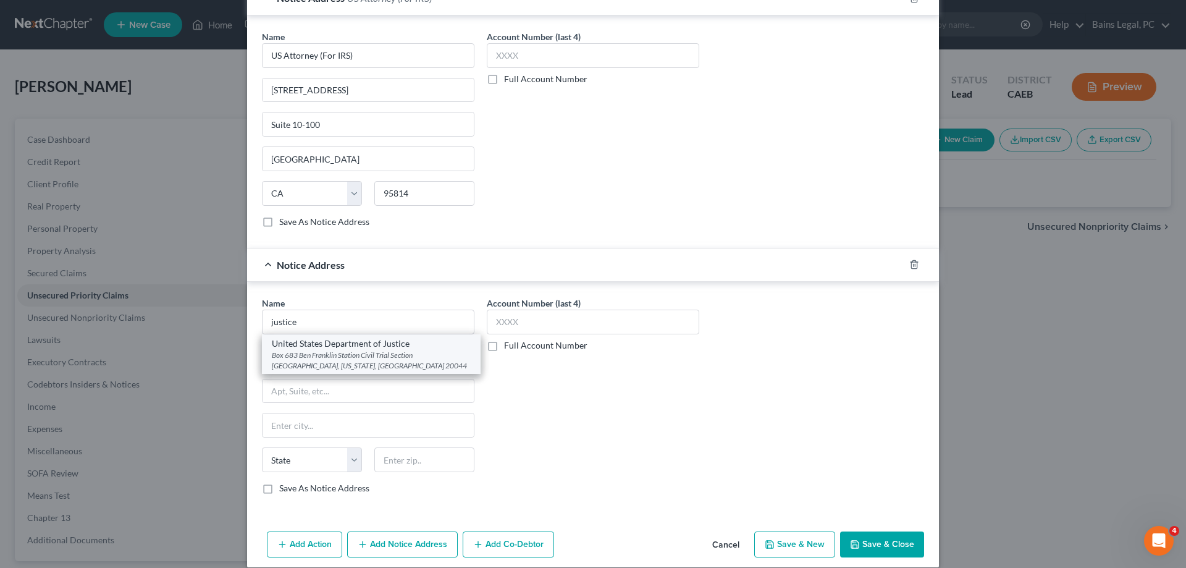
click at [378, 349] on div "United States Department of Justice" at bounding box center [371, 343] width 199 height 12
type input "United States Department of Justice"
type input "Box [GEOGRAPHIC_DATA]"
type input "Civil Trial Section [GEOGRAPHIC_DATA]"
type input "[US_STATE]"
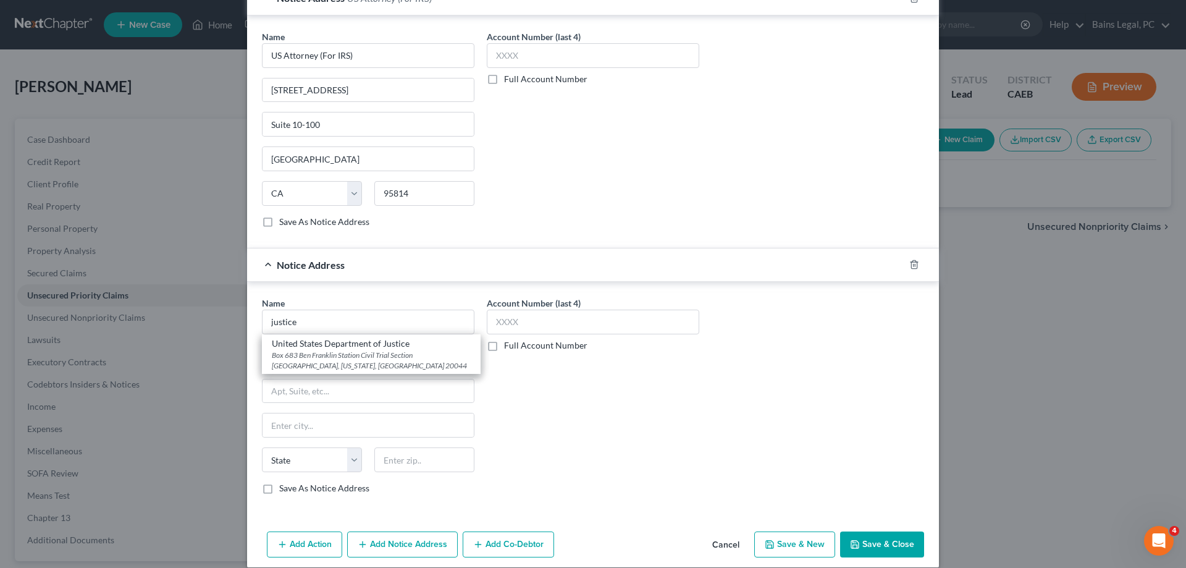
select select "8"
type input "20044"
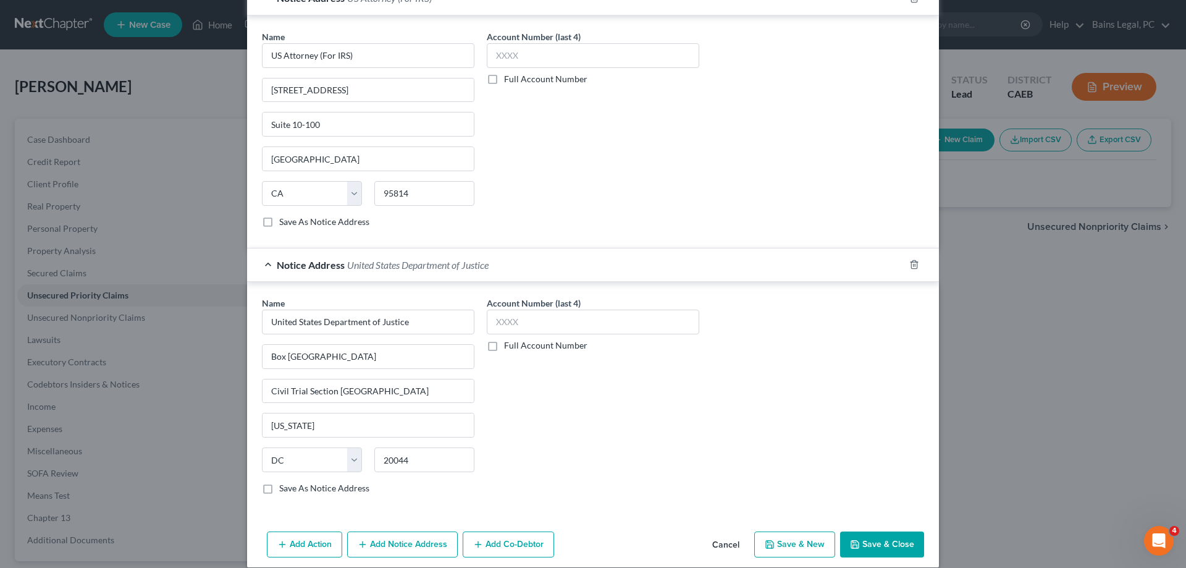
click at [861, 543] on button "Save & Close" at bounding box center [882, 544] width 84 height 26
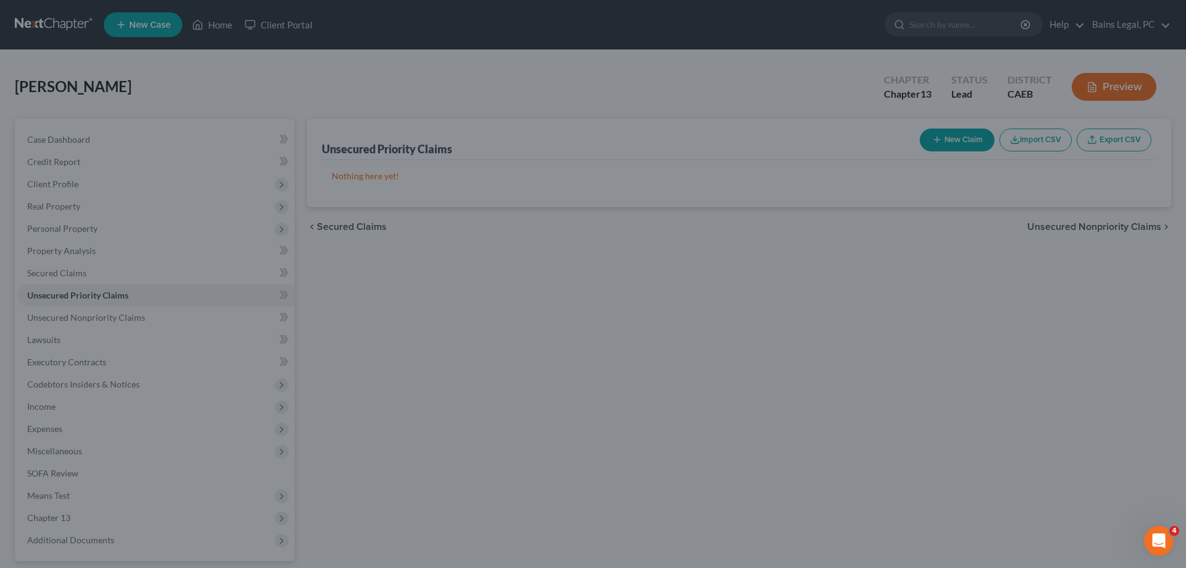
scroll to position [0, 0]
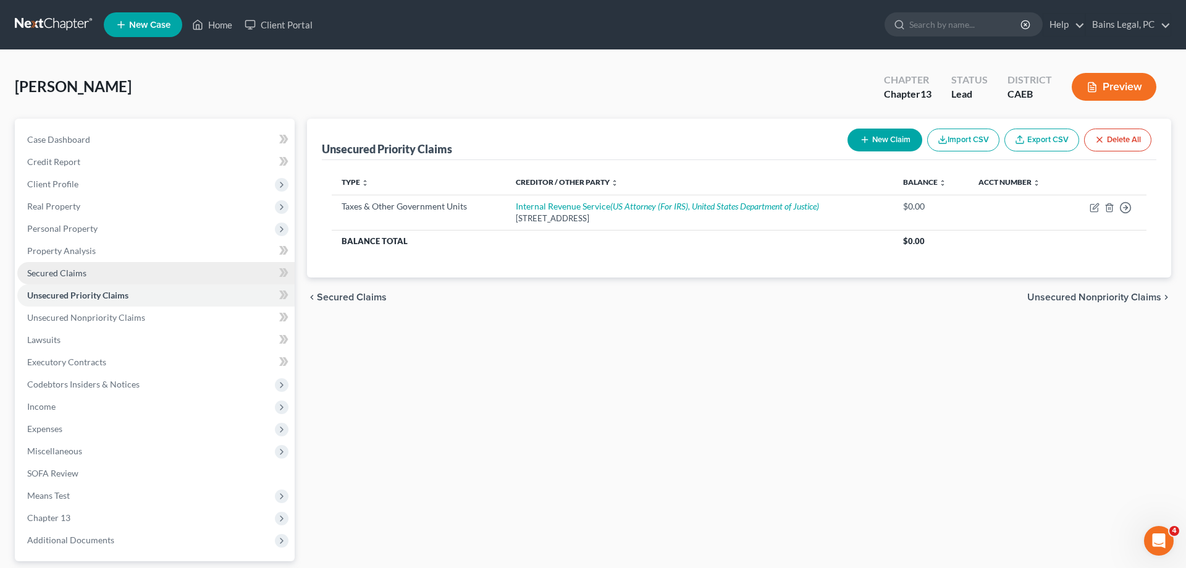
click at [108, 278] on link "Secured Claims" at bounding box center [155, 273] width 277 height 22
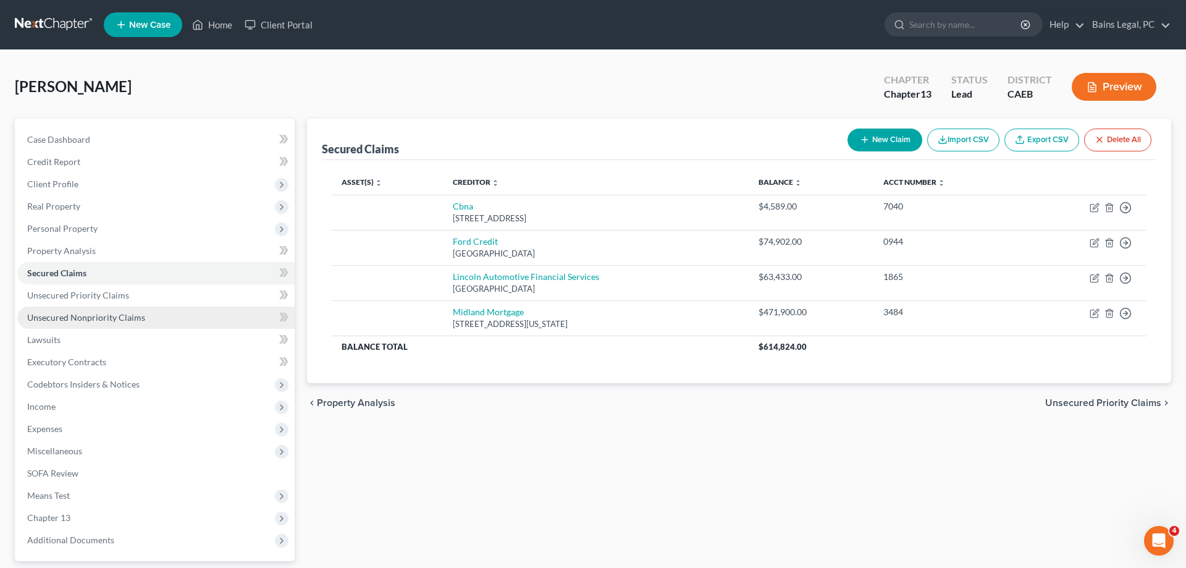
click at [165, 319] on link "Unsecured Nonpriority Claims" at bounding box center [155, 317] width 277 height 22
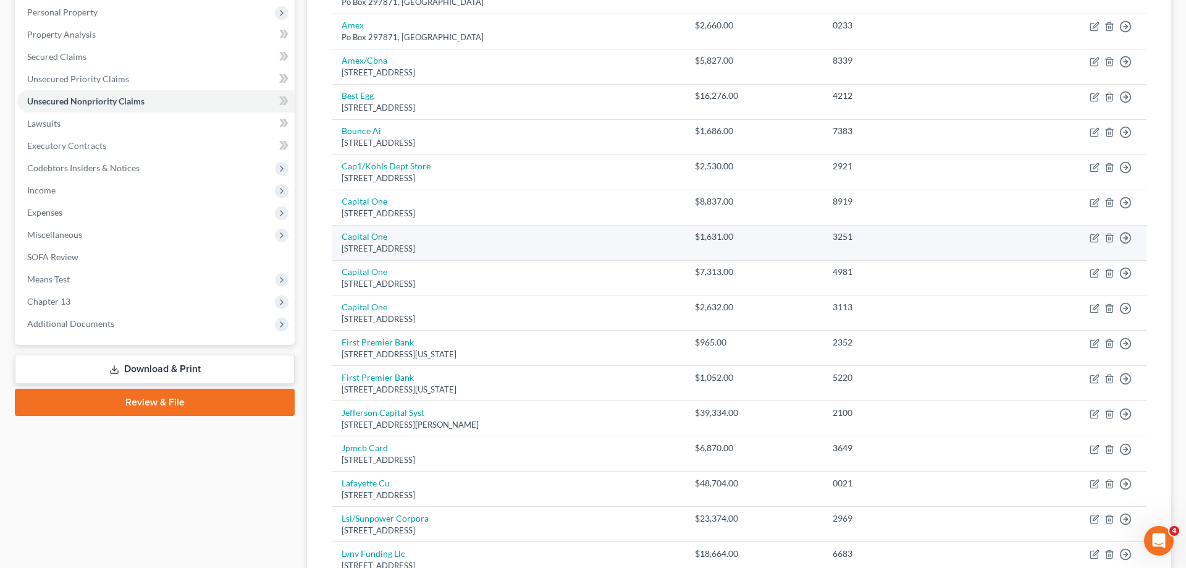
scroll to position [315, 0]
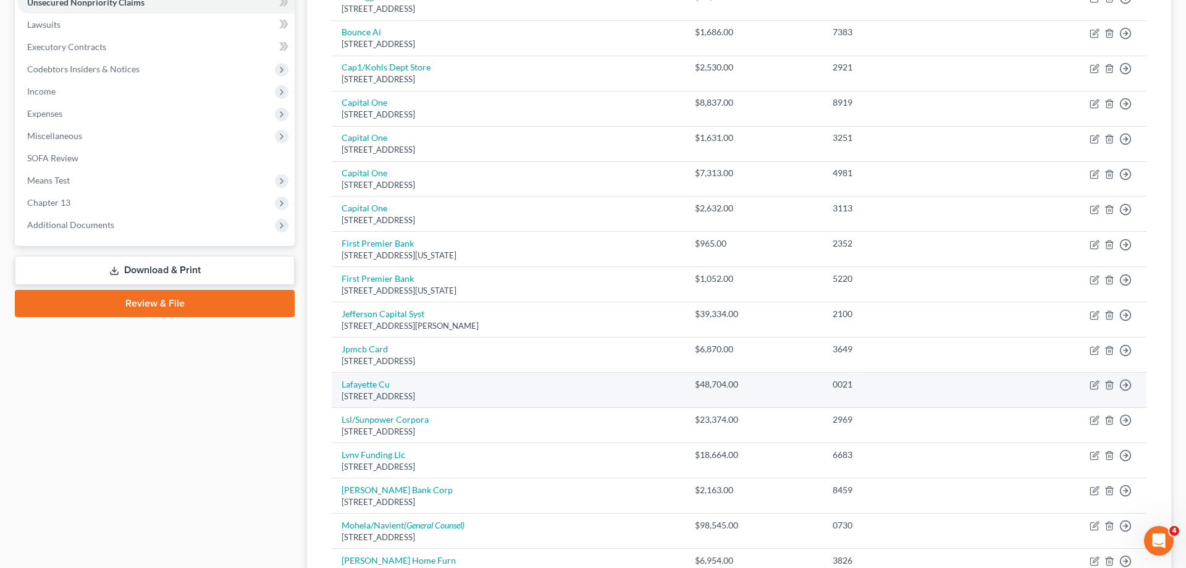
click at [759, 397] on td "$48,704.00" at bounding box center [754, 390] width 138 height 35
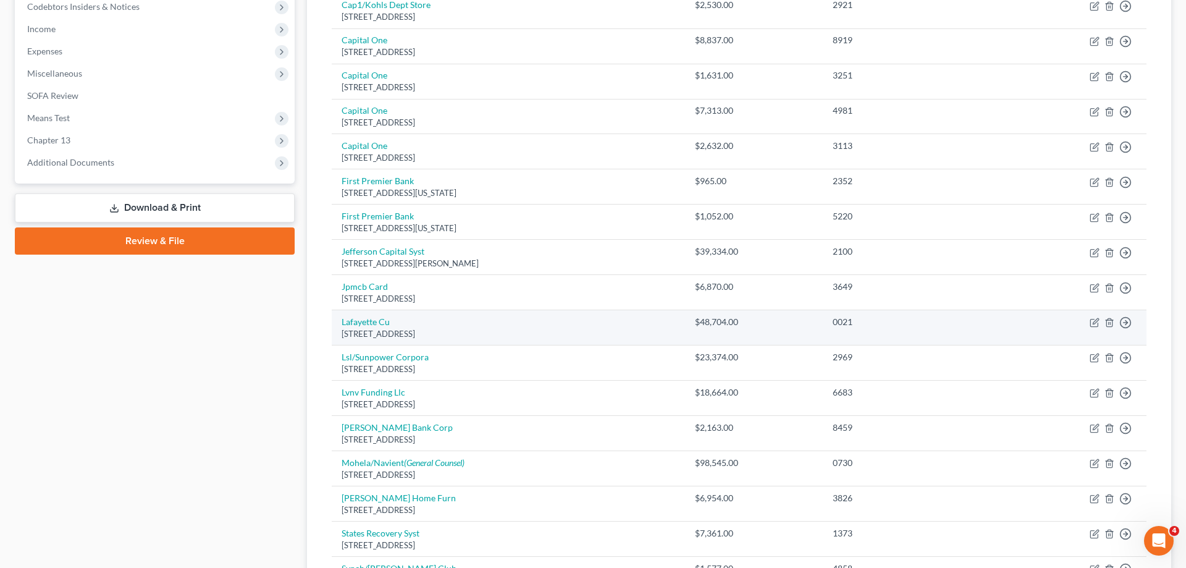
scroll to position [504, 0]
